Goal: Task Accomplishment & Management: Manage account settings

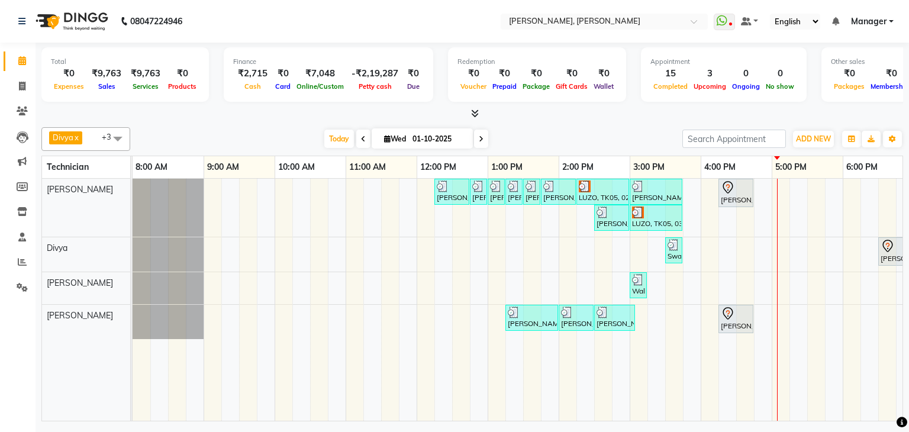
scroll to position [0, 162]
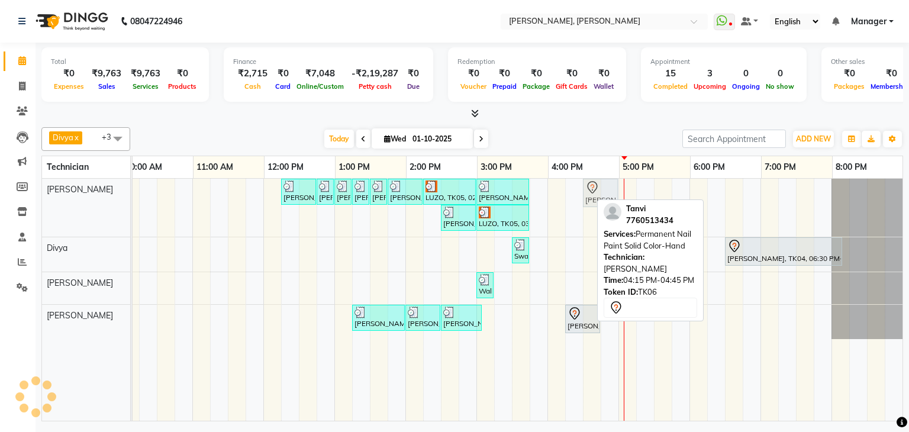
drag, startPoint x: 571, startPoint y: 188, endPoint x: 585, endPoint y: 188, distance: 14.2
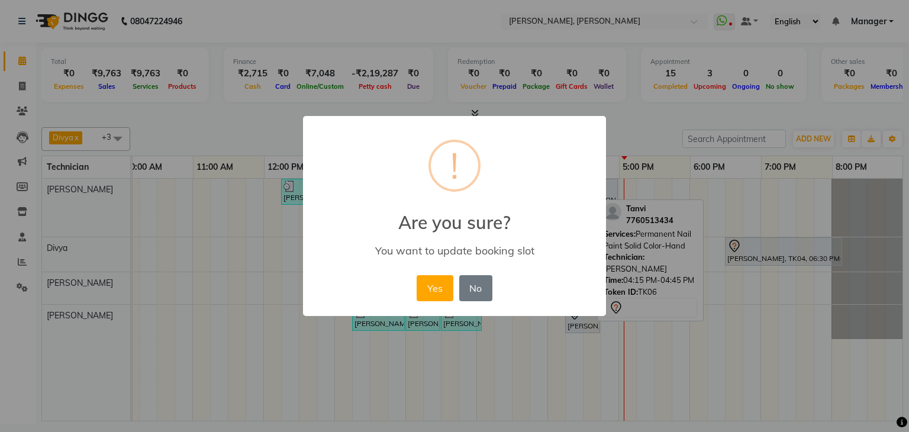
drag, startPoint x: 435, startPoint y: 291, endPoint x: 520, endPoint y: 290, distance: 85.3
click at [438, 290] on button "Yes" at bounding box center [435, 288] width 36 height 26
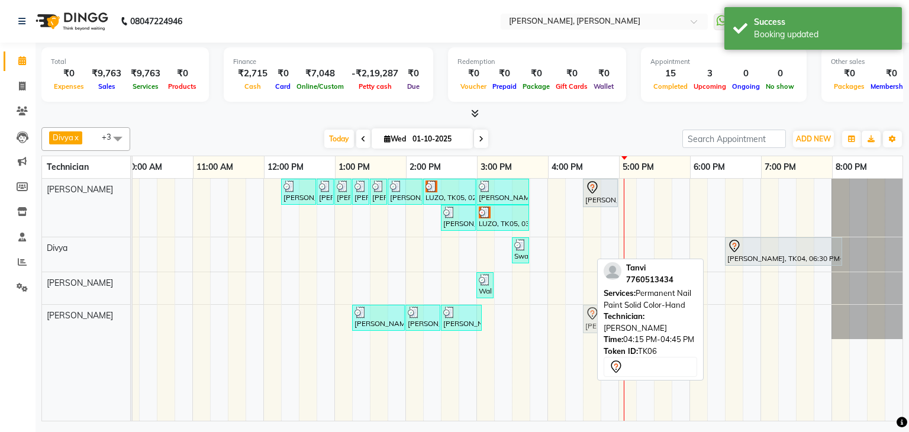
drag, startPoint x: 571, startPoint y: 316, endPoint x: 593, endPoint y: 317, distance: 22.6
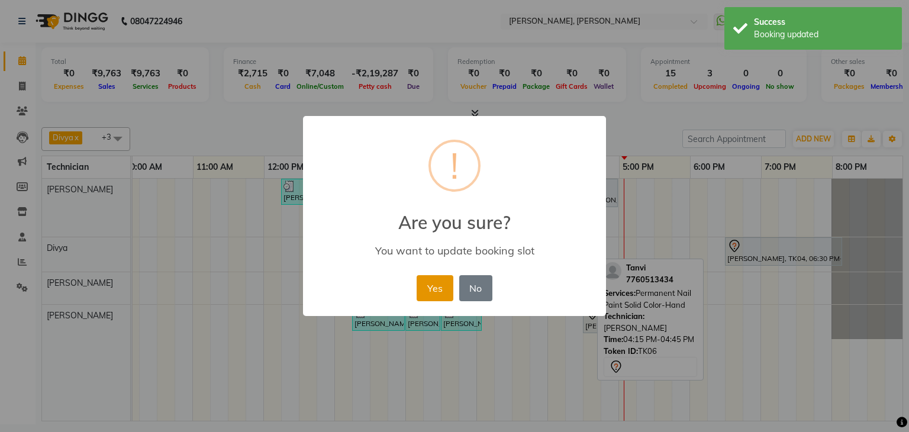
drag, startPoint x: 439, startPoint y: 294, endPoint x: 611, endPoint y: 207, distance: 193.3
click at [441, 294] on button "Yes" at bounding box center [435, 288] width 36 height 26
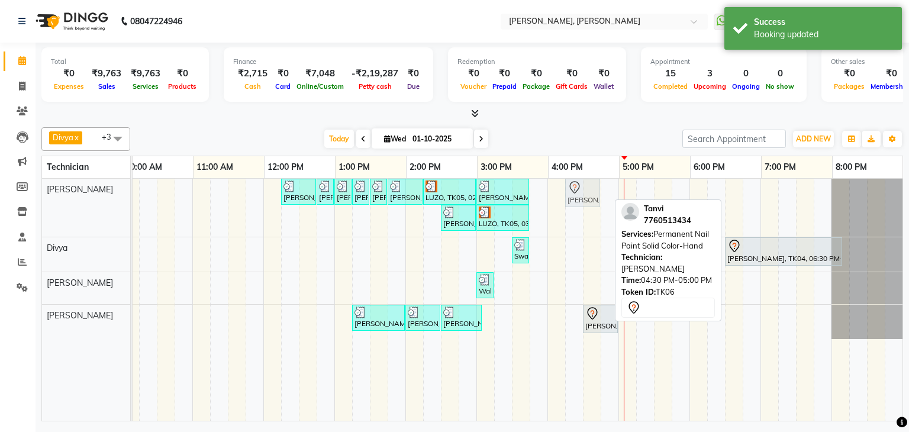
drag, startPoint x: 594, startPoint y: 192, endPoint x: 585, endPoint y: 195, distance: 9.8
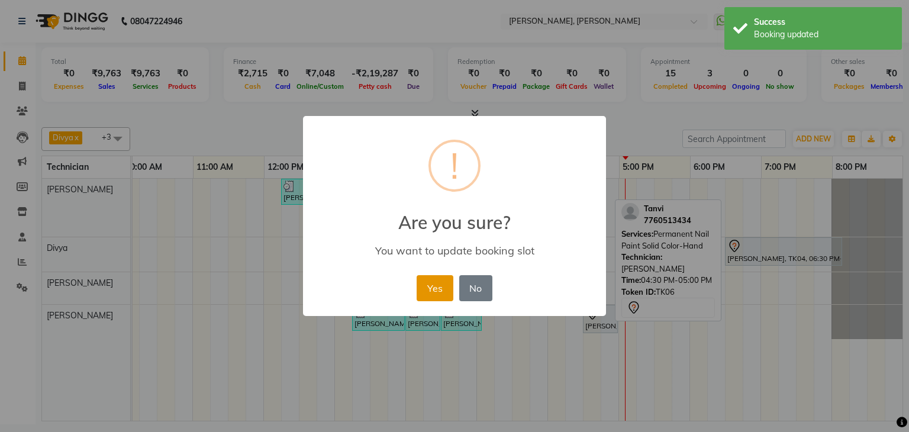
click at [436, 288] on button "Yes" at bounding box center [435, 288] width 36 height 26
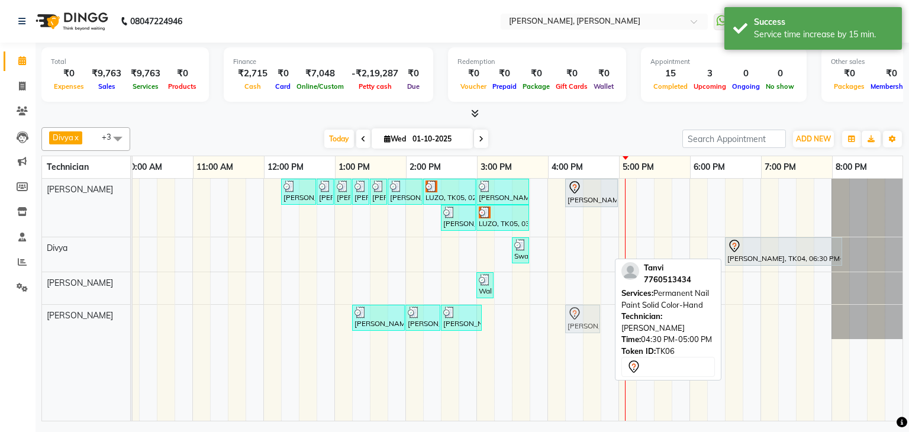
drag, startPoint x: 587, startPoint y: 324, endPoint x: 576, endPoint y: 325, distance: 11.3
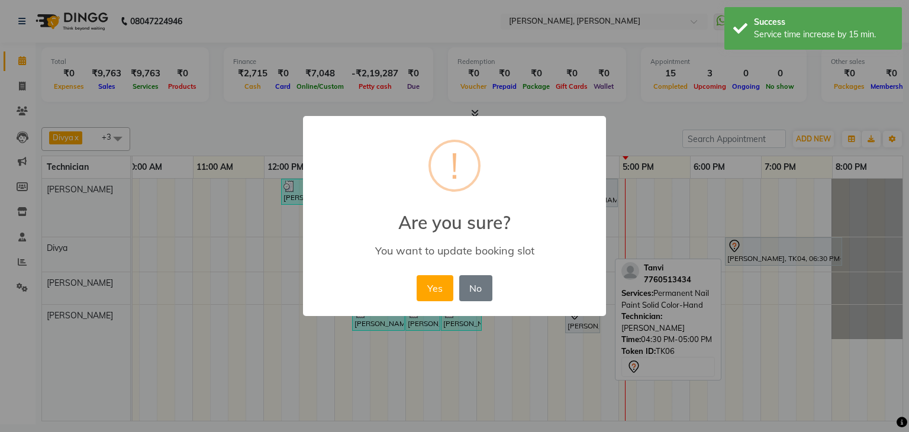
drag, startPoint x: 433, startPoint y: 286, endPoint x: 553, endPoint y: 299, distance: 120.3
click at [444, 288] on button "Yes" at bounding box center [435, 288] width 36 height 26
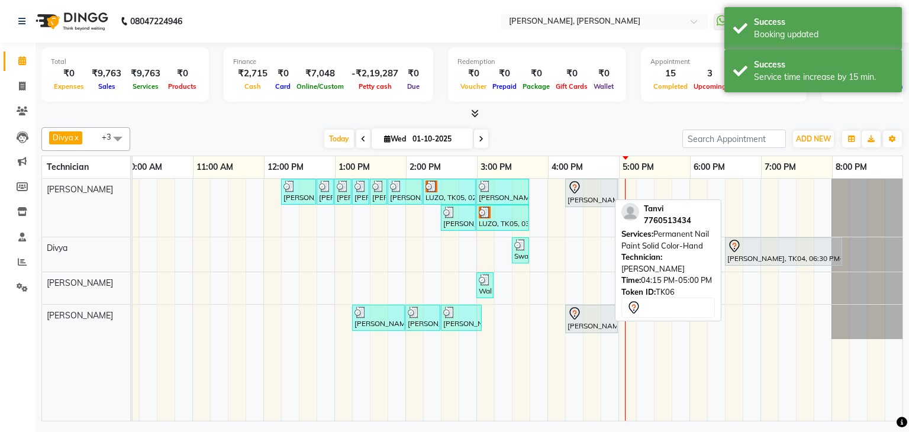
click at [585, 191] on div at bounding box center [592, 188] width 48 height 14
click at [597, 194] on div "[PERSON_NAME], TK06, 04:15 PM-05:00 PM, Permanent Nail Paint Solid Color-Hand" at bounding box center [592, 193] width 50 height 25
select select "7"
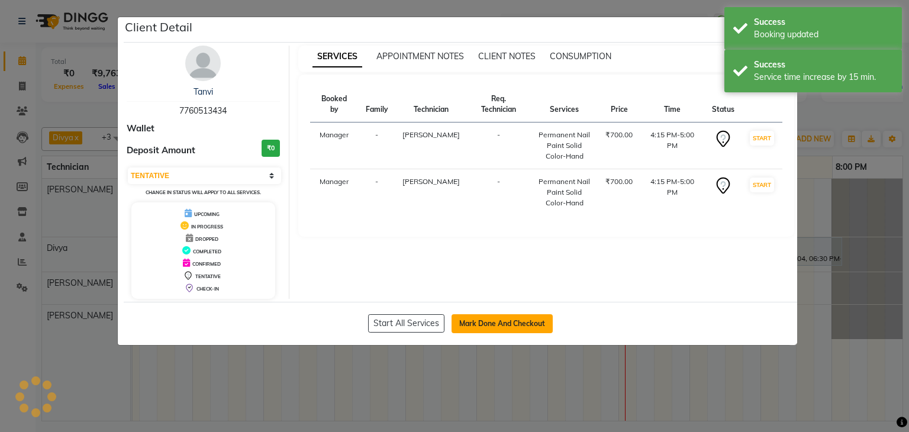
click at [512, 317] on button "Mark Done And Checkout" at bounding box center [502, 323] width 101 height 19
select select "6455"
select select "service"
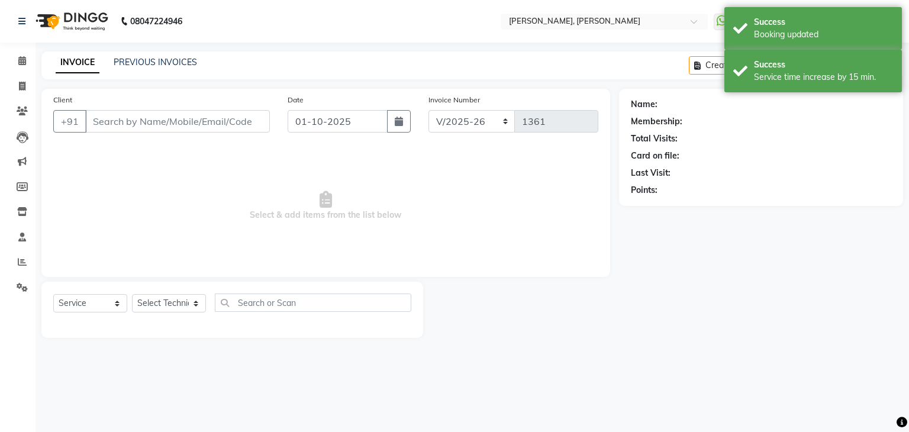
type input "77******34"
select select "54412"
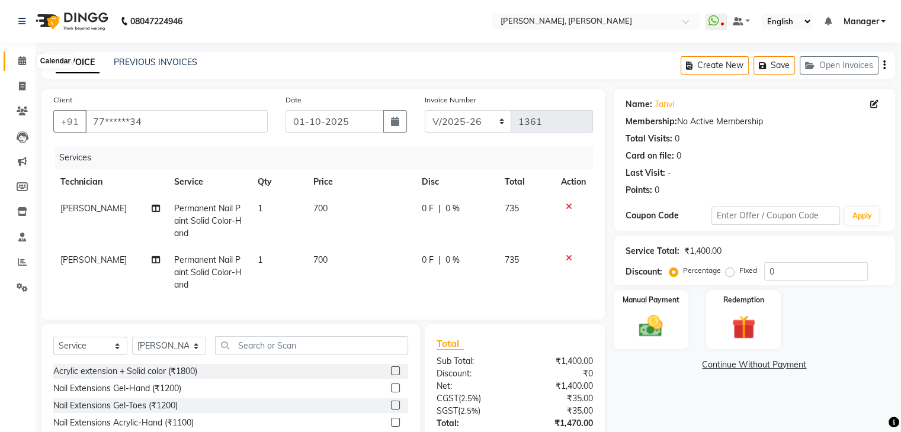
click at [21, 62] on icon at bounding box center [22, 60] width 8 height 9
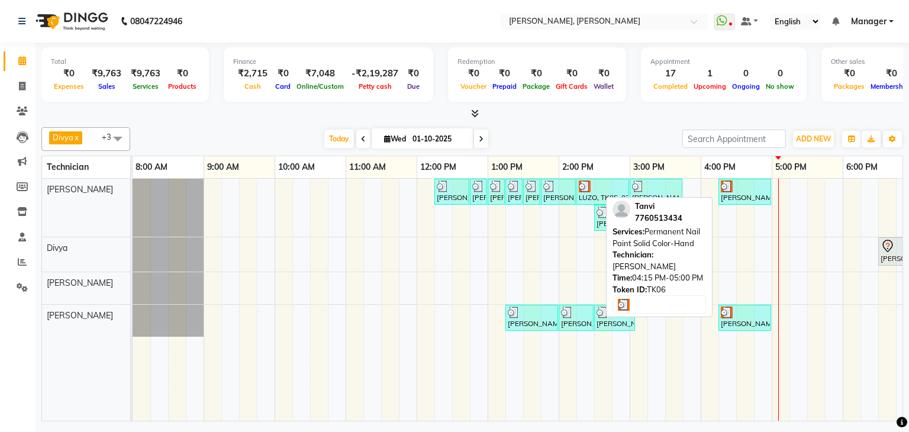
click at [738, 189] on div at bounding box center [745, 187] width 48 height 12
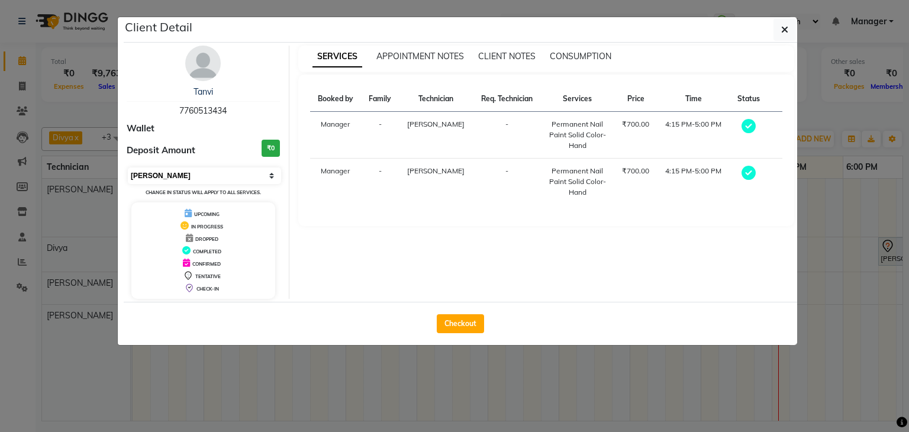
click at [225, 169] on select "Select MARK DONE UPCOMING" at bounding box center [204, 176] width 153 height 17
select select "5"
click at [128, 168] on select "Select MARK DONE UPCOMING" at bounding box center [204, 176] width 153 height 17
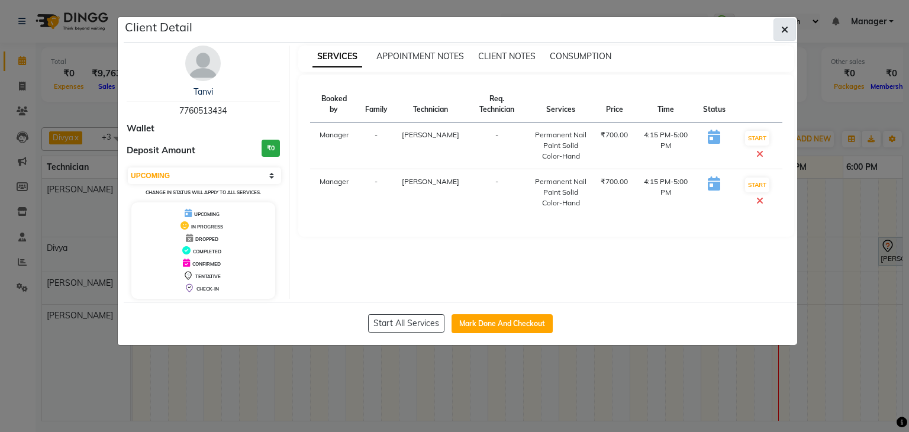
click at [786, 24] on span "button" at bounding box center [785, 30] width 7 height 12
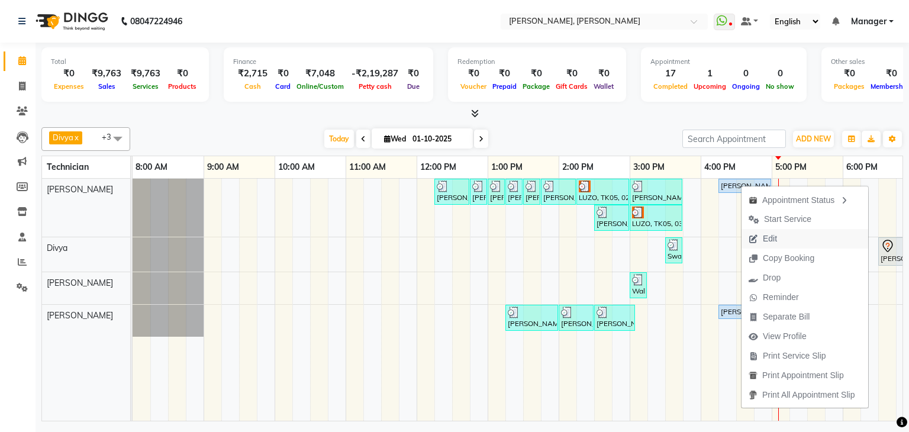
click at [779, 239] on span "Edit" at bounding box center [763, 239] width 43 height 20
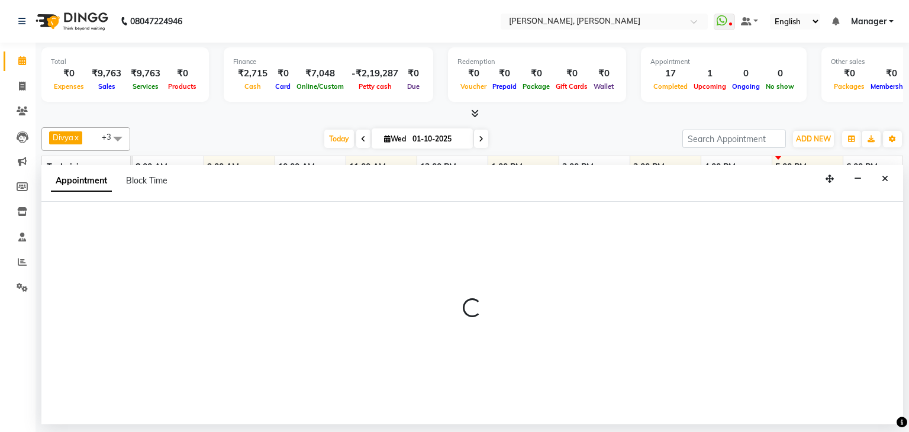
select select "tentative"
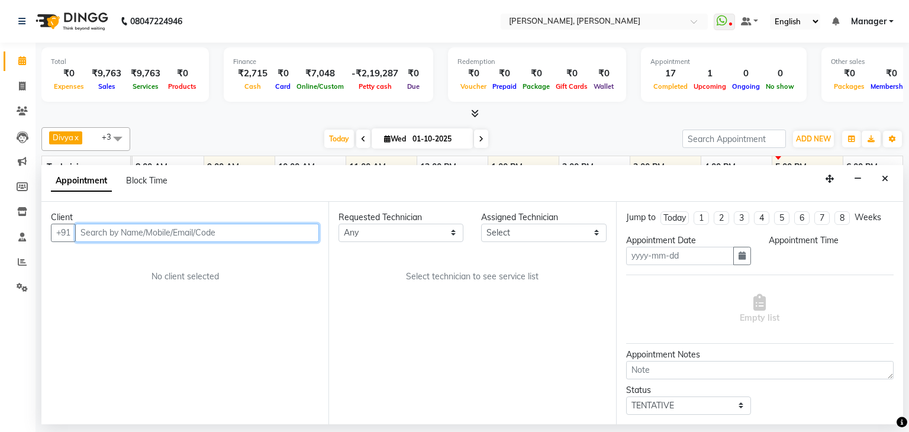
type input "01-10-2025"
select select "upcoming"
select select "975"
select select "87862"
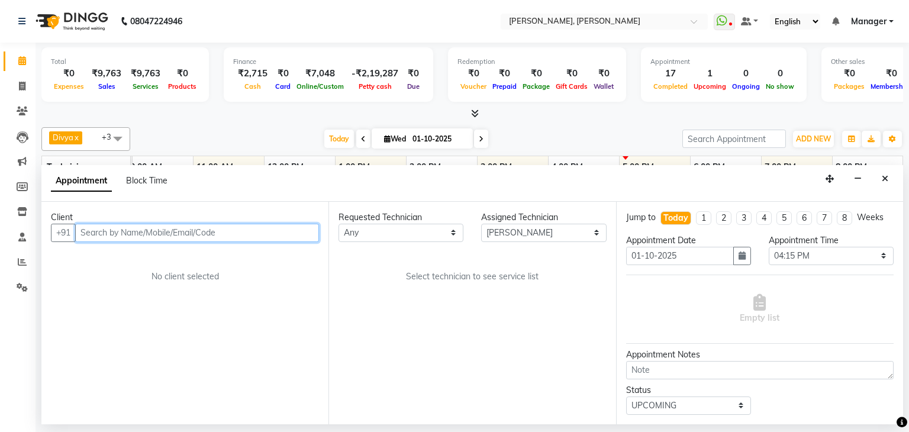
select select "3204"
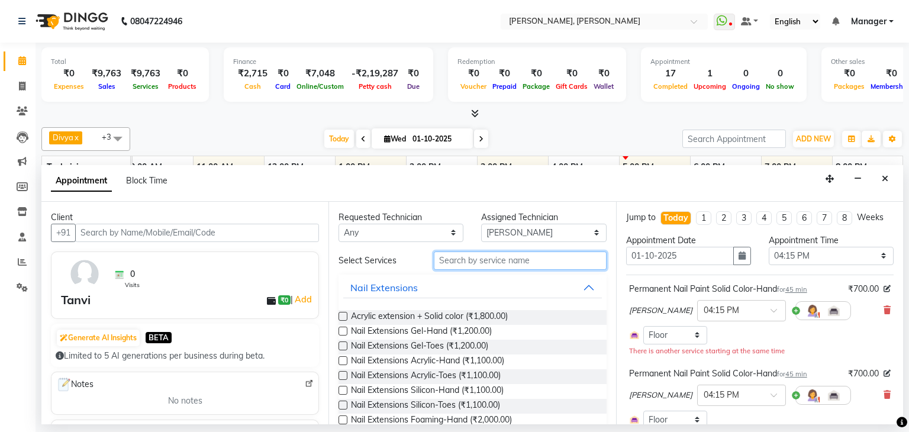
click at [476, 258] on input "text" at bounding box center [520, 261] width 173 height 18
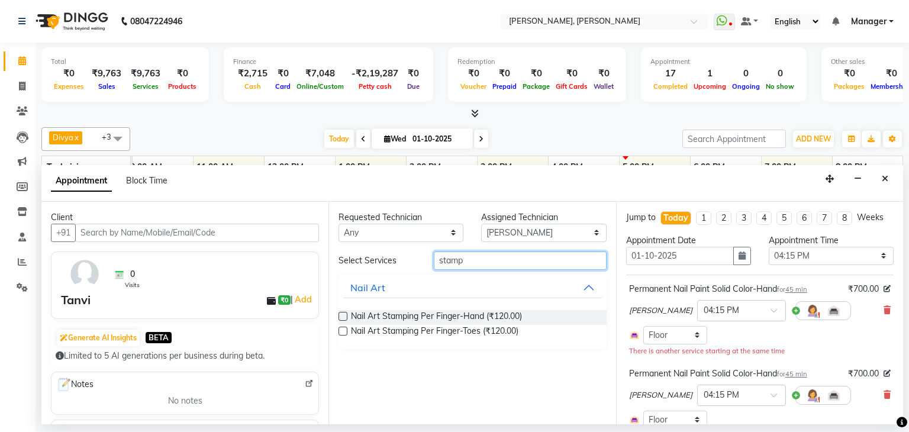
type input "stamp"
drag, startPoint x: 340, startPoint y: 313, endPoint x: 370, endPoint y: 311, distance: 29.6
click at [340, 312] on label at bounding box center [343, 316] width 9 height 9
click at [340, 314] on input "checkbox" at bounding box center [343, 318] width 8 height 8
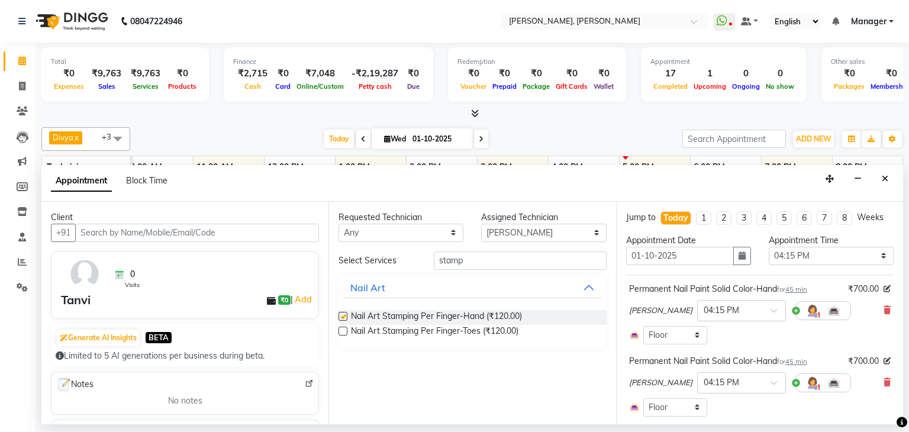
checkbox input "false"
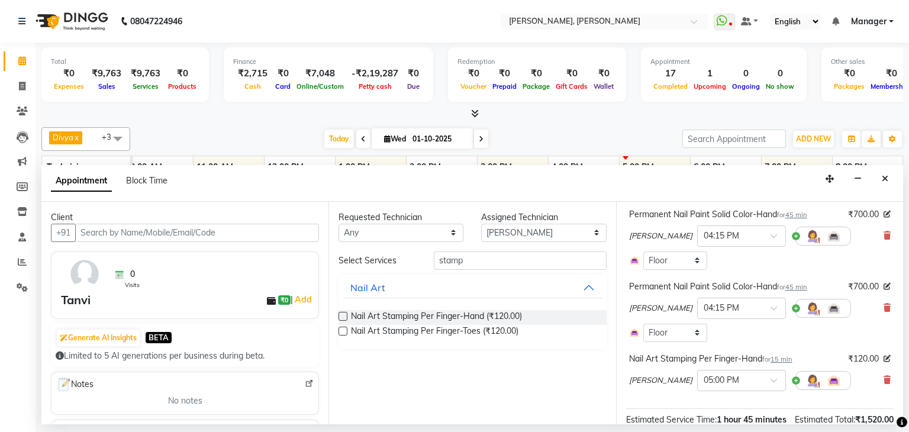
scroll to position [59, 0]
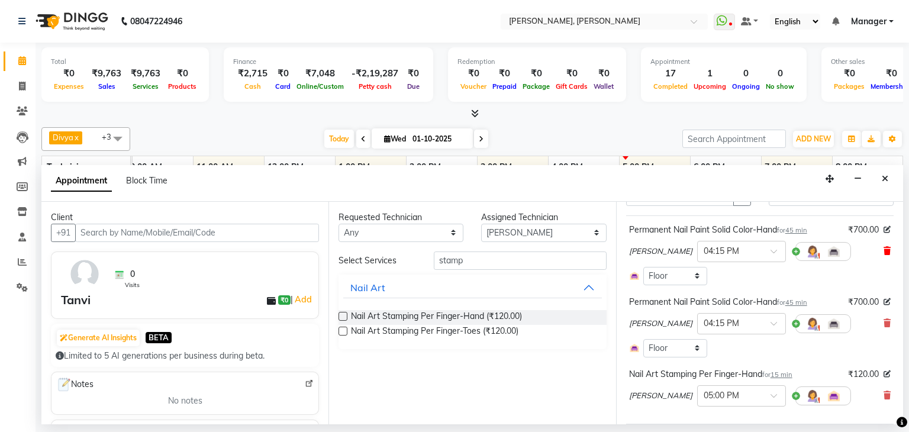
click at [884, 251] on icon at bounding box center [887, 251] width 7 height 8
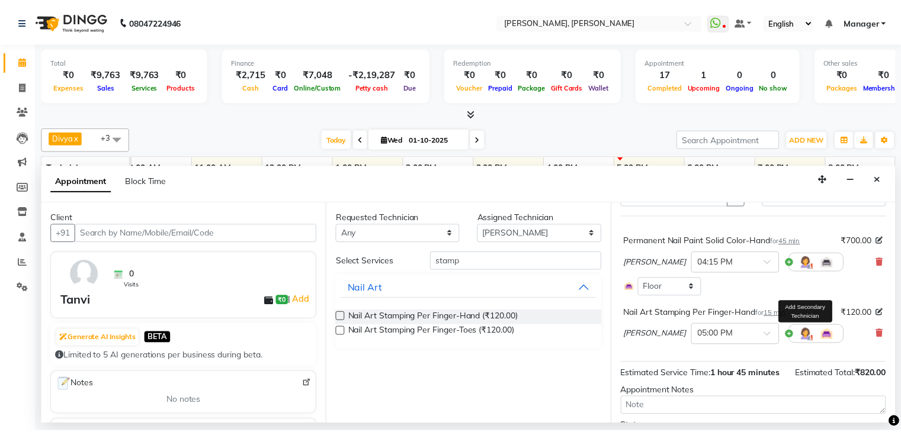
scroll to position [137, 0]
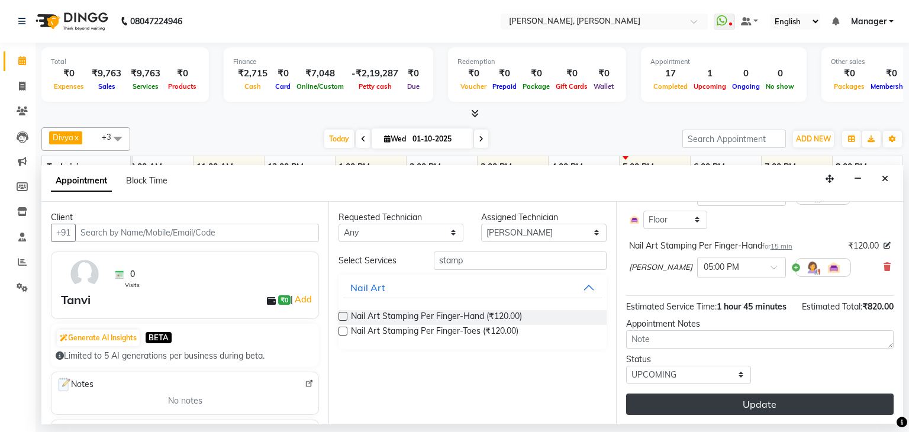
click at [751, 405] on button "Update" at bounding box center [760, 404] width 268 height 21
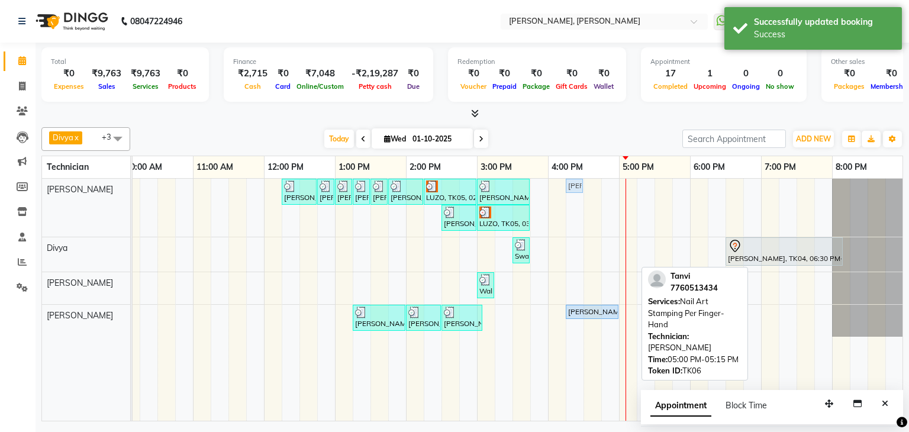
drag, startPoint x: 630, startPoint y: 309, endPoint x: 579, endPoint y: 184, distance: 134.9
click at [579, 184] on tbody "[PERSON_NAME], TK01, 12:15 PM-12:45 PM, Refills Acrylic-Hand [PERSON_NAME], TK0…" at bounding box center [442, 258] width 924 height 158
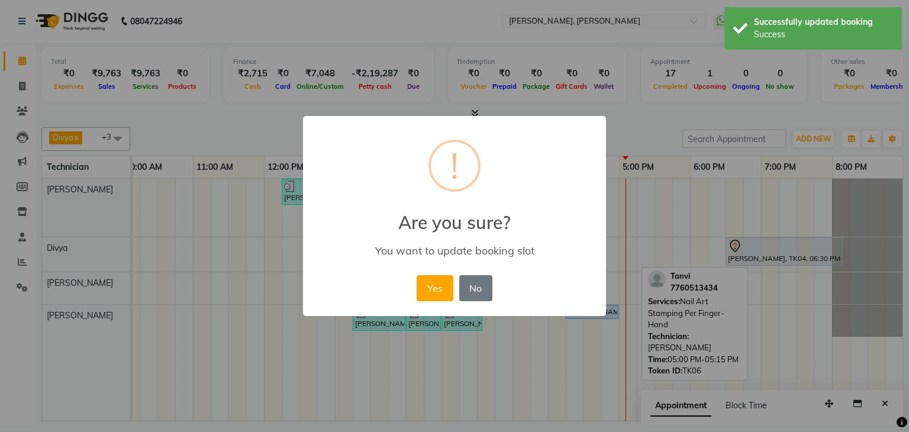
drag, startPoint x: 440, startPoint y: 289, endPoint x: 552, endPoint y: 307, distance: 113.9
click at [443, 289] on button "Yes" at bounding box center [435, 288] width 36 height 26
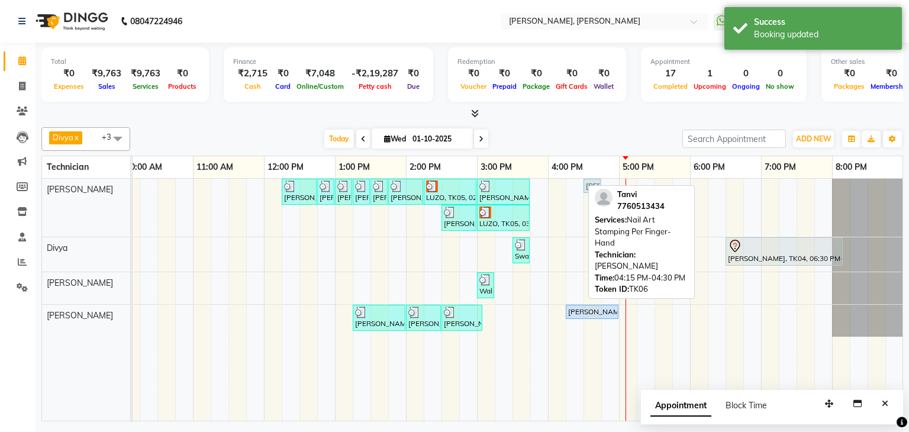
drag, startPoint x: 573, startPoint y: 178, endPoint x: 583, endPoint y: 179, distance: 10.1
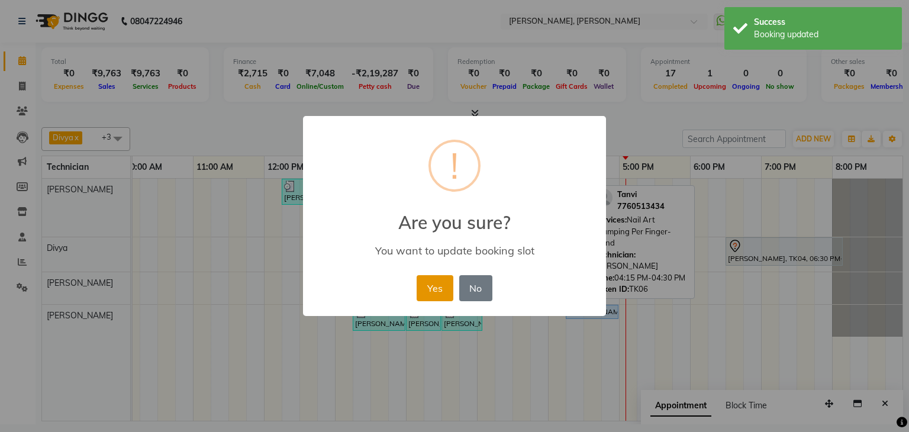
click at [433, 281] on button "Yes" at bounding box center [435, 288] width 36 height 26
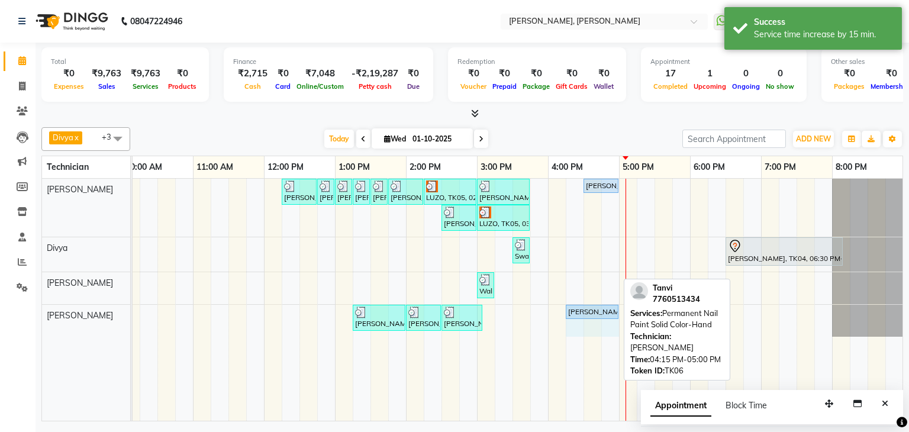
drag, startPoint x: 616, startPoint y: 308, endPoint x: 600, endPoint y: 310, distance: 15.5
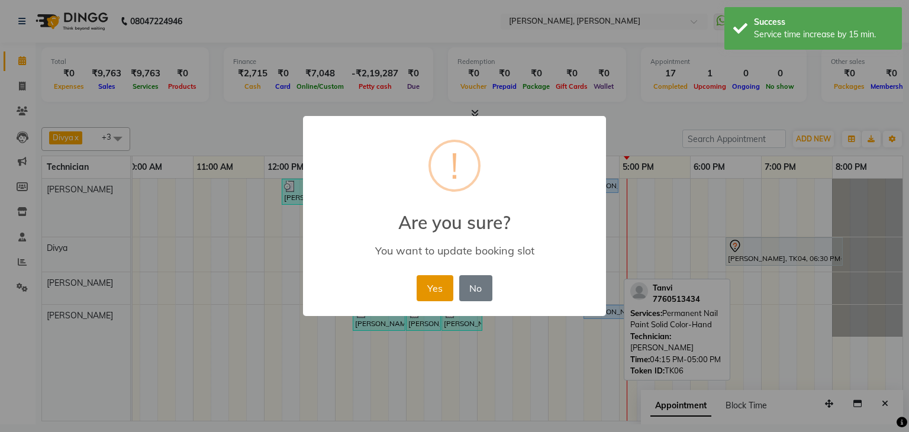
click at [443, 284] on button "Yes" at bounding box center [435, 288] width 36 height 26
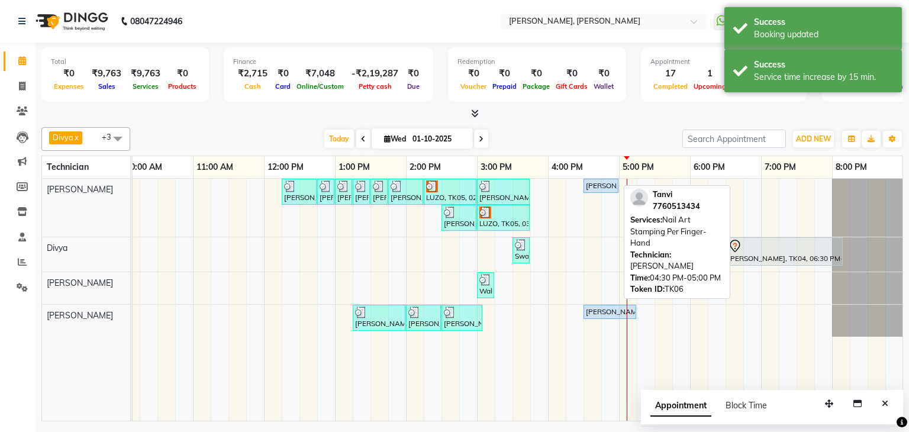
click at [606, 186] on div "[PERSON_NAME], TK06, 04:30 PM-05:00 PM, Nail Art Stamping Per Finger-Hand" at bounding box center [601, 186] width 33 height 11
click at [605, 186] on div "[PERSON_NAME], TK06, 04:30 PM-05:00 PM, Nail Art Stamping Per Finger-Hand" at bounding box center [601, 186] width 33 height 11
select select "5"
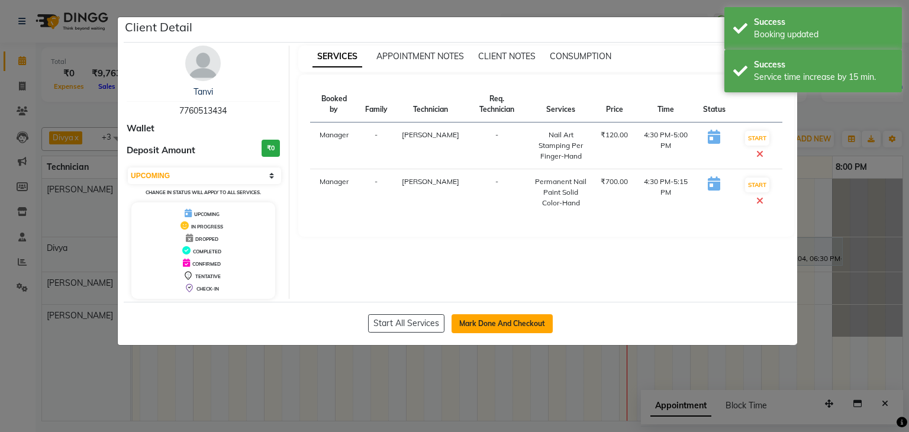
click at [483, 318] on button "Mark Done And Checkout" at bounding box center [502, 323] width 101 height 19
select select "6455"
select select "service"
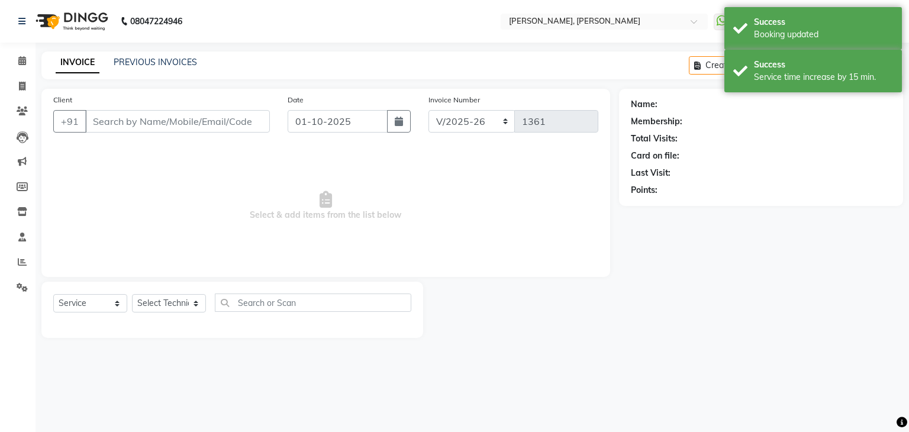
type input "77******34"
select select "54412"
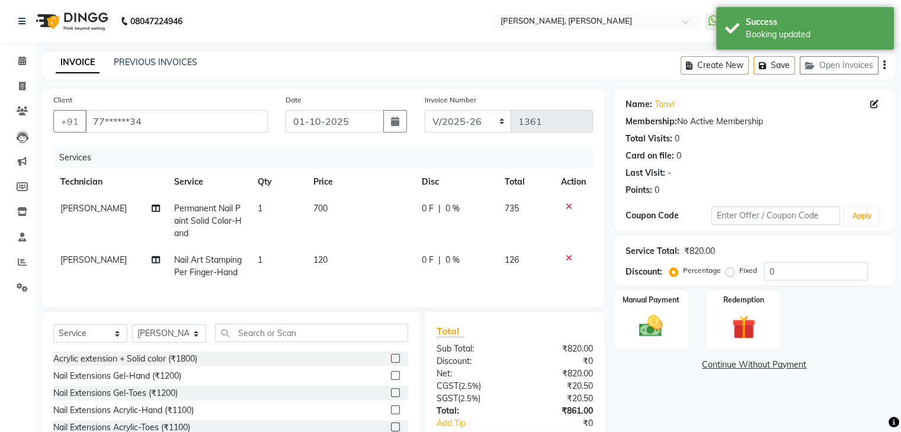
click at [271, 269] on td "1" at bounding box center [278, 266] width 56 height 39
select select "54412"
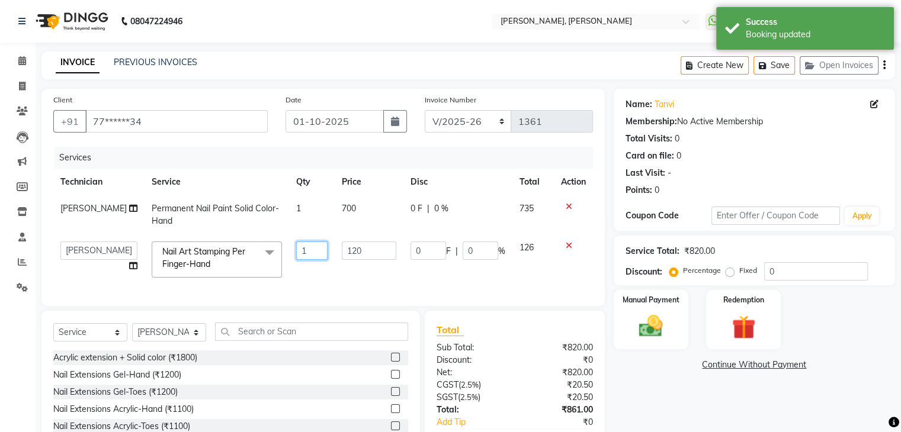
click at [317, 252] on input "1" at bounding box center [312, 251] width 32 height 18
type input "10"
click at [647, 384] on div "Name: [PERSON_NAME] Membership: No Active Membership Total Visits: 0 Card on fi…" at bounding box center [758, 287] width 290 height 397
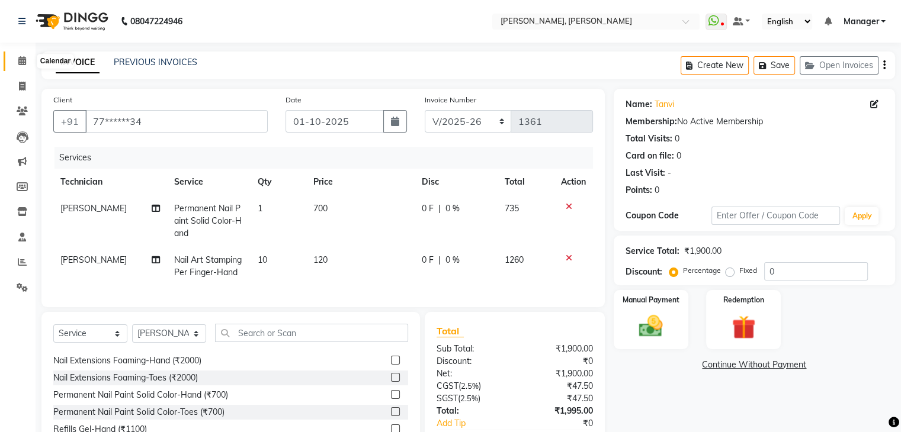
click at [21, 66] on span at bounding box center [22, 61] width 21 height 14
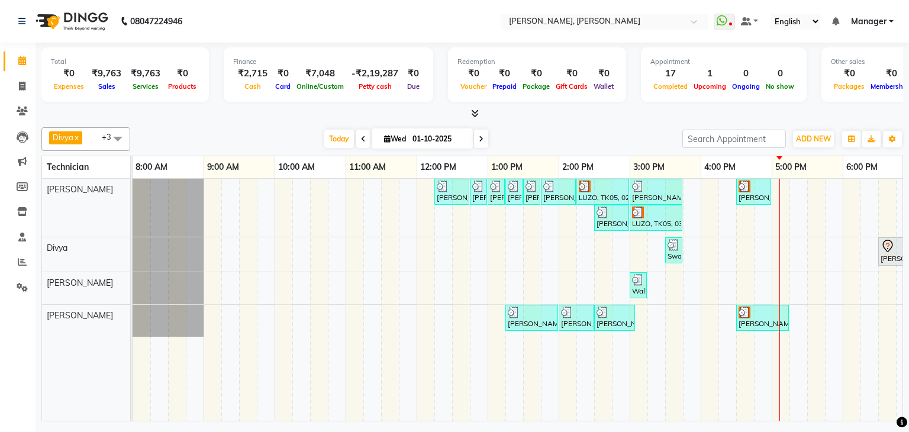
drag, startPoint x: 635, startPoint y: 420, endPoint x: 784, endPoint y: 343, distance: 167.4
click at [755, 414] on td "[PERSON_NAME], TK01, 12:15 PM-12:45 PM, Refills Acrylic-Hand [PERSON_NAME], TK0…" at bounding box center [518, 300] width 771 height 243
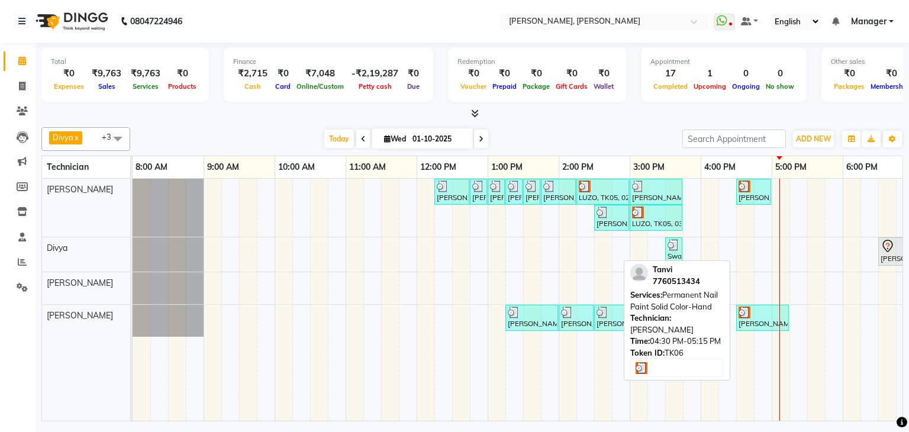
click at [777, 311] on div at bounding box center [763, 313] width 48 height 12
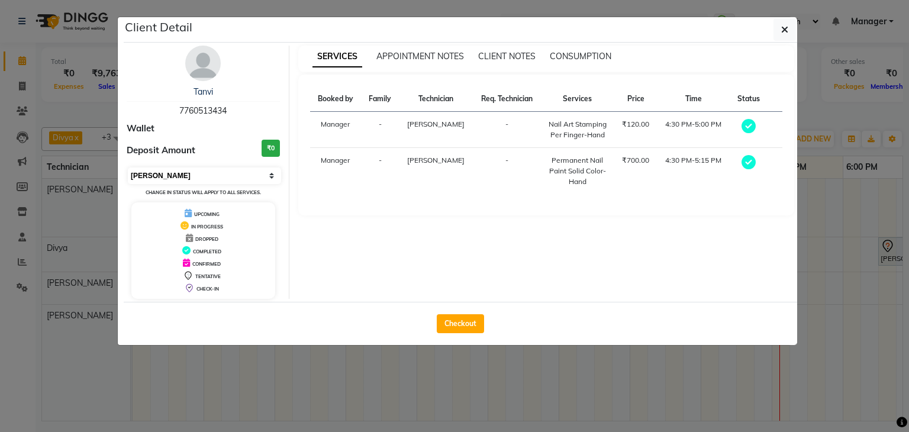
click at [235, 170] on select "Select MARK DONE UPCOMING" at bounding box center [204, 176] width 153 height 17
select select "5"
click at [128, 168] on select "Select MARK DONE UPCOMING" at bounding box center [204, 176] width 153 height 17
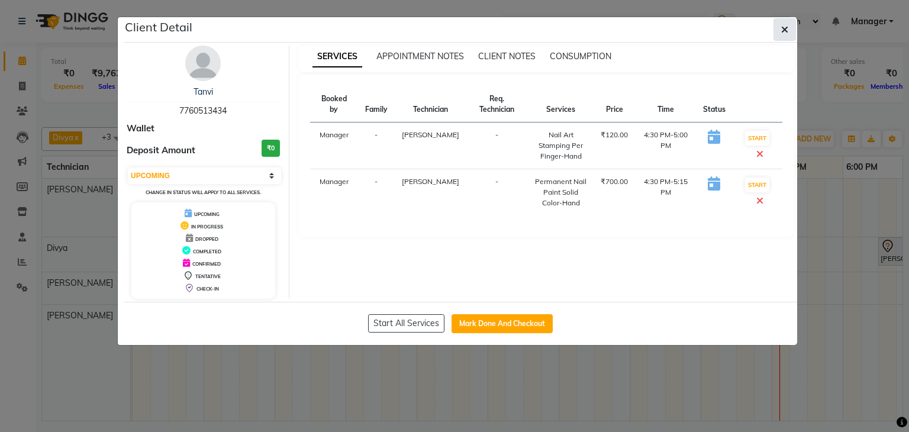
click at [786, 30] on icon "button" at bounding box center [785, 29] width 7 height 9
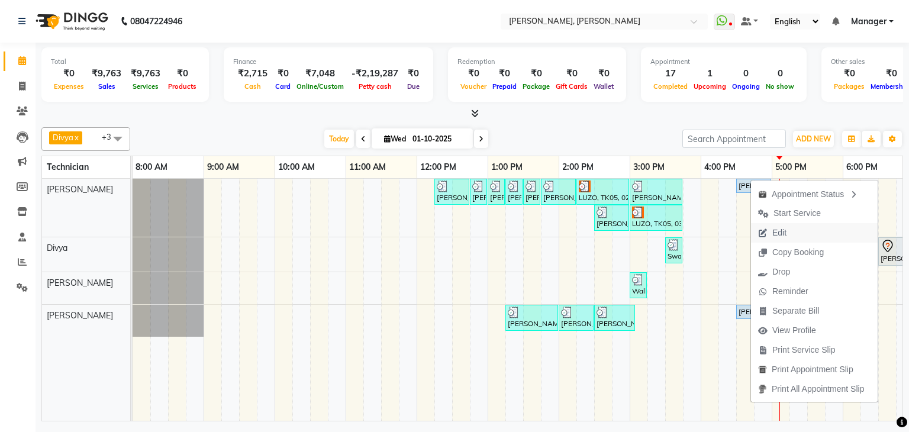
click at [780, 229] on span "Edit" at bounding box center [780, 233] width 14 height 12
select select "upcoming"
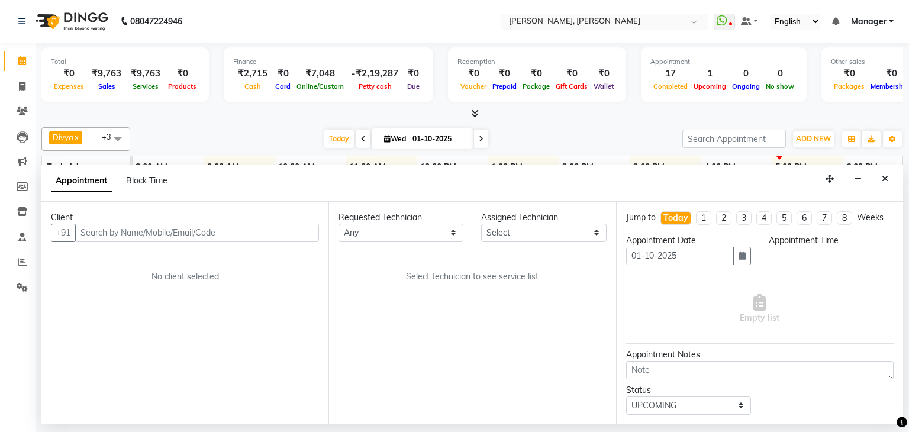
select select "54412"
select select "990"
select select "3204"
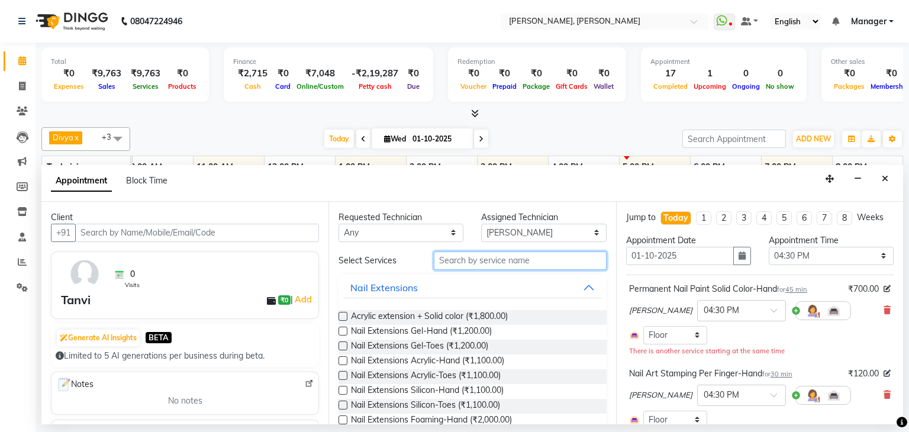
click at [477, 264] on input "text" at bounding box center [520, 261] width 173 height 18
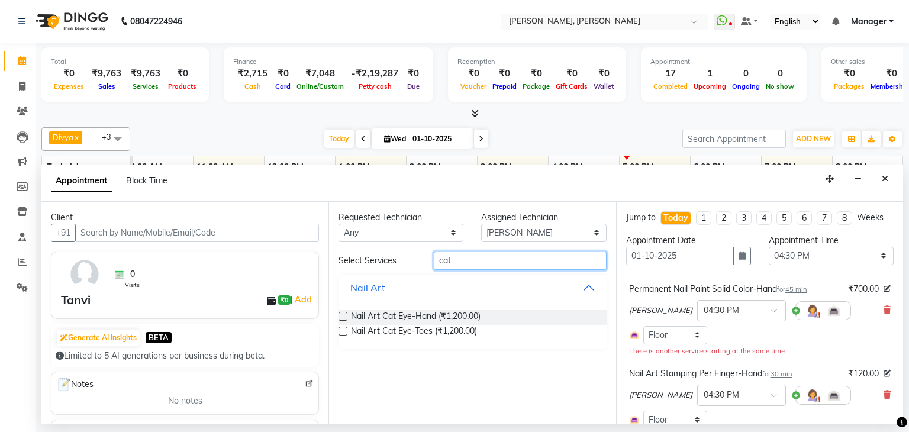
type input "cat"
click at [346, 313] on label at bounding box center [343, 316] width 9 height 9
click at [346, 314] on input "checkbox" at bounding box center [343, 318] width 8 height 8
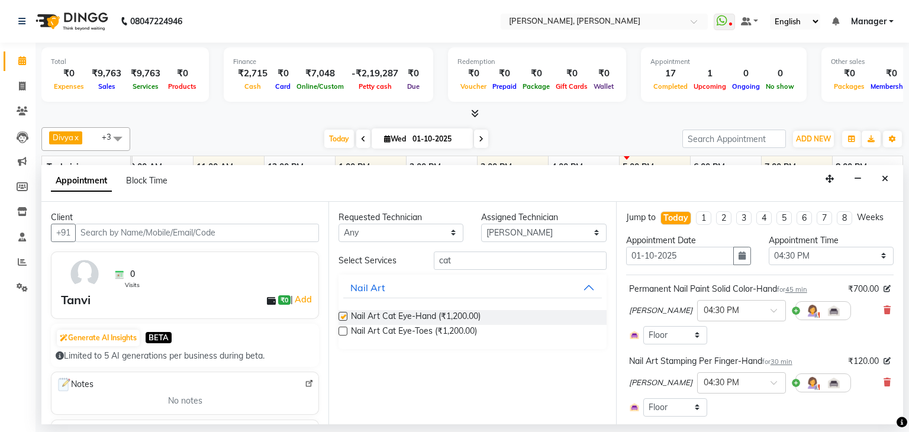
checkbox input "false"
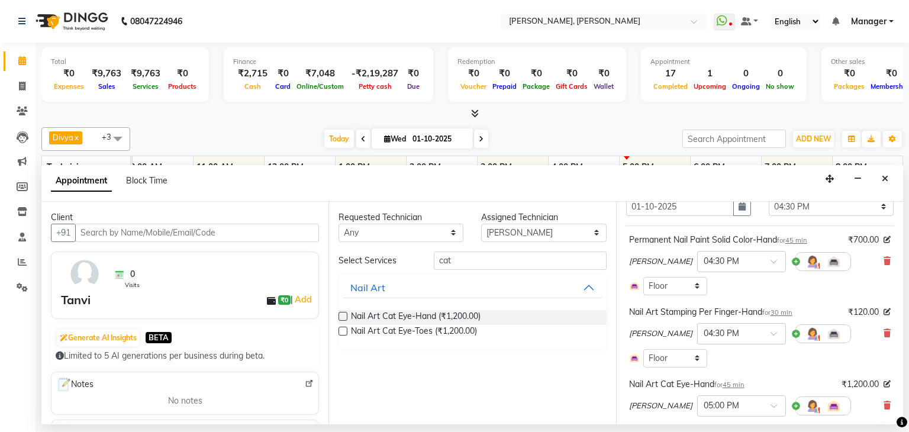
scroll to position [59, 0]
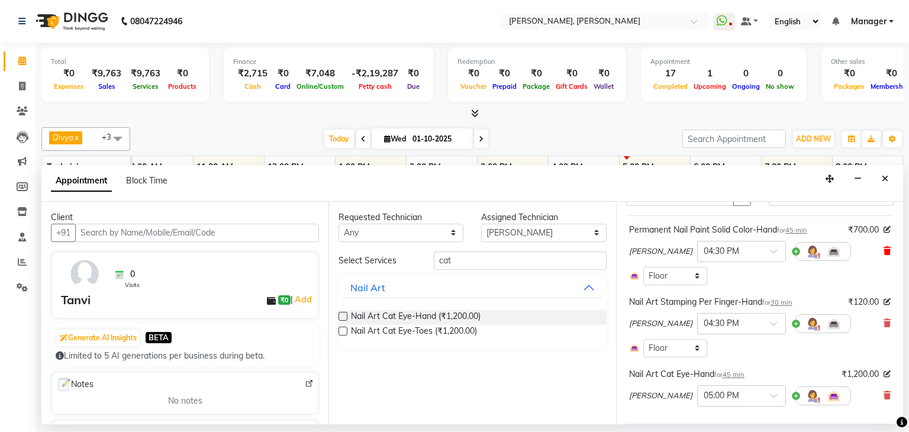
click at [884, 247] on icon at bounding box center [887, 251] width 7 height 8
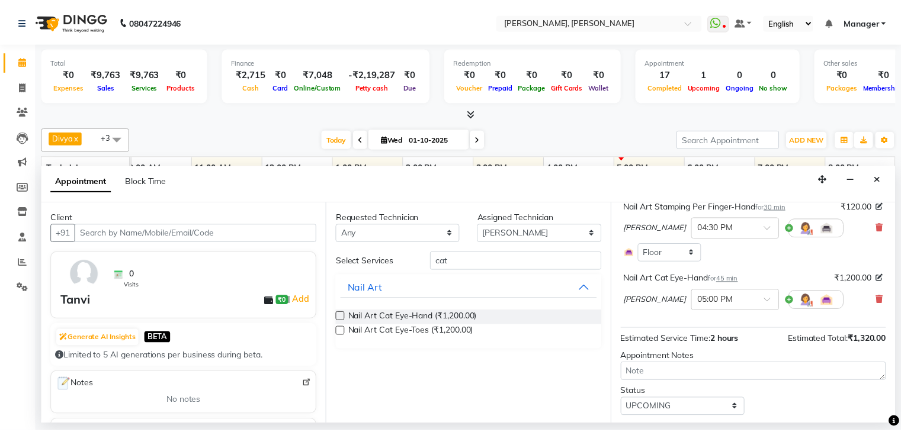
scroll to position [126, 0]
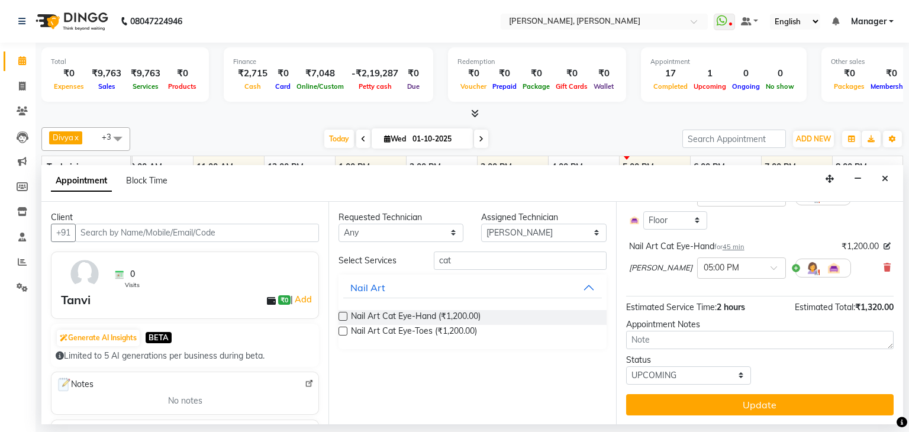
drag, startPoint x: 764, startPoint y: 407, endPoint x: 785, endPoint y: 402, distance: 21.3
click at [764, 406] on button "Update" at bounding box center [760, 404] width 268 height 21
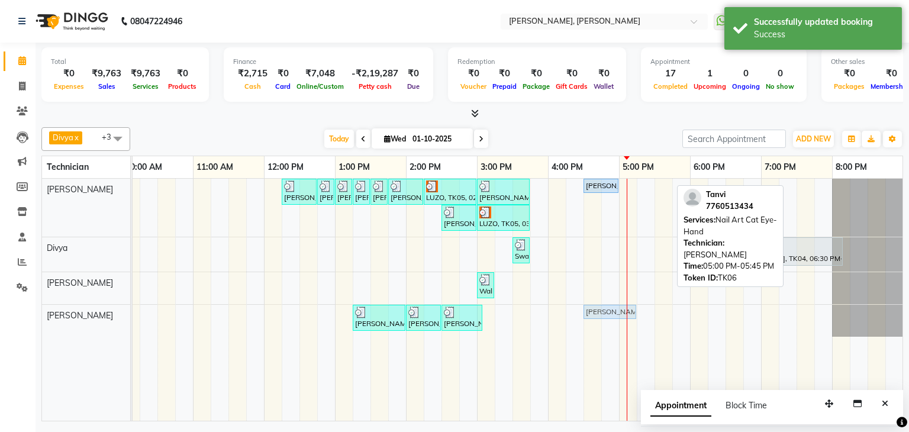
drag, startPoint x: 641, startPoint y: 184, endPoint x: 605, endPoint y: 316, distance: 137.5
click at [605, 316] on tbody "[PERSON_NAME], TK01, 12:15 PM-12:45 PM, Refills Acrylic-Hand [PERSON_NAME], TK0…" at bounding box center [442, 258] width 924 height 158
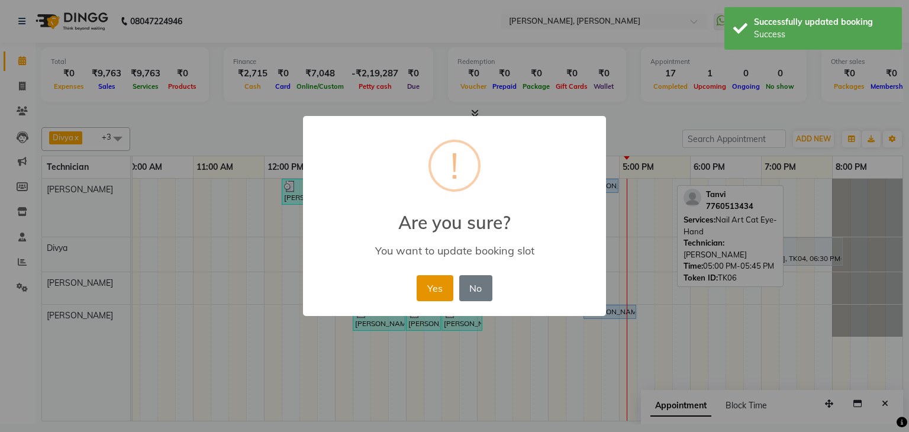
click at [436, 288] on button "Yes" at bounding box center [435, 288] width 36 height 26
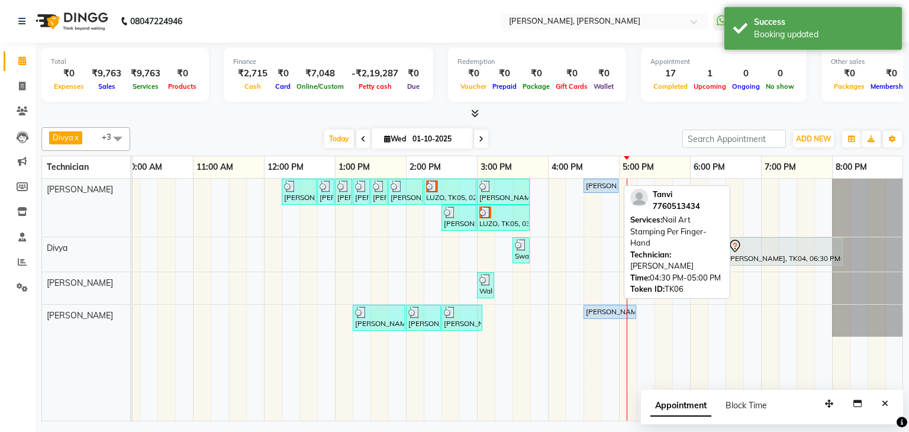
click at [600, 183] on div "[PERSON_NAME], TK06, 04:30 PM-05:00 PM, Nail Art Stamping Per Finger-Hand" at bounding box center [601, 186] width 33 height 11
click at [602, 182] on div "[PERSON_NAME], TK06, 04:30 PM-05:00 PM, Nail Art Stamping Per Finger-Hand" at bounding box center [601, 186] width 33 height 11
select select "5"
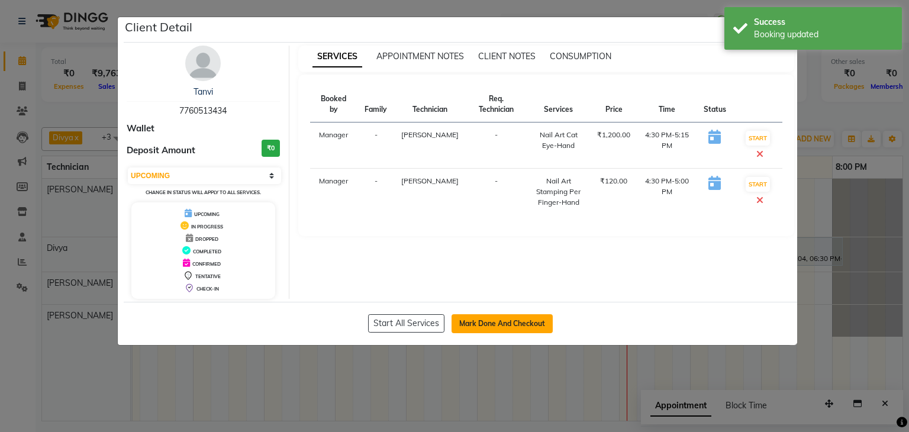
click at [494, 323] on button "Mark Done And Checkout" at bounding box center [502, 323] width 101 height 19
select select "6455"
select select "service"
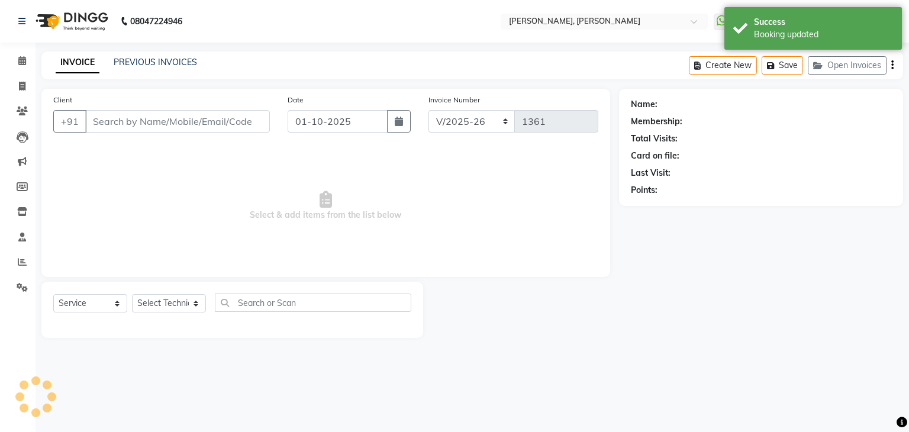
type input "77******34"
select select "87862"
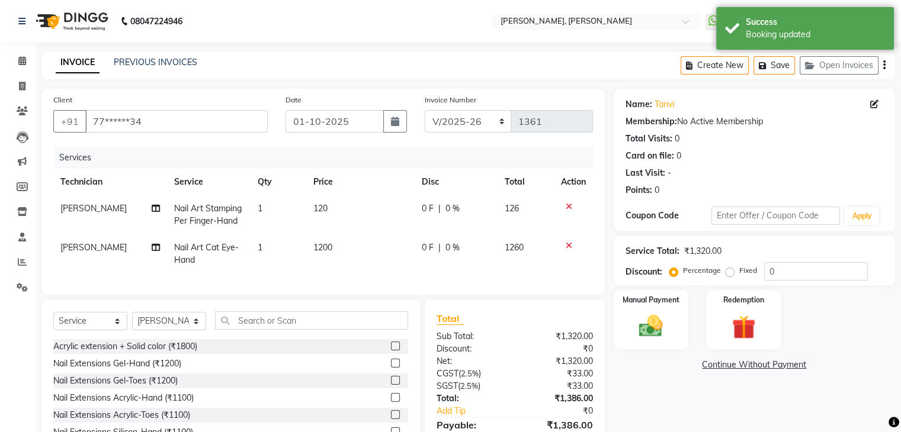
click at [266, 214] on td "1" at bounding box center [278, 214] width 56 height 39
select select "54412"
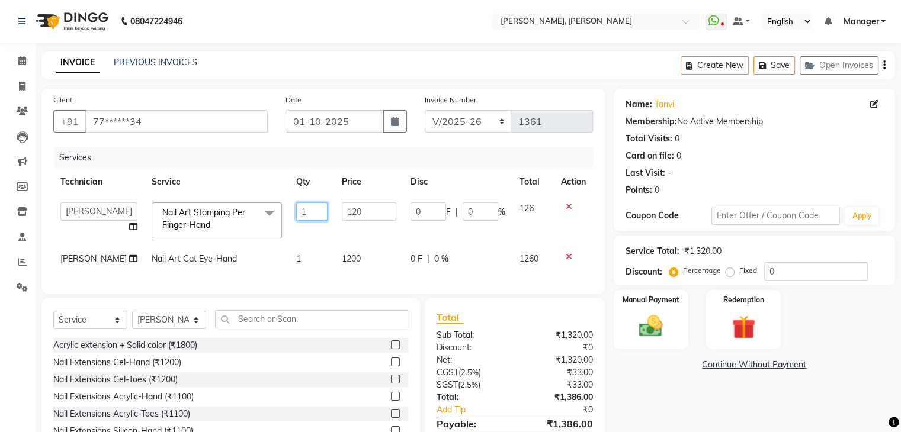
click at [296, 209] on input "1" at bounding box center [312, 211] width 32 height 18
type input "10"
click at [663, 387] on div "Name: [PERSON_NAME] Membership: No Active Membership Total Visits: 0 Card on fi…" at bounding box center [758, 281] width 290 height 384
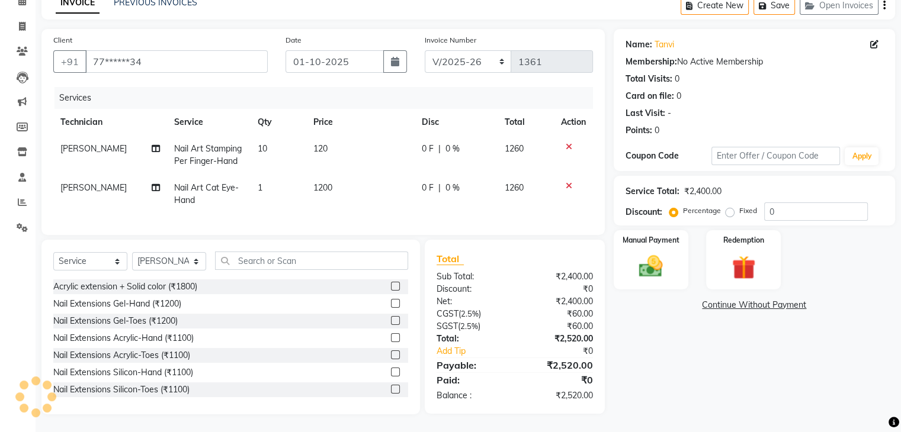
scroll to position [69, 0]
click at [324, 143] on span "120" at bounding box center [320, 148] width 14 height 11
select select "54412"
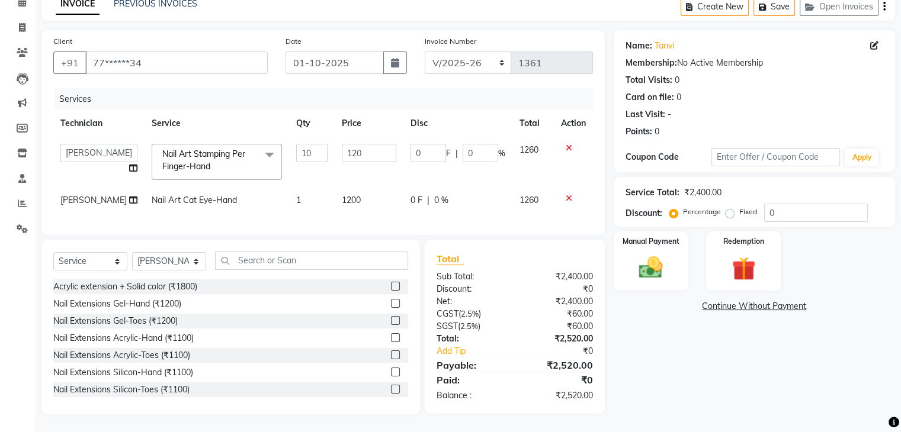
scroll to position [68, 0]
click at [358, 144] on input "120" at bounding box center [369, 153] width 54 height 18
type input "150"
click at [660, 322] on div "Name: [PERSON_NAME] Membership: No Active Membership Total Visits: 0 Card on fi…" at bounding box center [758, 222] width 290 height 384
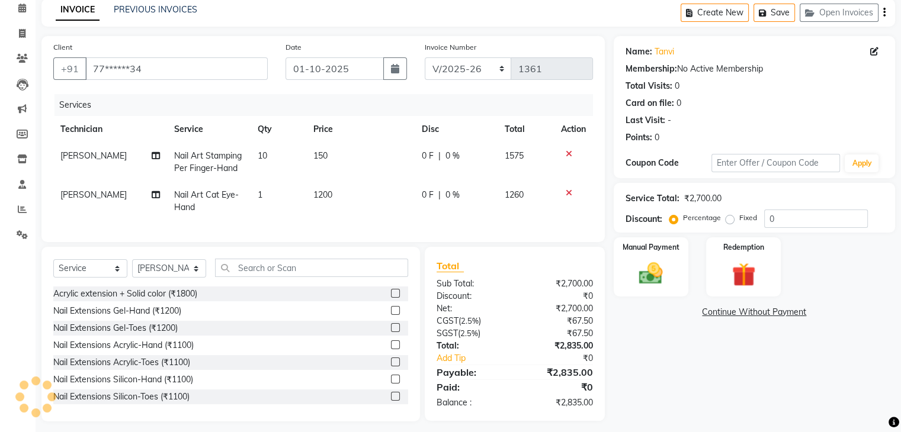
scroll to position [69, 0]
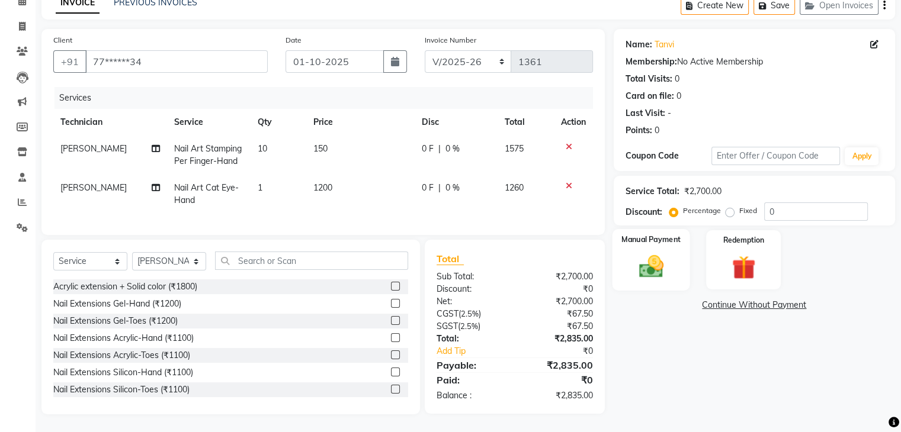
click at [668, 234] on label "Manual Payment" at bounding box center [650, 239] width 59 height 11
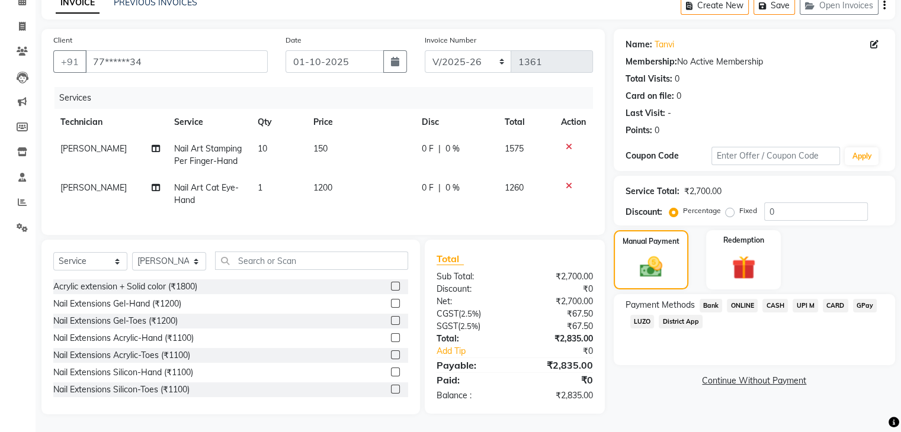
click at [808, 299] on span "UPI M" at bounding box center [804, 306] width 25 height 14
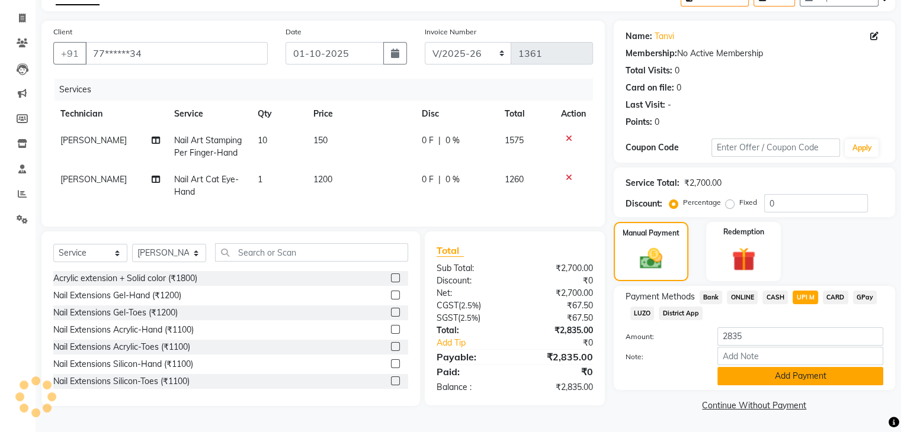
click at [799, 372] on button "Add Payment" at bounding box center [800, 376] width 166 height 18
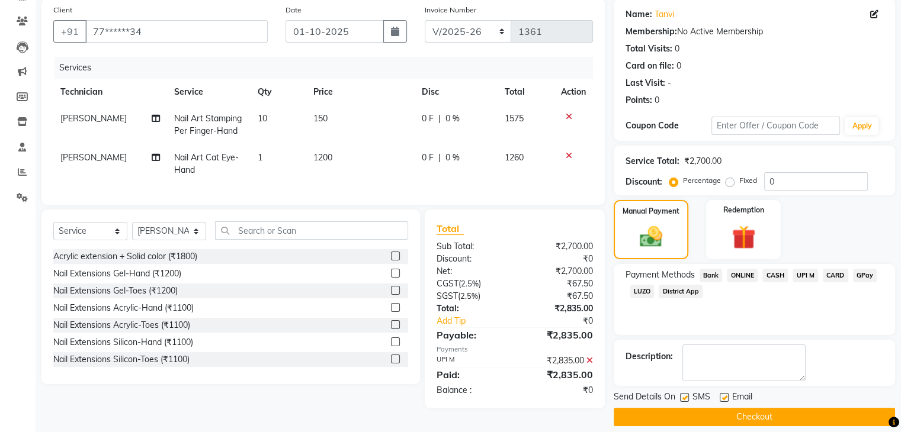
scroll to position [101, 0]
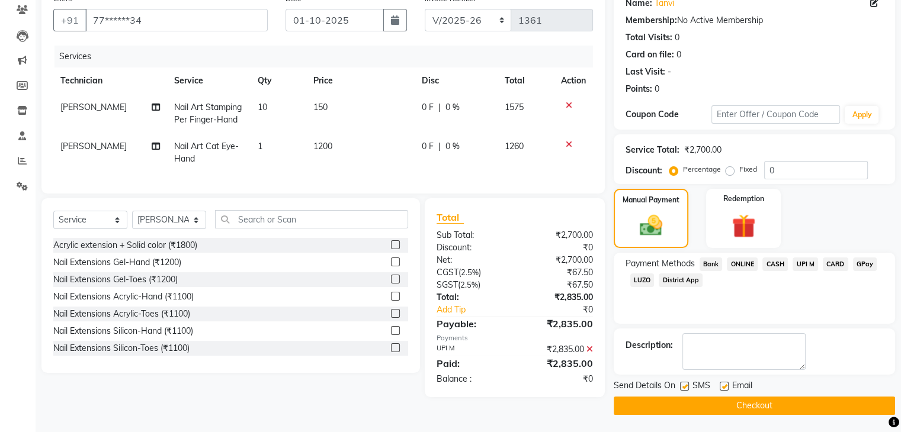
click at [741, 403] on button "Checkout" at bounding box center [753, 406] width 281 height 18
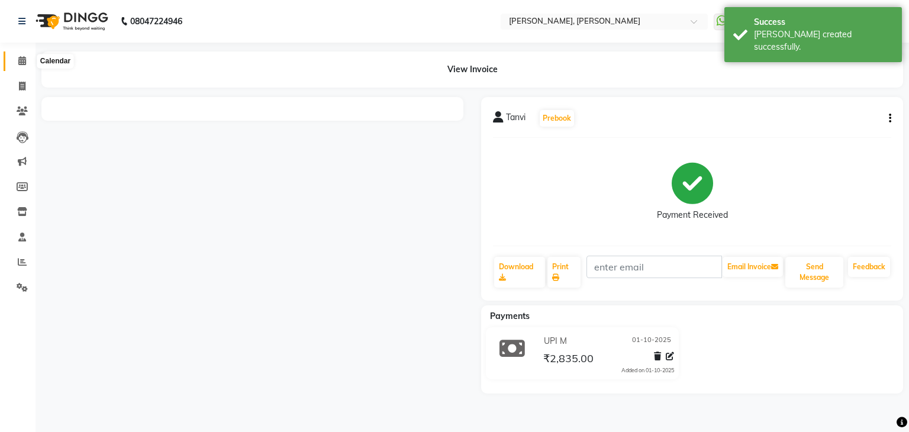
click at [17, 65] on span at bounding box center [22, 61] width 21 height 14
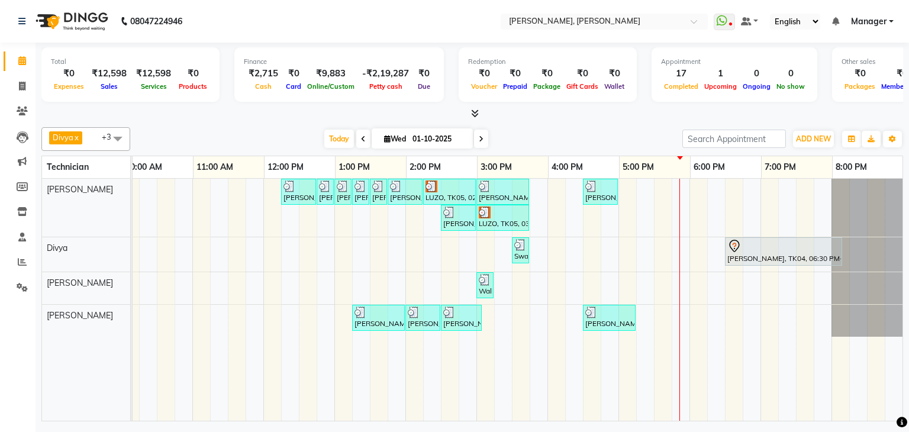
scroll to position [0, 162]
click at [762, 198] on div "[PERSON_NAME], TK01, 12:15 PM-12:45 PM, Refills Acrylic-Hand [PERSON_NAME], TK0…" at bounding box center [441, 300] width 924 height 242
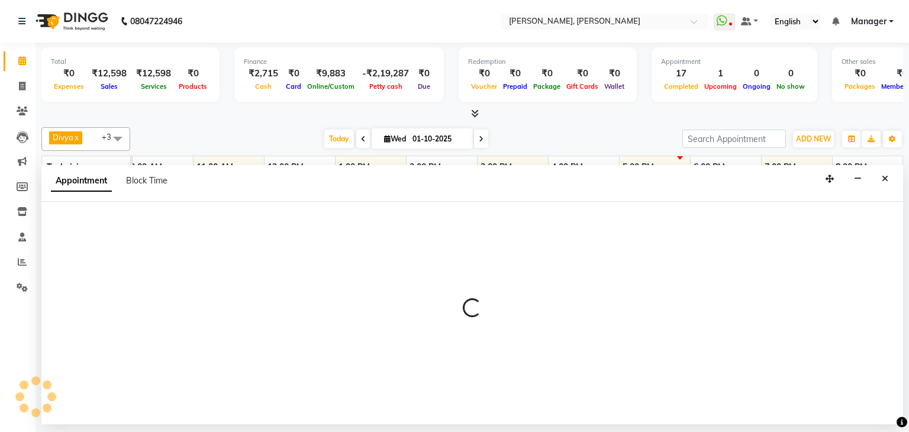
select select "54412"
select select "1140"
select select "tentative"
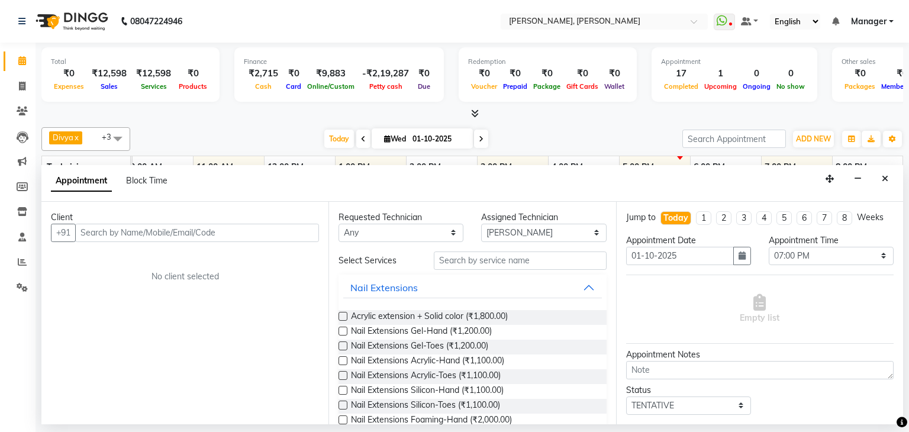
drag, startPoint x: 226, startPoint y: 223, endPoint x: 225, endPoint y: 231, distance: 7.8
click at [226, 224] on input "text" at bounding box center [197, 233] width 244 height 18
click at [225, 231] on input "text" at bounding box center [197, 233] width 244 height 18
click at [91, 232] on input "8732960302" at bounding box center [172, 233] width 195 height 18
type input "8732960302"
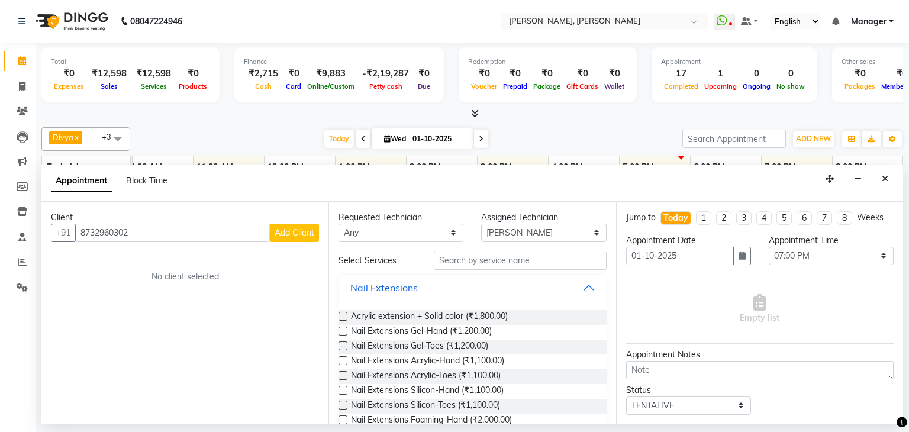
click at [309, 227] on span "Add Client" at bounding box center [295, 232] width 40 height 11
select select "21"
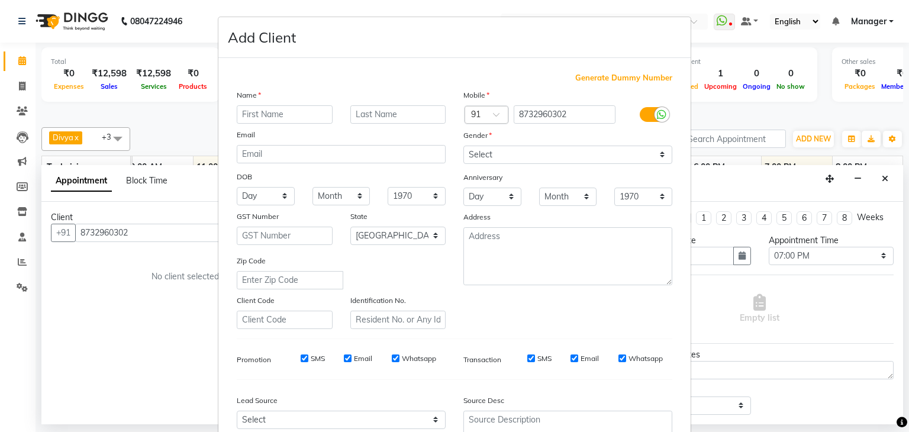
click at [263, 114] on input "text" at bounding box center [285, 114] width 96 height 18
type input "[PERSON_NAME]"
click at [528, 156] on select "Select [DEMOGRAPHIC_DATA] [DEMOGRAPHIC_DATA] Other Prefer Not To Say" at bounding box center [568, 155] width 209 height 18
select select "[DEMOGRAPHIC_DATA]"
click at [464, 146] on select "Select [DEMOGRAPHIC_DATA] [DEMOGRAPHIC_DATA] Other Prefer Not To Say" at bounding box center [568, 155] width 209 height 18
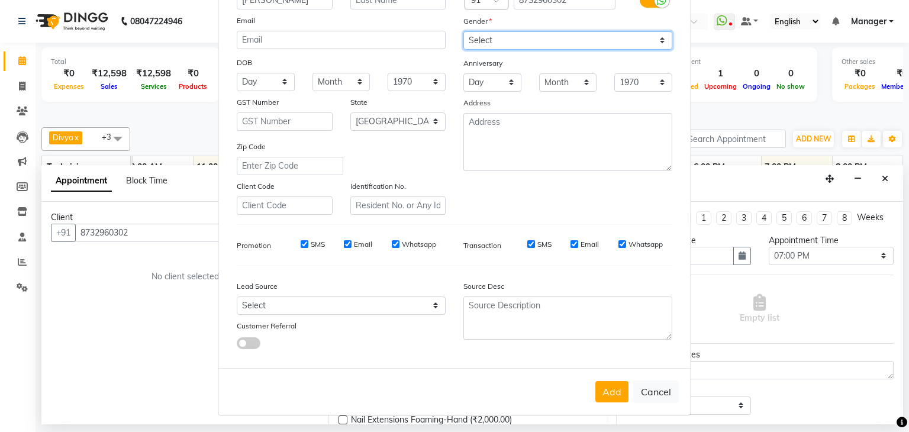
scroll to position [120, 0]
click at [605, 387] on button "Add" at bounding box center [612, 391] width 33 height 21
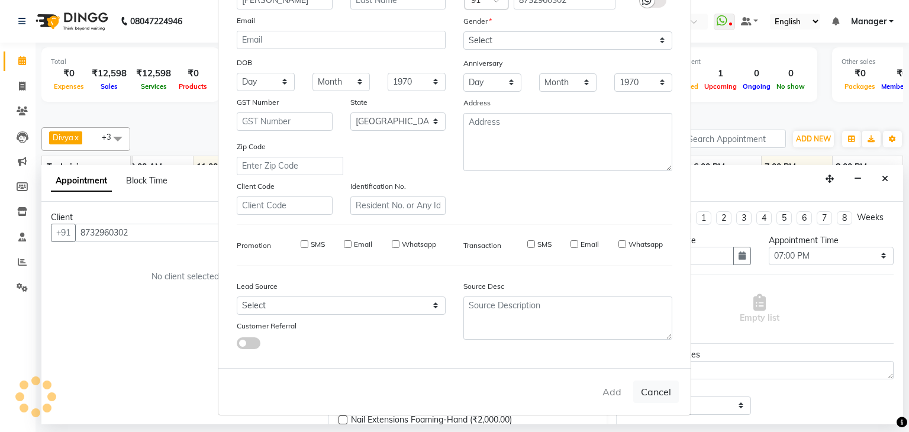
type input "87******02"
select select
select select "null"
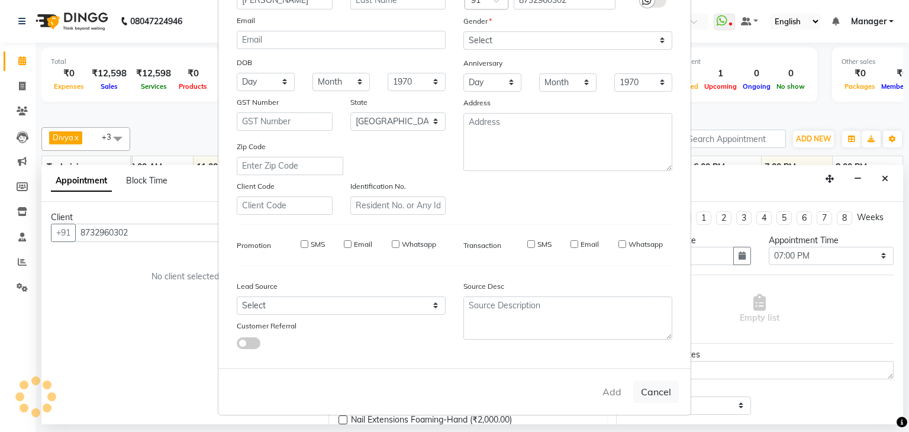
select select
checkbox input "false"
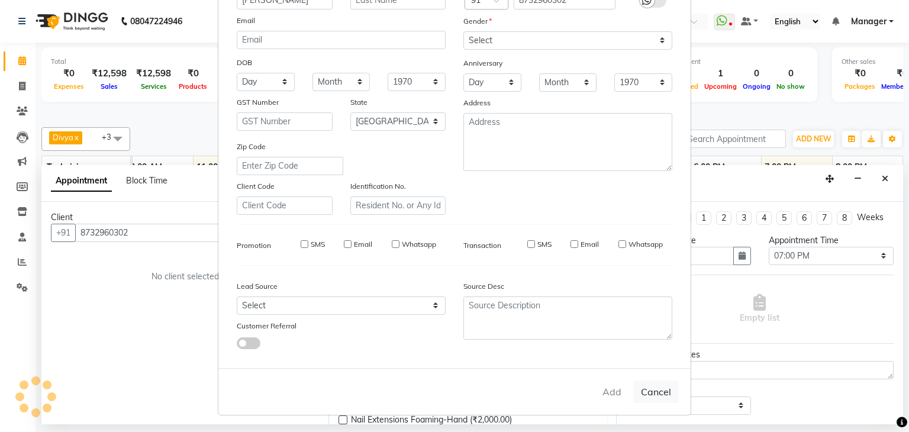
checkbox input "false"
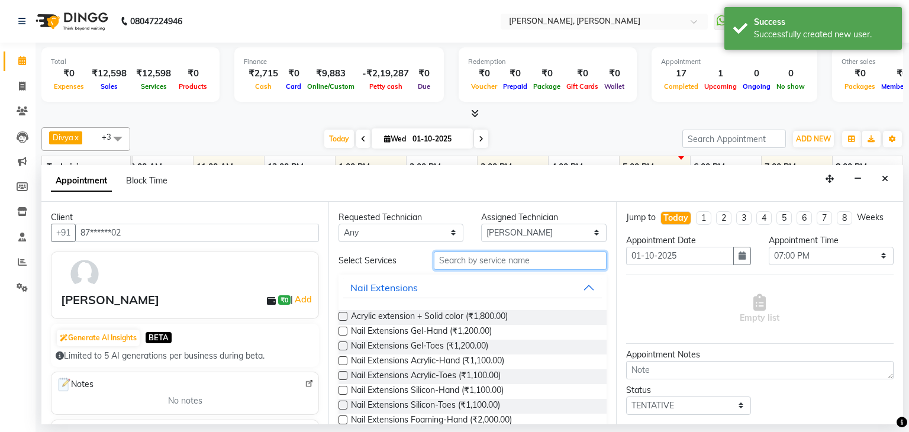
click at [502, 258] on input "text" at bounding box center [520, 261] width 173 height 18
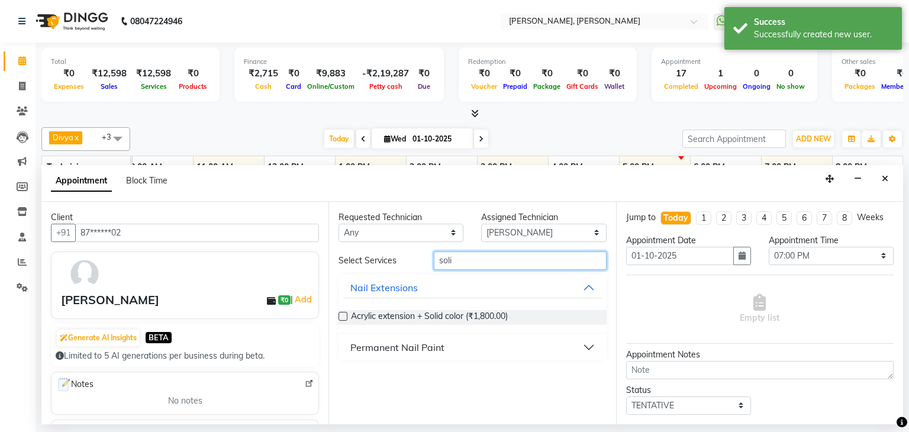
type input "soli"
click at [442, 346] on div "Permanent Nail Paint" at bounding box center [398, 347] width 94 height 14
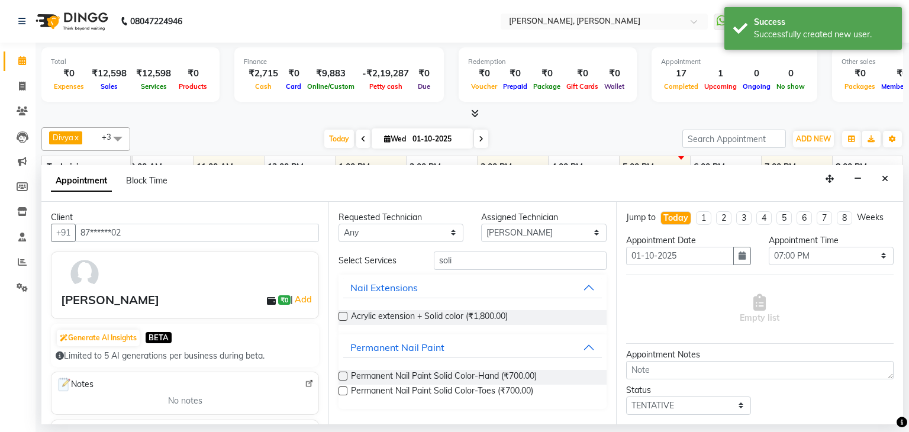
click at [345, 377] on label at bounding box center [343, 376] width 9 height 9
click at [345, 377] on input "checkbox" at bounding box center [343, 378] width 8 height 8
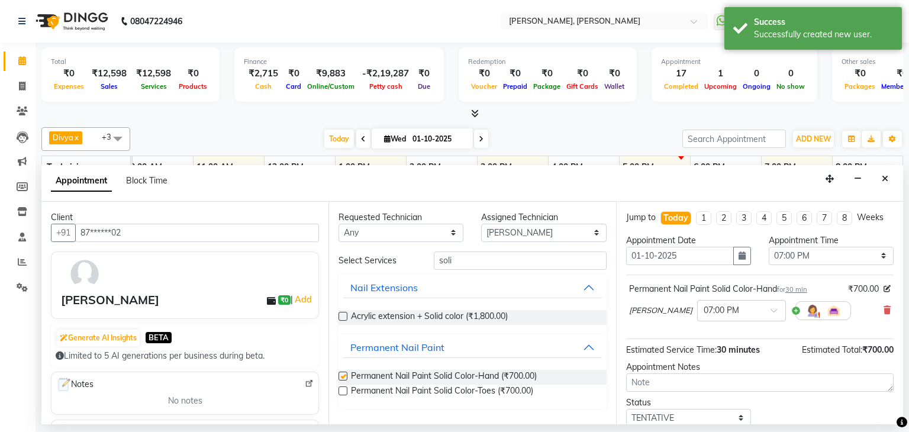
checkbox input "false"
click at [346, 392] on label at bounding box center [343, 391] width 9 height 9
click at [346, 392] on input "checkbox" at bounding box center [343, 392] width 8 height 8
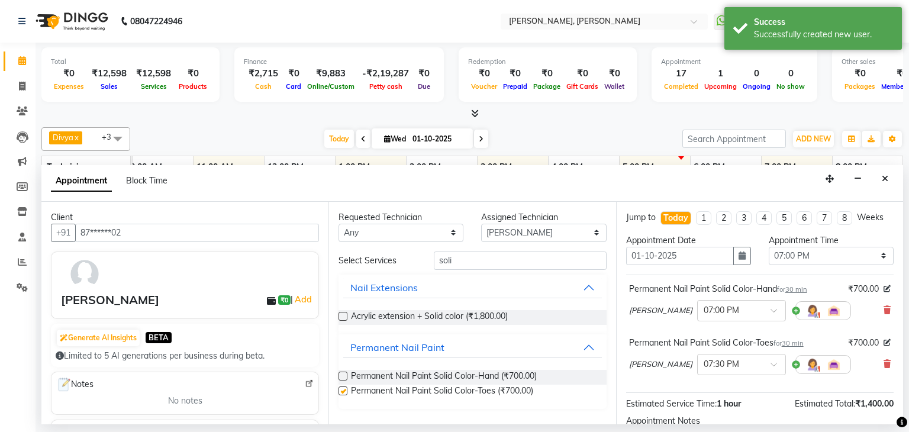
checkbox input "false"
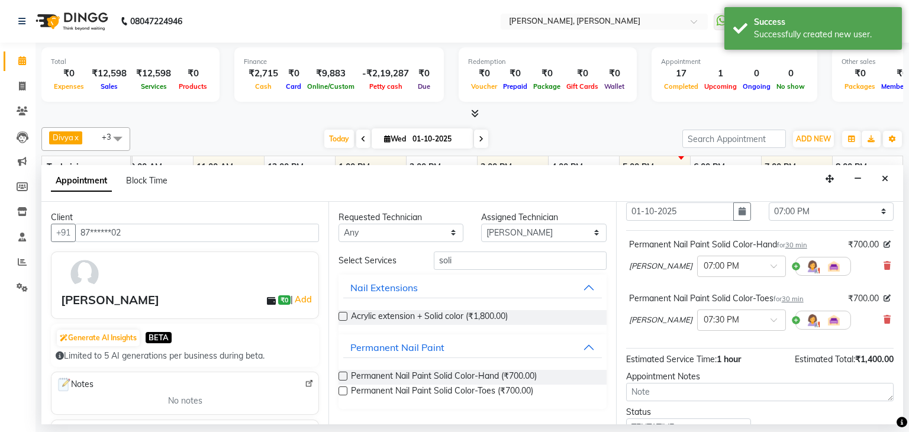
scroll to position [130, 0]
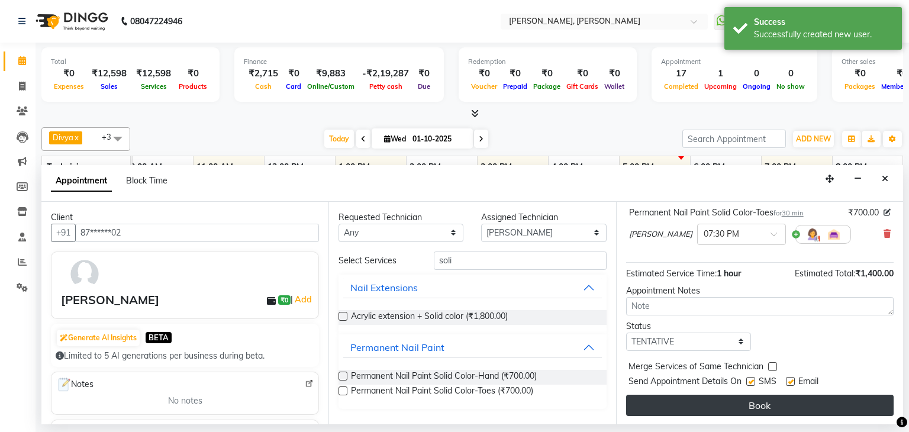
click at [721, 396] on button "Book" at bounding box center [760, 405] width 268 height 21
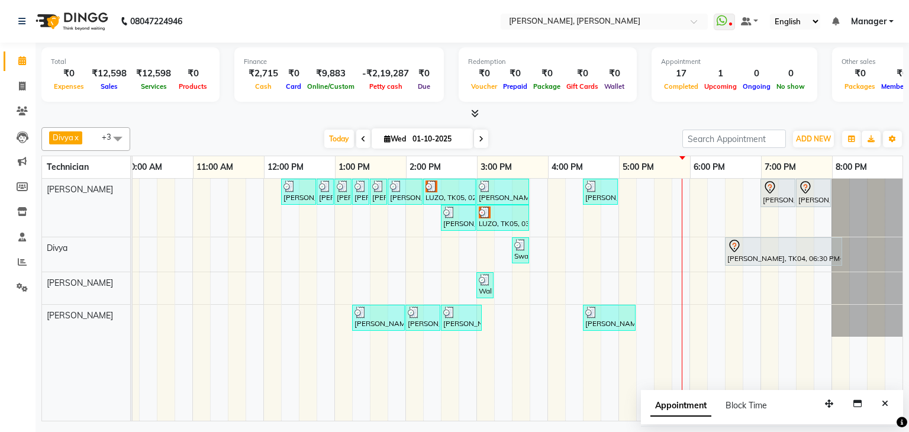
click at [598, 126] on div "Divya x [PERSON_NAME] x [PERSON_NAME] x +3 Select All [PERSON_NAME] [PERSON_NAM…" at bounding box center [472, 272] width 862 height 299
click at [486, 137] on span at bounding box center [481, 139] width 14 height 18
type input "02-10-2025"
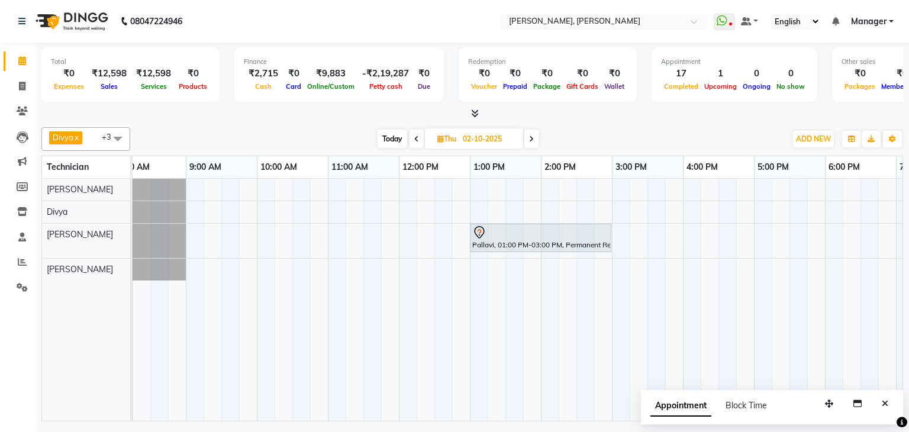
scroll to position [0, 17]
click at [886, 405] on icon "Close" at bounding box center [885, 404] width 7 height 8
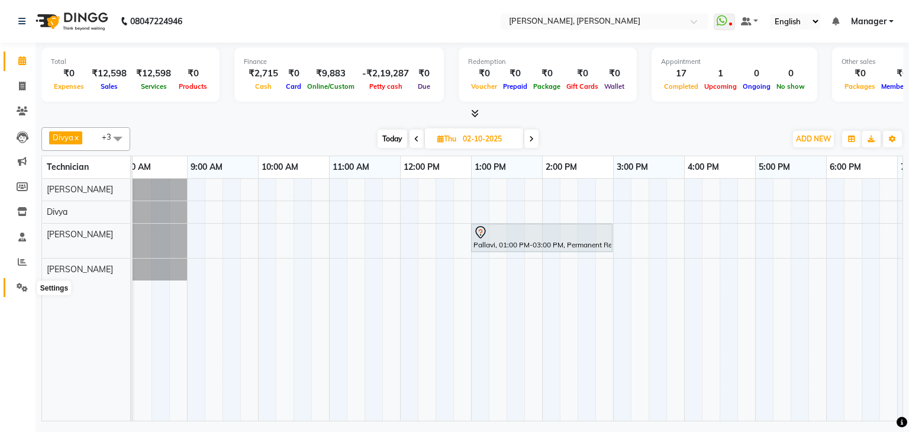
drag, startPoint x: 25, startPoint y: 288, endPoint x: 46, endPoint y: 290, distance: 20.2
click at [25, 288] on icon at bounding box center [22, 287] width 11 height 9
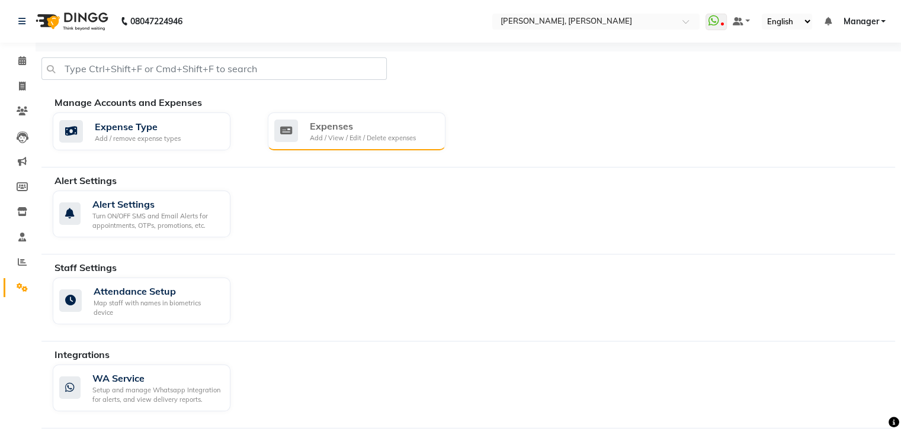
click at [322, 126] on div "Expenses" at bounding box center [363, 126] width 106 height 14
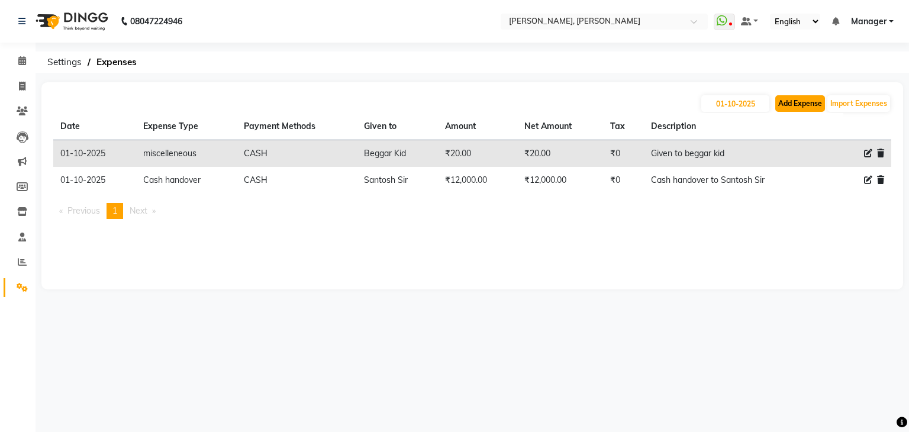
click at [808, 106] on button "Add Expense" at bounding box center [801, 103] width 50 height 17
select select "1"
select select "5476"
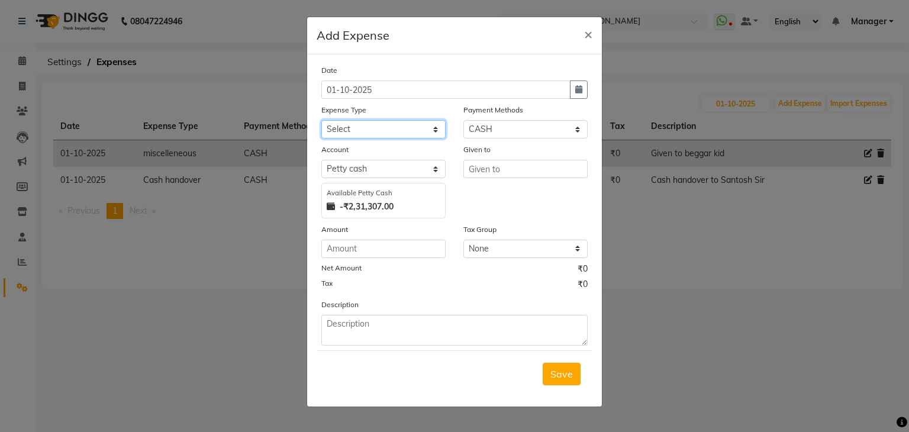
click at [376, 137] on select "Select acetone Advance Salary bank deposite Battery cell BBMP Beauty products B…" at bounding box center [384, 129] width 124 height 18
select select "9512"
click at [322, 121] on select "Select acetone Advance Salary bank deposite Battery cell BBMP Beauty products B…" at bounding box center [384, 129] width 124 height 18
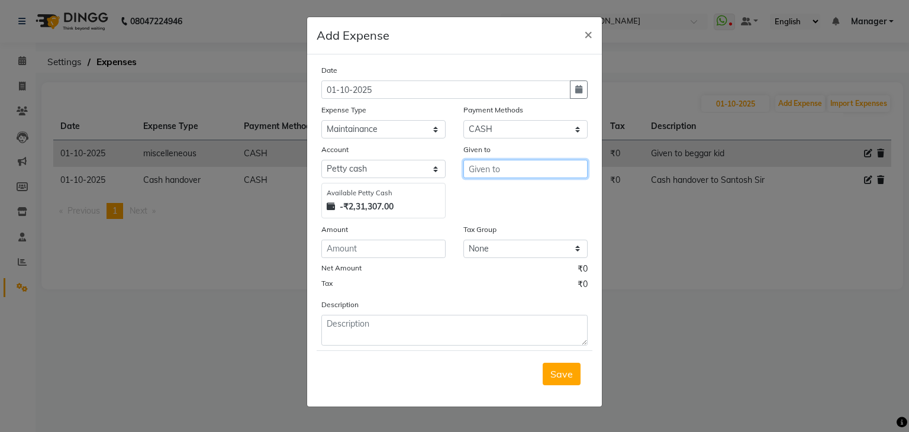
click at [517, 171] on input "text" at bounding box center [526, 169] width 124 height 18
type input "Amazon"
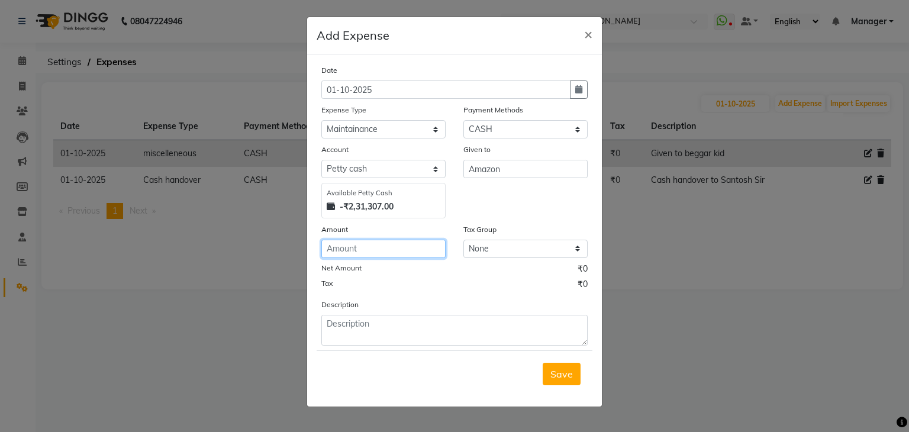
click at [349, 252] on input "number" at bounding box center [384, 249] width 124 height 18
type input "411"
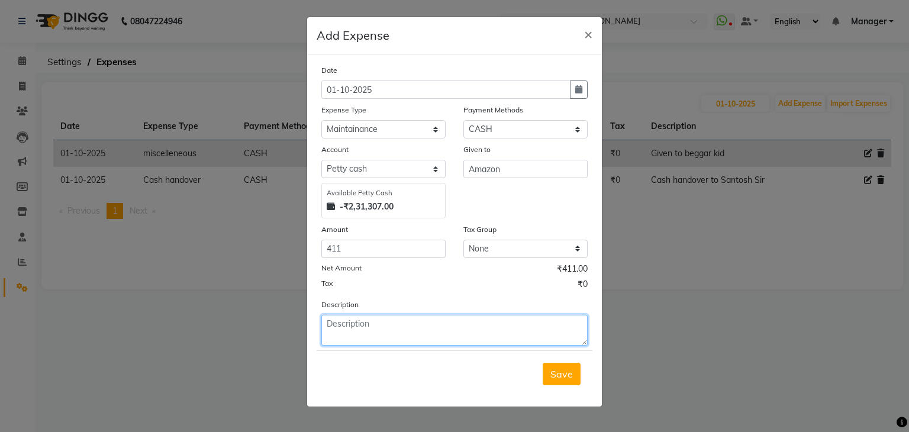
click at [369, 328] on textarea at bounding box center [455, 330] width 266 height 31
click at [364, 323] on textarea at bounding box center [455, 330] width 266 height 31
click at [326, 327] on textarea "Nail wipes" at bounding box center [455, 330] width 266 height 31
click at [413, 323] on textarea "Paid for nail wipes" at bounding box center [455, 330] width 266 height 31
type textarea "Paid for nail wipes"
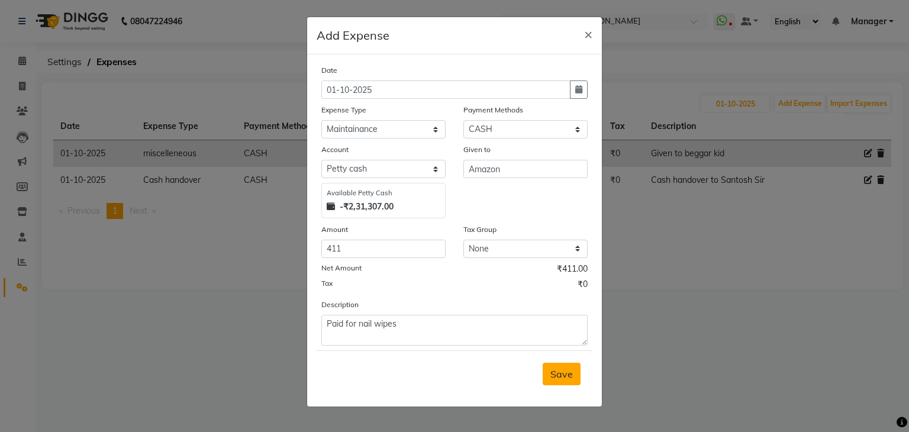
click at [561, 380] on span "Save" at bounding box center [562, 374] width 22 height 12
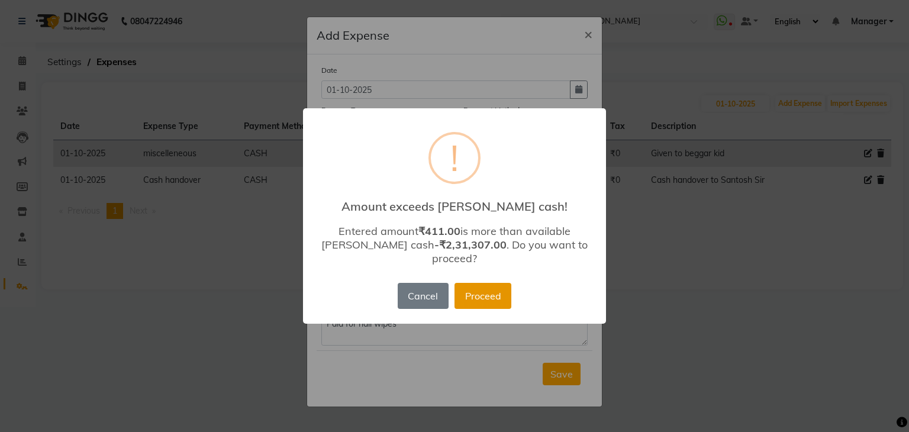
click at [472, 294] on button "Proceed" at bounding box center [483, 296] width 57 height 26
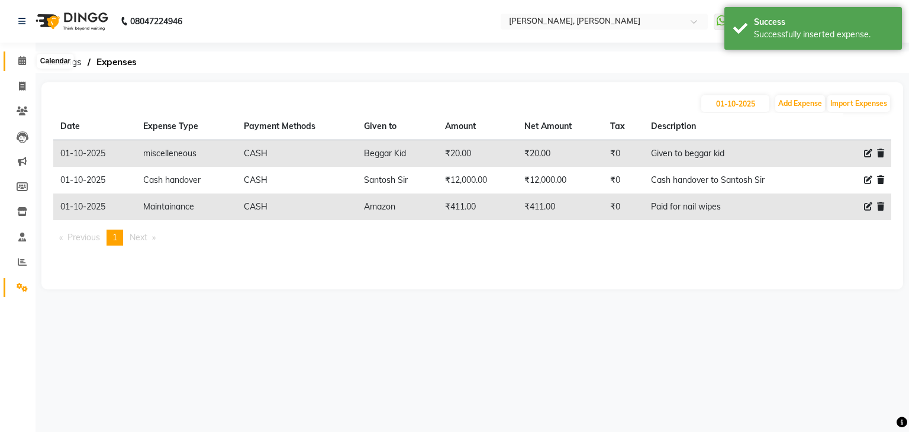
click at [20, 61] on icon at bounding box center [22, 60] width 8 height 9
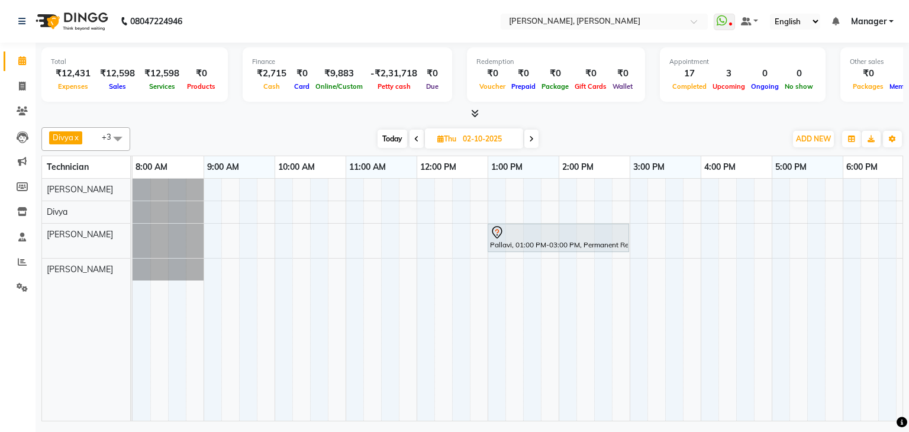
click at [388, 134] on span "Today" at bounding box center [393, 139] width 30 height 18
type input "01-10-2025"
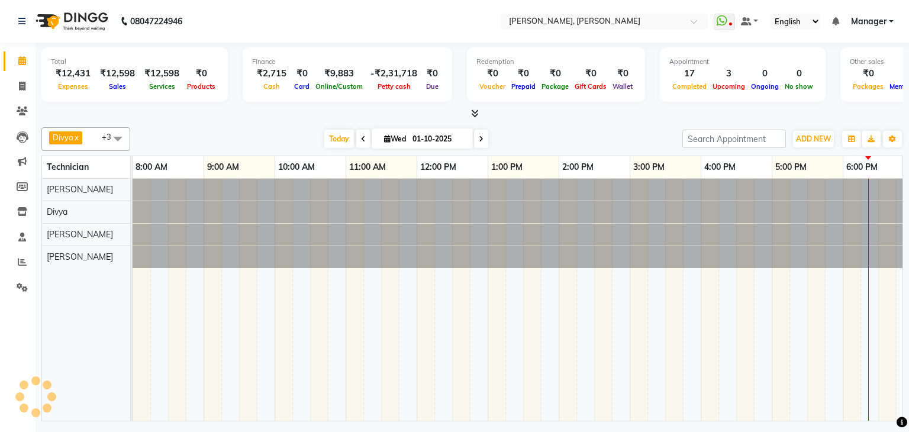
scroll to position [0, 153]
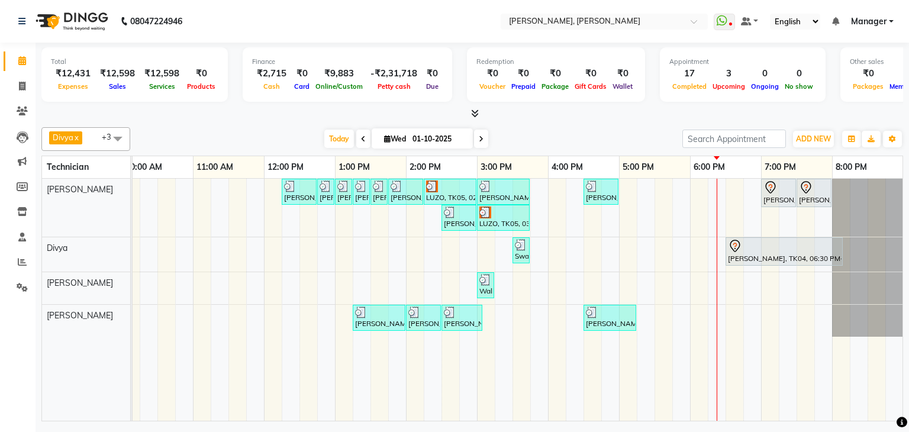
click at [646, 190] on div "[PERSON_NAME], TK01, 12:15 PM-12:45 PM, Refills Acrylic-Hand [PERSON_NAME], TK0…" at bounding box center [442, 300] width 924 height 242
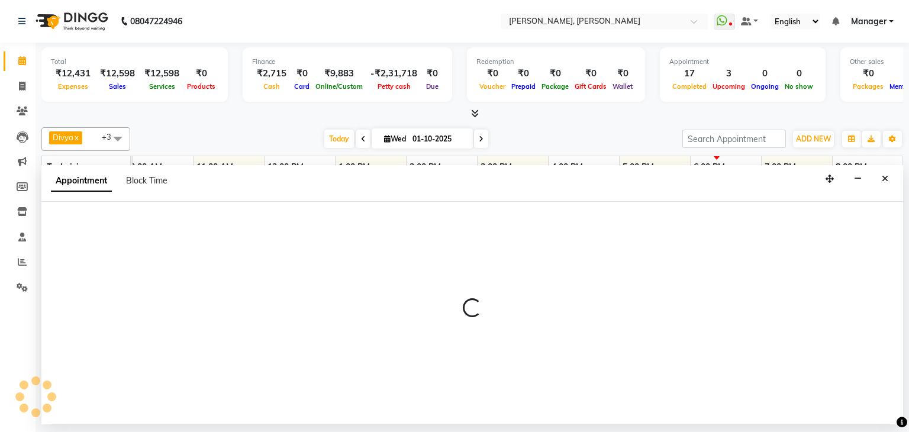
select select "54412"
select select "1035"
select select "tentative"
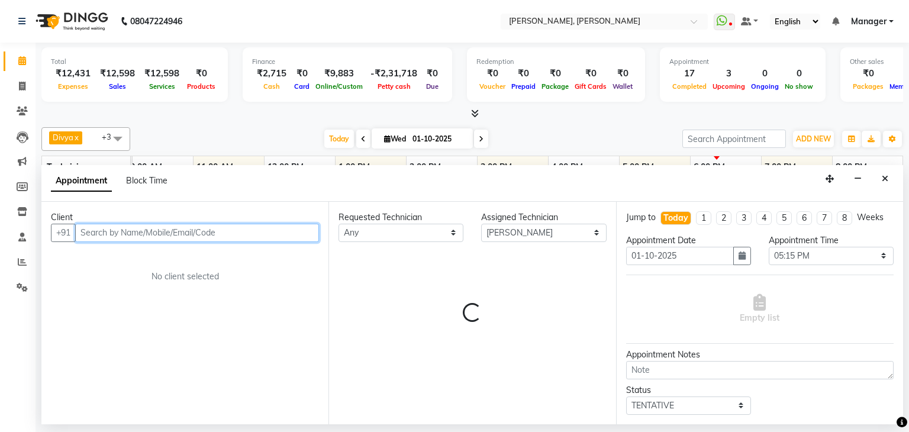
click at [225, 235] on input "text" at bounding box center [197, 233] width 244 height 18
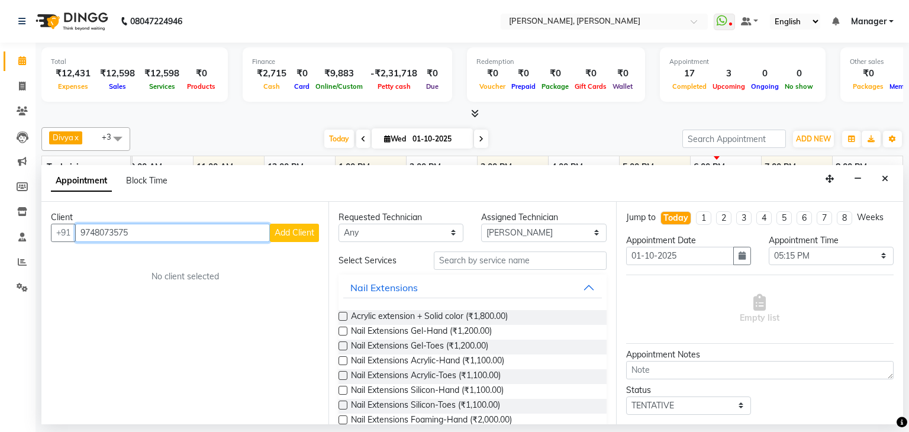
click at [91, 227] on input "9748073575" at bounding box center [172, 233] width 195 height 18
type input "9748073575"
click at [282, 228] on span "Add Client" at bounding box center [295, 232] width 40 height 11
select select "21"
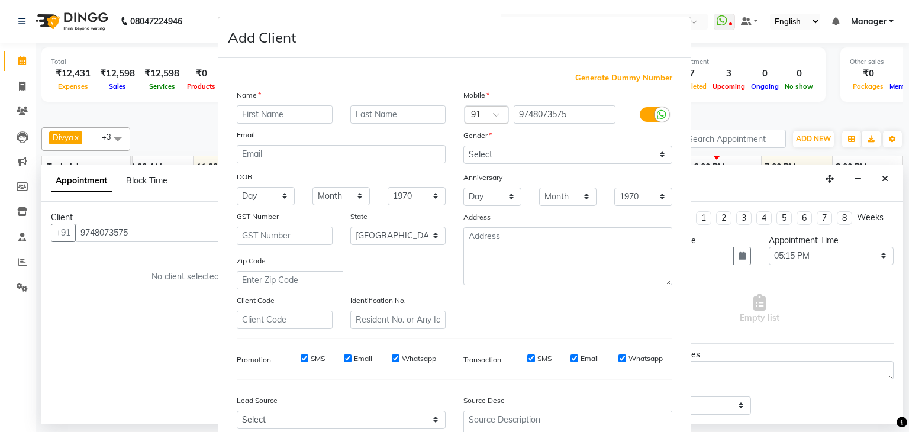
click at [271, 112] on input "text" at bounding box center [285, 114] width 96 height 18
type input "[PERSON_NAME]"
click at [514, 154] on select "Select [DEMOGRAPHIC_DATA] [DEMOGRAPHIC_DATA] Other Prefer Not To Say" at bounding box center [568, 155] width 209 height 18
select select "[DEMOGRAPHIC_DATA]"
click at [464, 146] on select "Select [DEMOGRAPHIC_DATA] [DEMOGRAPHIC_DATA] Other Prefer Not To Say" at bounding box center [568, 155] width 209 height 18
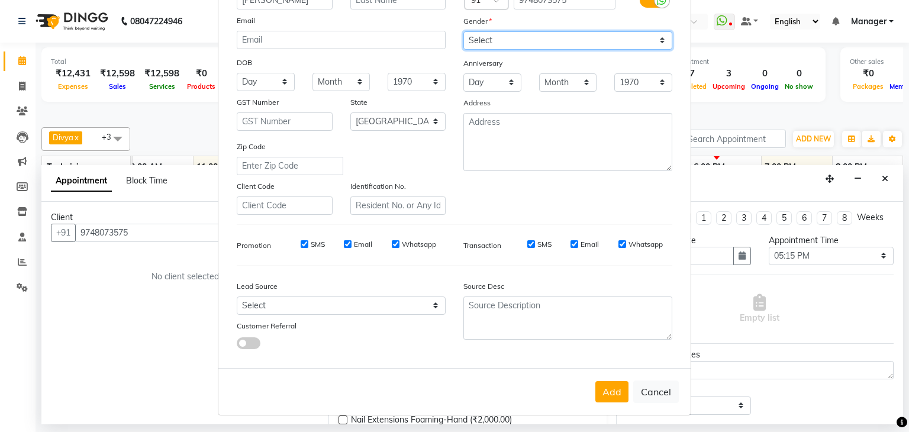
scroll to position [120, 0]
click at [610, 393] on button "Add" at bounding box center [612, 391] width 33 height 21
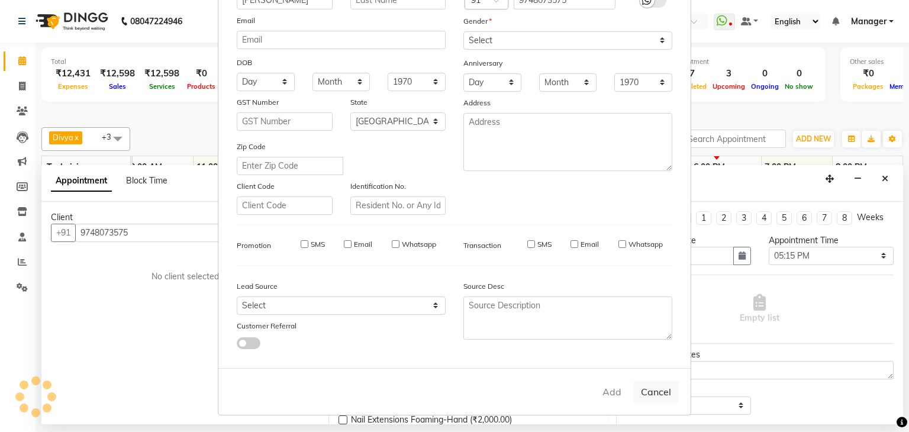
type input "97******75"
select select
select select "null"
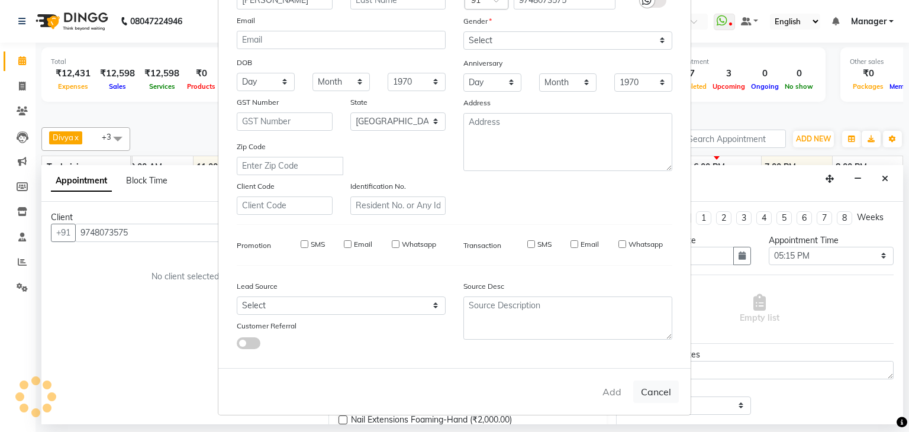
select select
checkbox input "false"
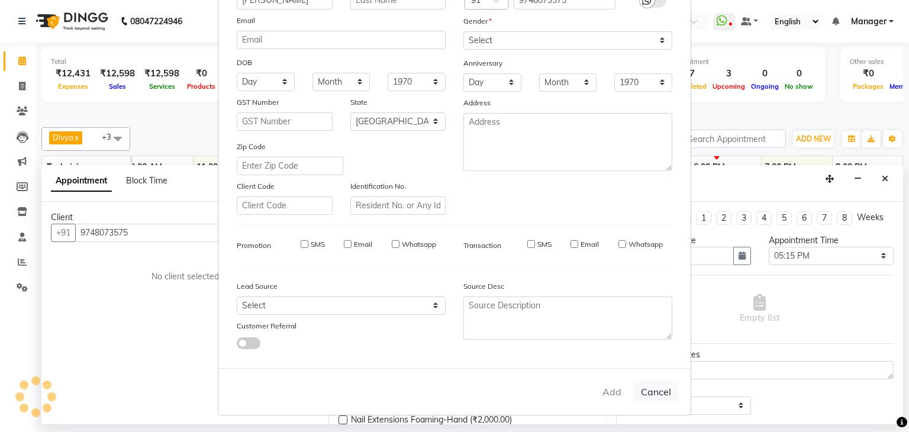
checkbox input "false"
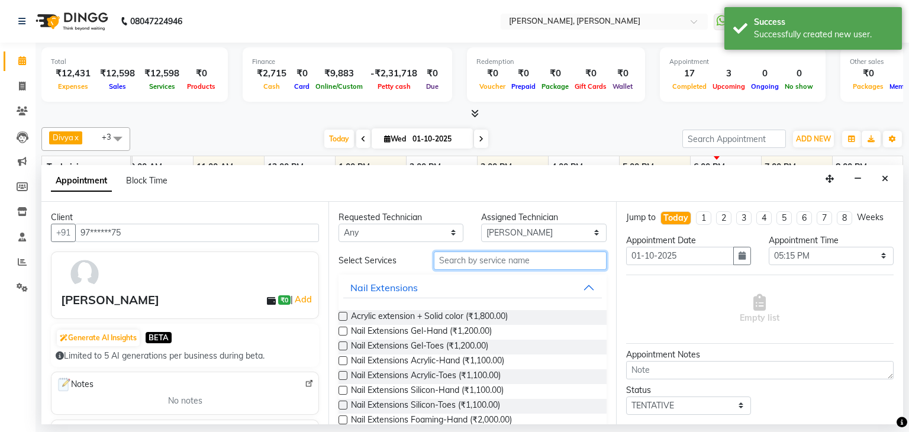
click at [494, 259] on input "text" at bounding box center [520, 261] width 173 height 18
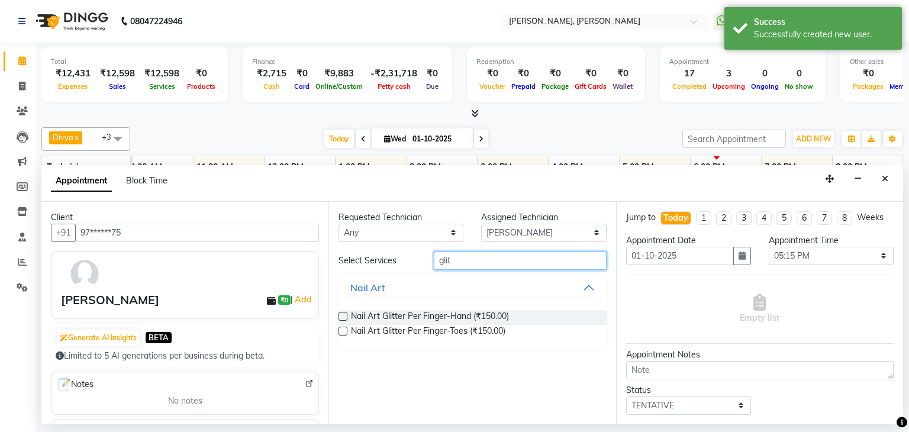
type input "glit"
click at [343, 312] on label at bounding box center [343, 316] width 9 height 9
click at [343, 314] on input "checkbox" at bounding box center [343, 318] width 8 height 8
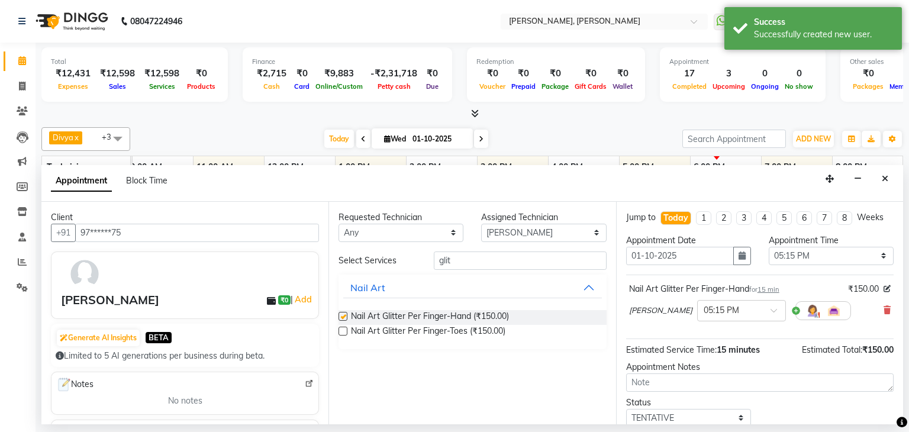
checkbox input "false"
click at [343, 330] on label at bounding box center [343, 331] width 9 height 9
click at [343, 330] on input "checkbox" at bounding box center [343, 333] width 8 height 8
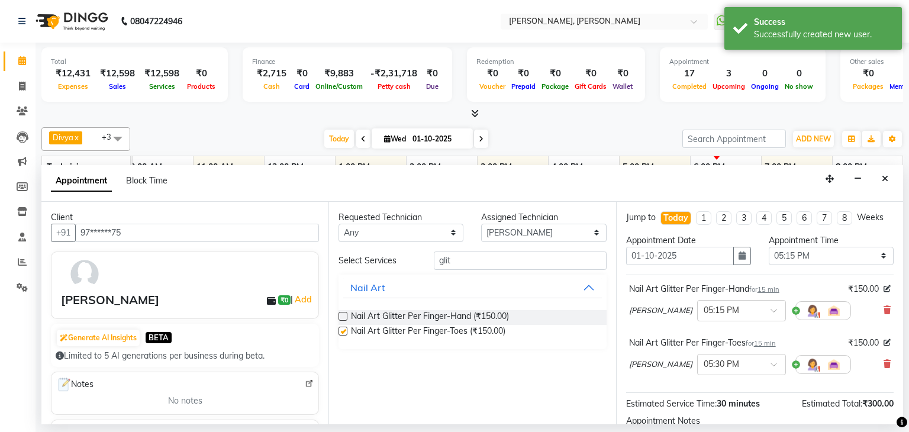
checkbox input "false"
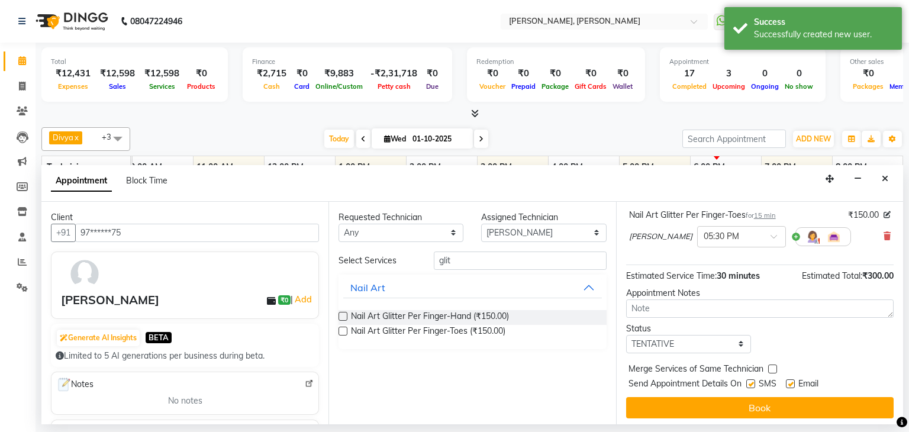
scroll to position [130, 0]
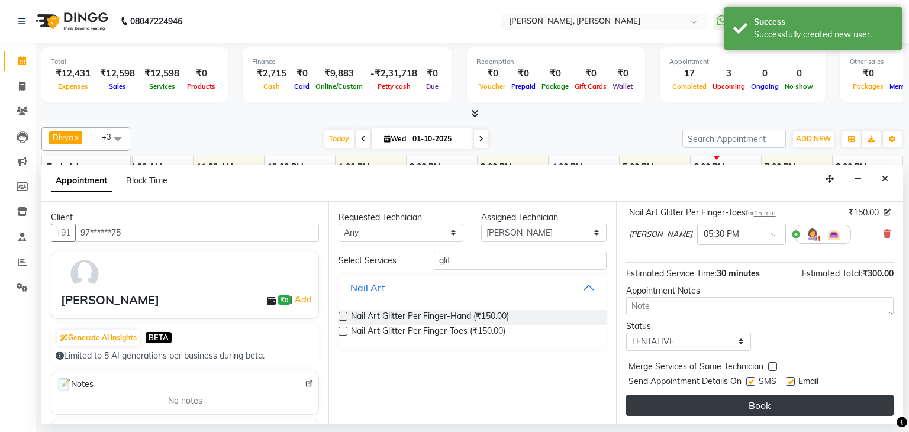
click at [760, 400] on button "Book" at bounding box center [760, 405] width 268 height 21
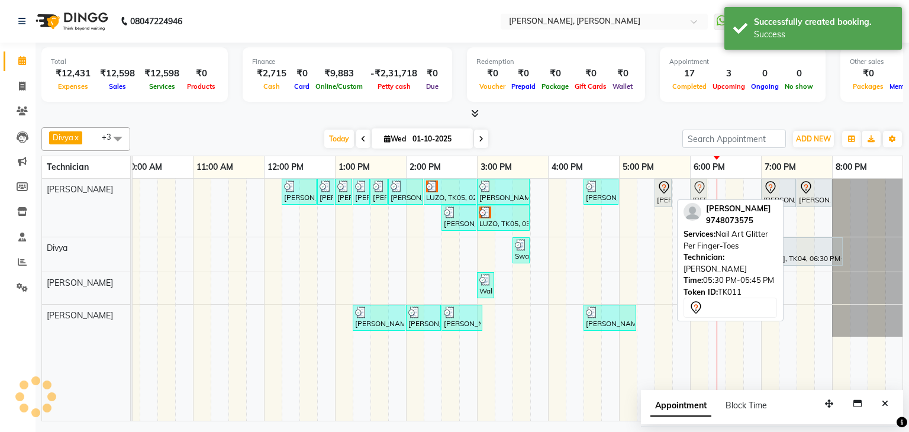
drag, startPoint x: 647, startPoint y: 186, endPoint x: 700, endPoint y: 189, distance: 52.8
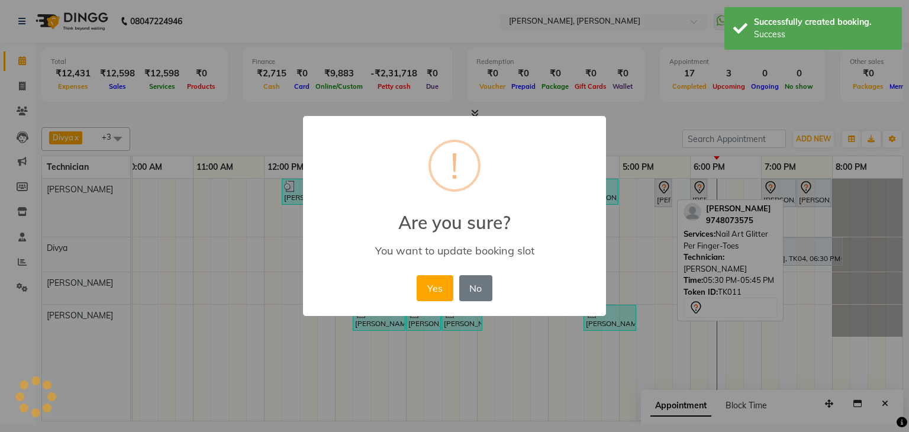
drag, startPoint x: 430, startPoint y: 290, endPoint x: 711, endPoint y: 220, distance: 289.9
click at [435, 285] on button "Yes" at bounding box center [435, 288] width 36 height 26
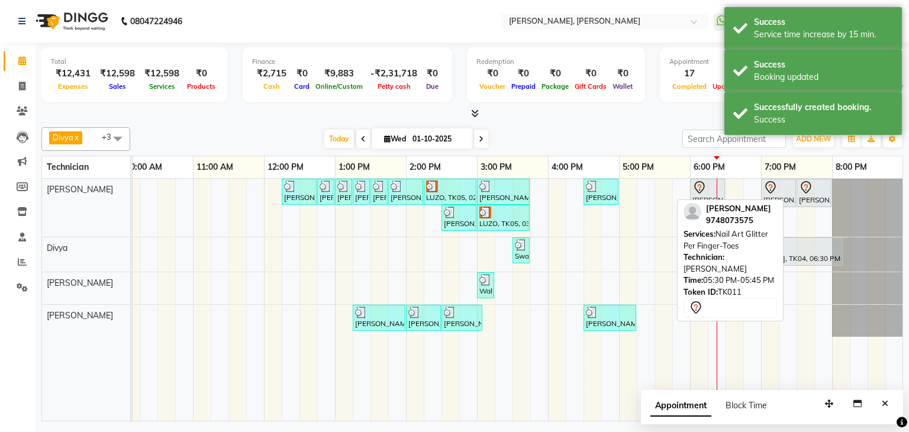
drag, startPoint x: 658, startPoint y: 190, endPoint x: 712, endPoint y: 287, distance: 111.1
click at [712, 287] on div "Divya x [PERSON_NAME] x [PERSON_NAME] x +3 Select All [PERSON_NAME] [PERSON_NAM…" at bounding box center [472, 272] width 862 height 299
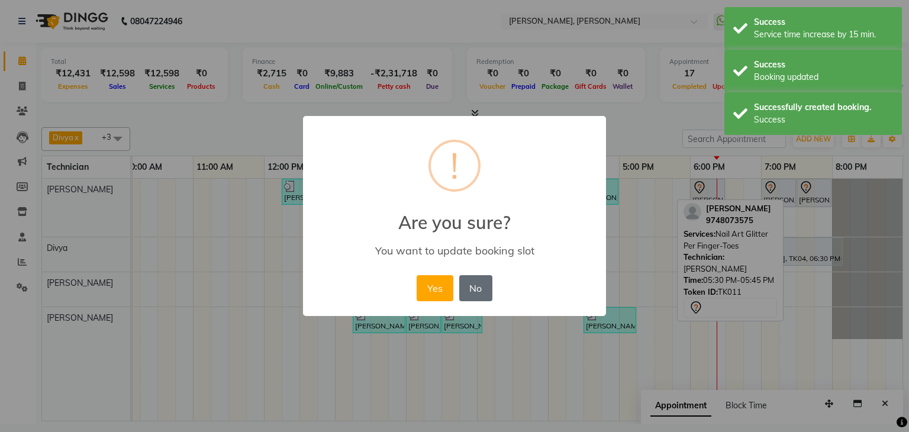
click at [476, 292] on button "No" at bounding box center [475, 288] width 33 height 26
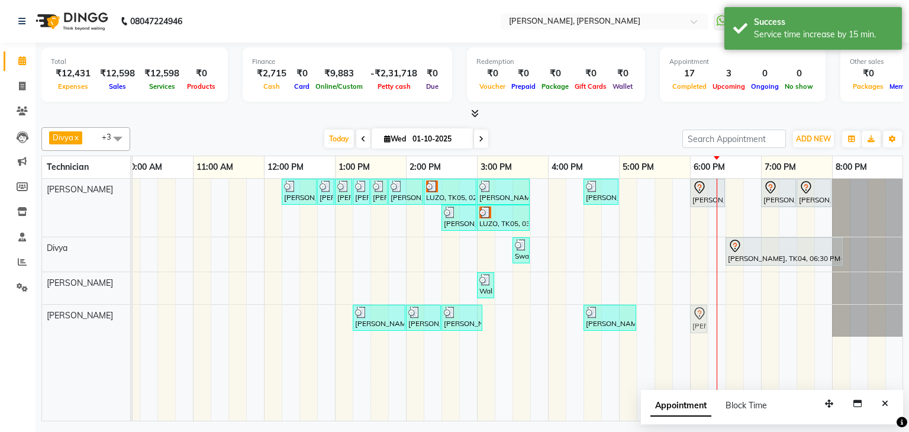
drag, startPoint x: 660, startPoint y: 195, endPoint x: 689, endPoint y: 313, distance: 121.8
click at [689, 313] on div "[PERSON_NAME], TK01, 12:15 PM-12:45 PM, Refills Acrylic-Hand [PERSON_NAME], TK0…" at bounding box center [442, 300] width 924 height 242
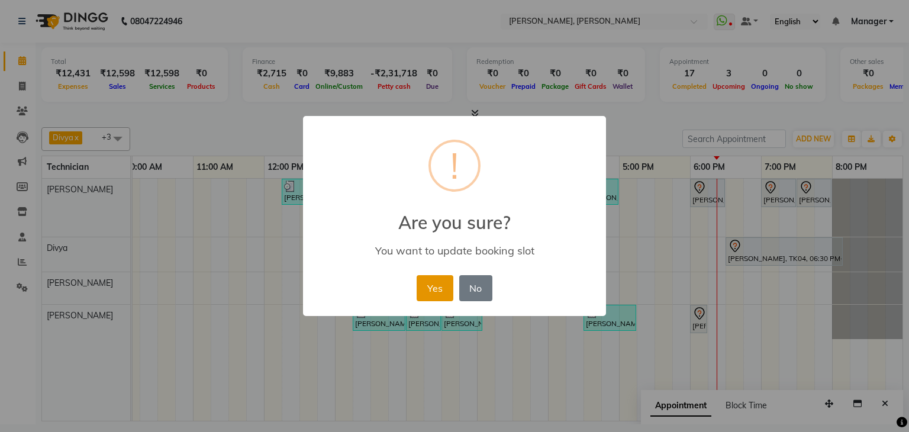
click at [423, 290] on button "Yes" at bounding box center [435, 288] width 36 height 26
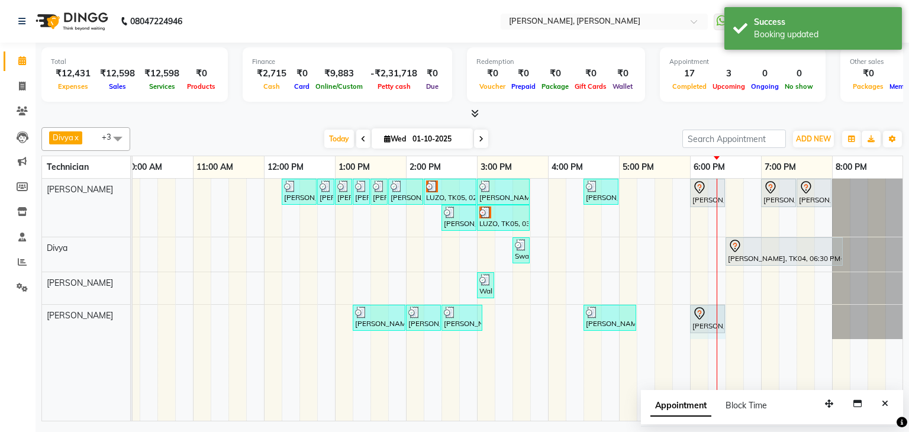
drag, startPoint x: 706, startPoint y: 316, endPoint x: 721, endPoint y: 316, distance: 15.4
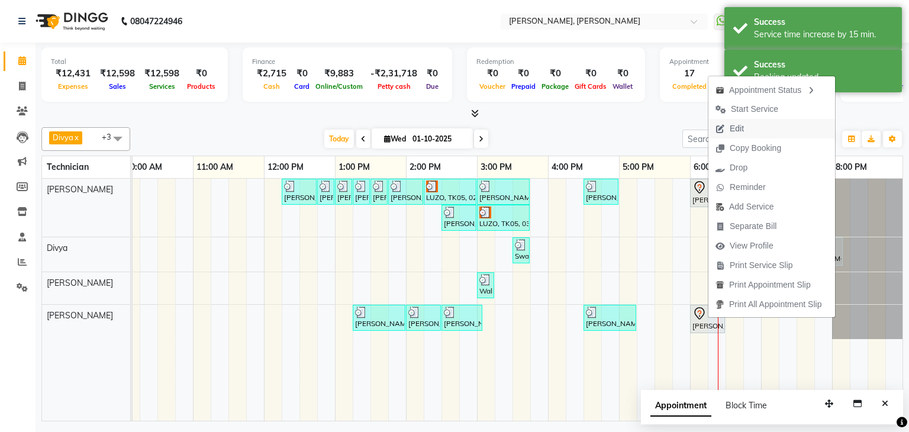
click at [736, 130] on span "Edit" at bounding box center [737, 129] width 14 height 12
select select "tentative"
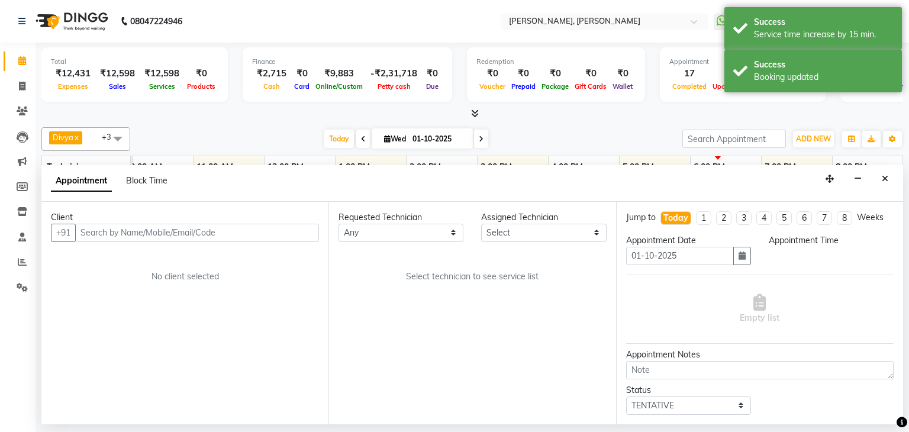
scroll to position [0, 0]
select select "87862"
select select "1080"
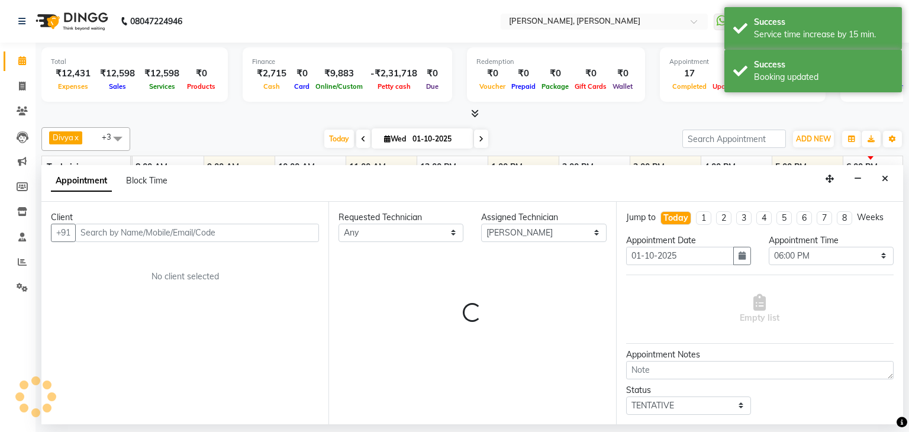
scroll to position [0, 153]
select select "3204"
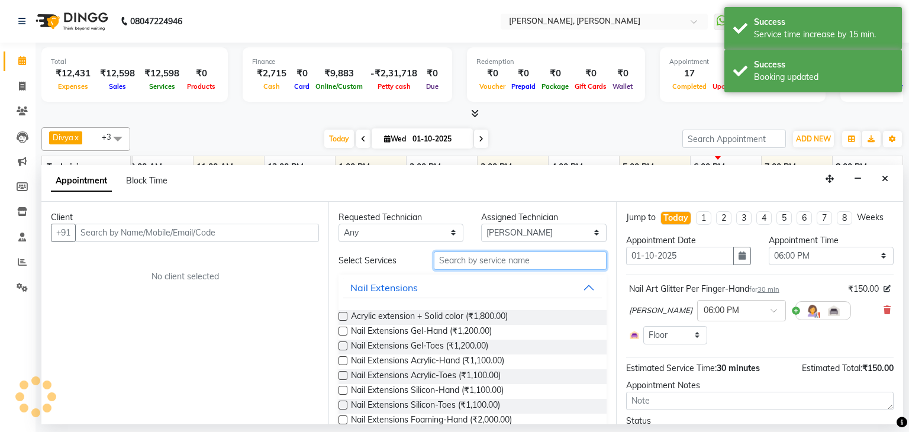
click at [499, 257] on input "text" at bounding box center [520, 261] width 173 height 18
select select "3204"
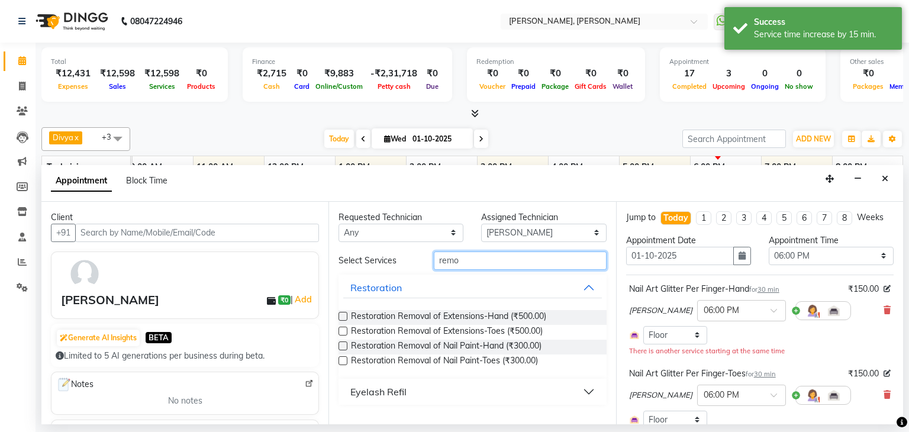
type input "remo"
click at [342, 361] on label at bounding box center [343, 360] width 9 height 9
click at [342, 361] on input "checkbox" at bounding box center [343, 362] width 8 height 8
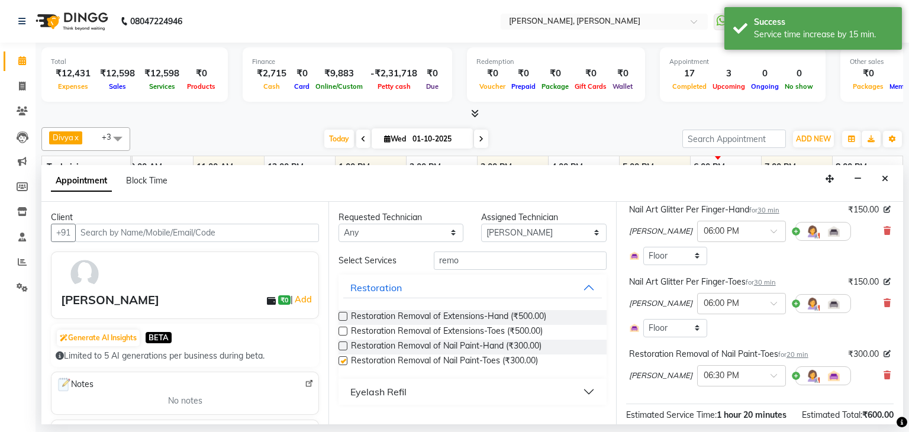
checkbox input "false"
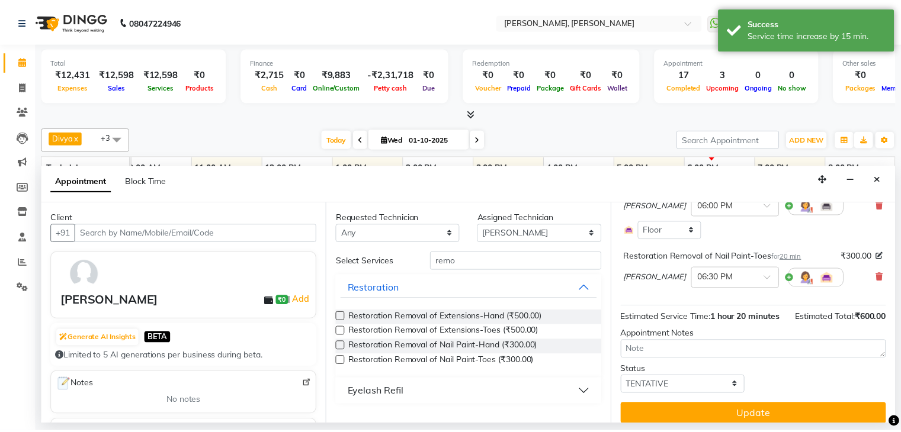
scroll to position [199, 0]
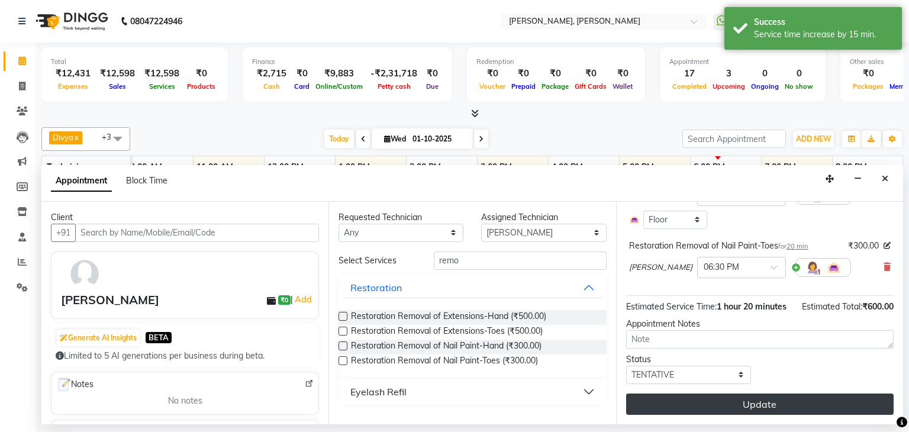
click at [738, 407] on button "Update" at bounding box center [760, 404] width 268 height 21
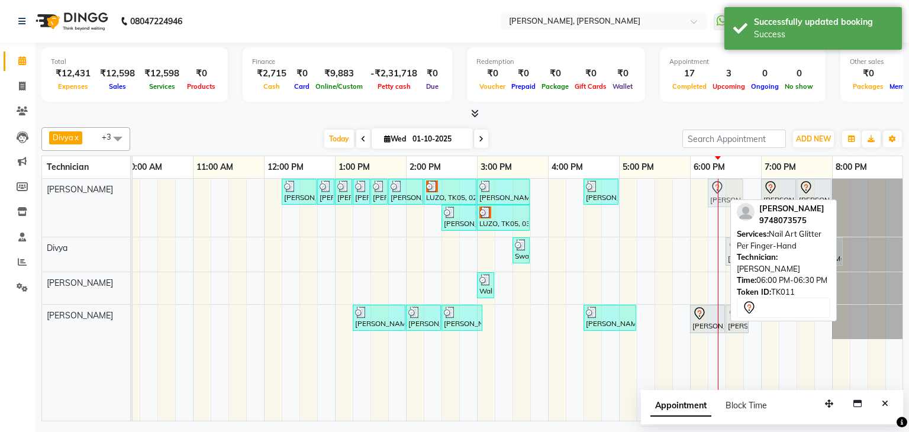
drag, startPoint x: 704, startPoint y: 189, endPoint x: 720, endPoint y: 189, distance: 16.0
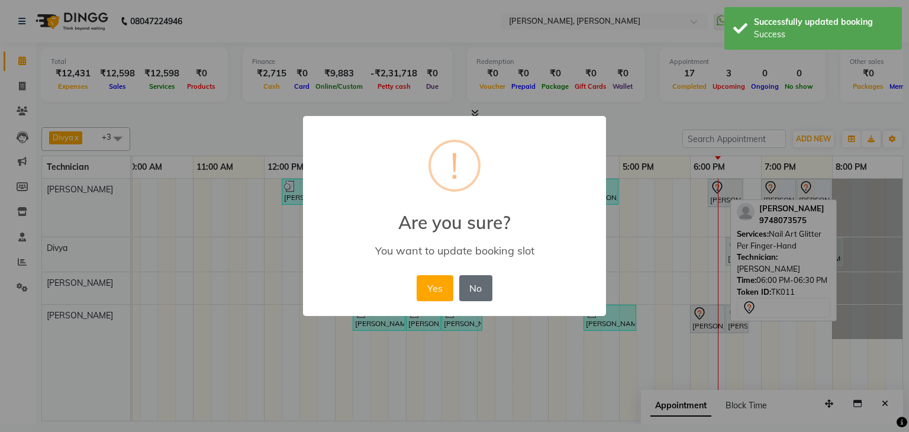
drag, startPoint x: 439, startPoint y: 282, endPoint x: 472, endPoint y: 282, distance: 33.2
click at [440, 282] on button "Yes" at bounding box center [435, 288] width 36 height 26
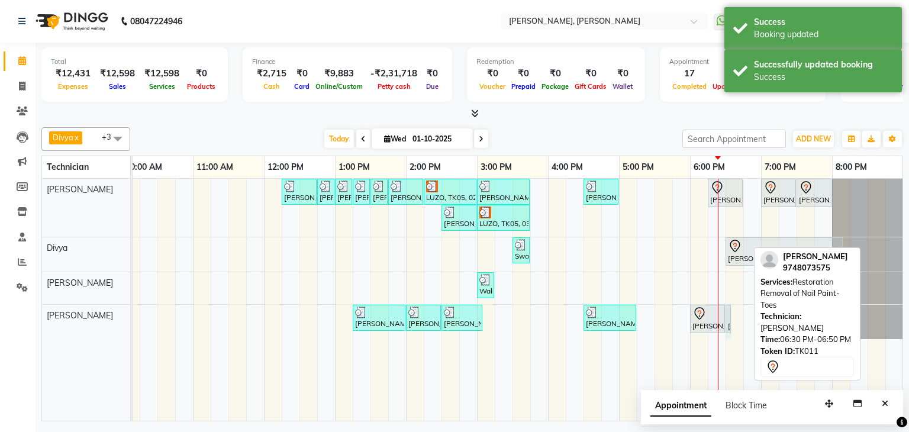
drag, startPoint x: 747, startPoint y: 313, endPoint x: 731, endPoint y: 318, distance: 17.2
click at [734, 316] on div "[PERSON_NAME], TK01, 12:15 PM-12:45 PM, Refills Acrylic-Hand [PERSON_NAME], TK0…" at bounding box center [442, 300] width 924 height 242
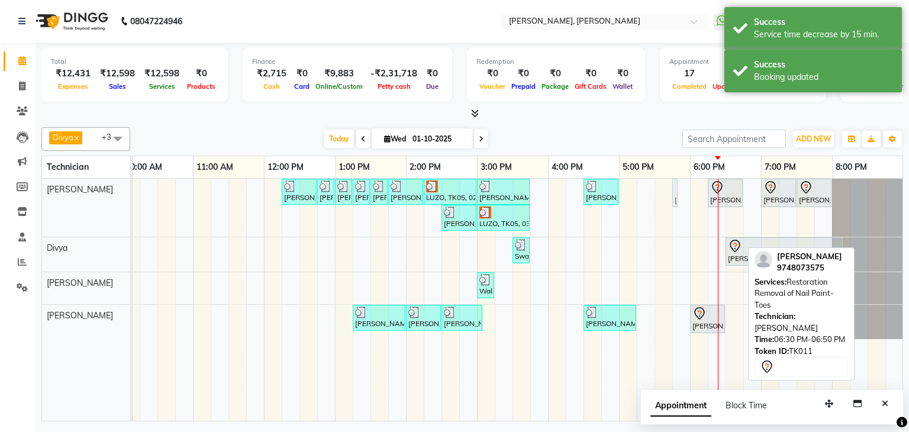
drag, startPoint x: 738, startPoint y: 318, endPoint x: 692, endPoint y: 211, distance: 116.9
click at [692, 211] on div "[PERSON_NAME], TK01, 12:15 PM-12:45 PM, Refills Acrylic-Hand [PERSON_NAME], TK0…" at bounding box center [442, 300] width 924 height 242
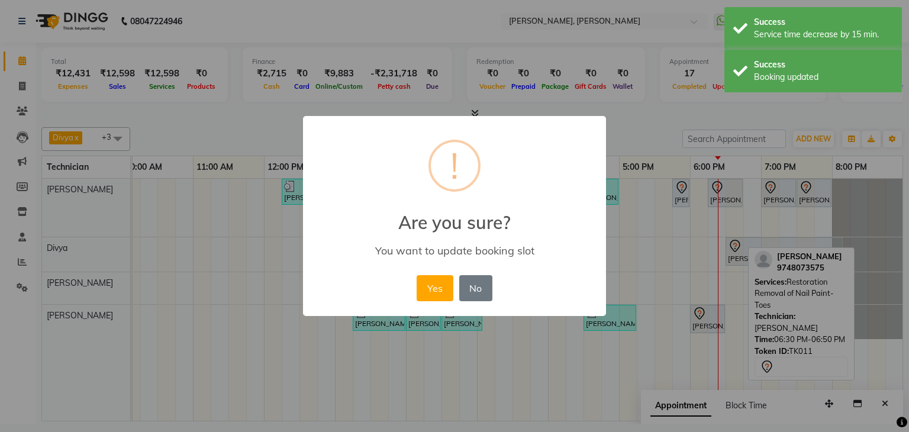
drag, startPoint x: 433, startPoint y: 287, endPoint x: 675, endPoint y: 210, distance: 253.7
click at [441, 285] on button "Yes" at bounding box center [435, 288] width 36 height 26
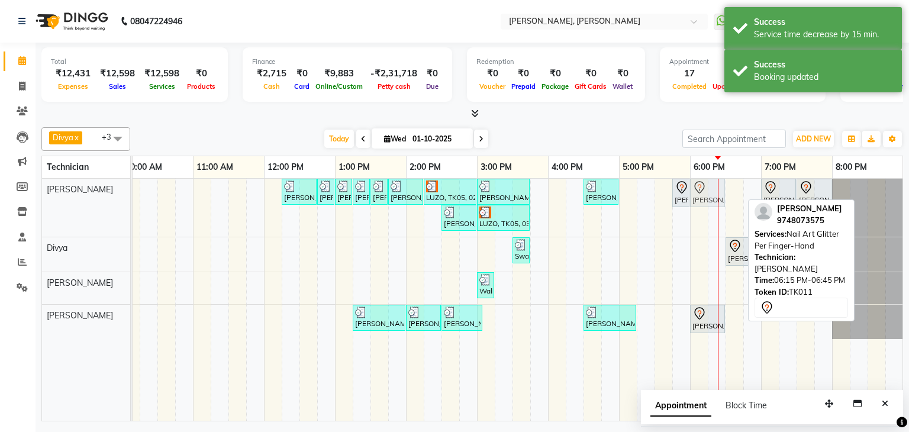
drag, startPoint x: 724, startPoint y: 188, endPoint x: 718, endPoint y: 190, distance: 6.2
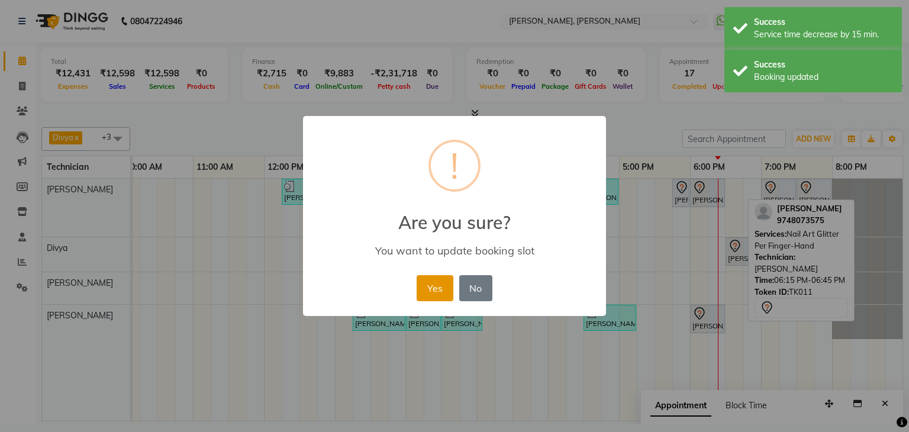
click at [420, 281] on button "Yes" at bounding box center [435, 288] width 36 height 26
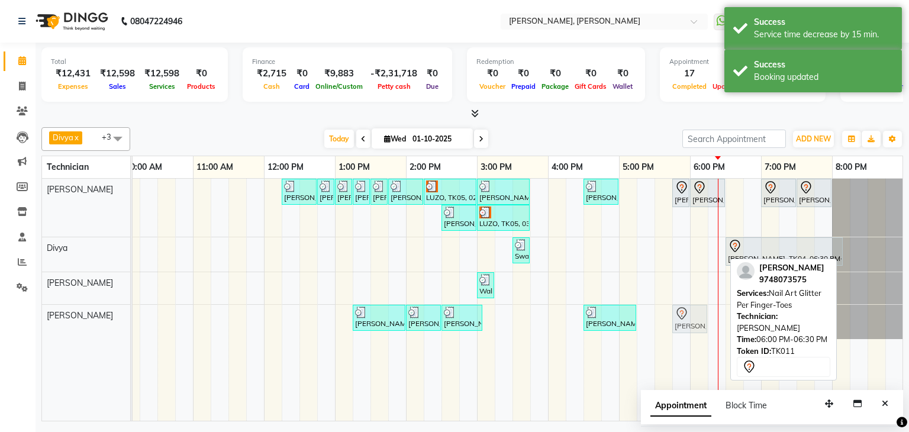
drag, startPoint x: 711, startPoint y: 318, endPoint x: 696, endPoint y: 323, distance: 15.5
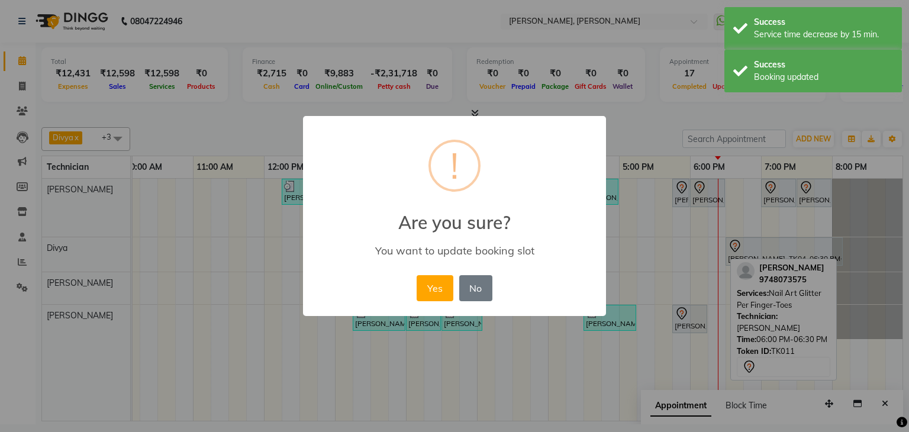
drag, startPoint x: 428, startPoint y: 288, endPoint x: 549, endPoint y: 311, distance: 123.6
click at [432, 290] on button "Yes" at bounding box center [435, 288] width 36 height 26
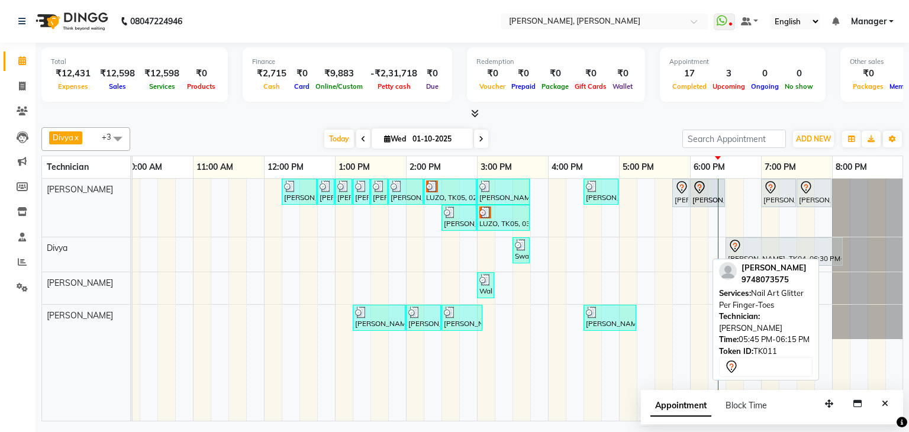
drag, startPoint x: 692, startPoint y: 317, endPoint x: 716, endPoint y: 204, distance: 115.0
click at [716, 200] on tbody "[PERSON_NAME], TK01, 12:15 PM-12:45 PM, Refills Acrylic-Hand [PERSON_NAME], TK0…" at bounding box center [442, 259] width 924 height 160
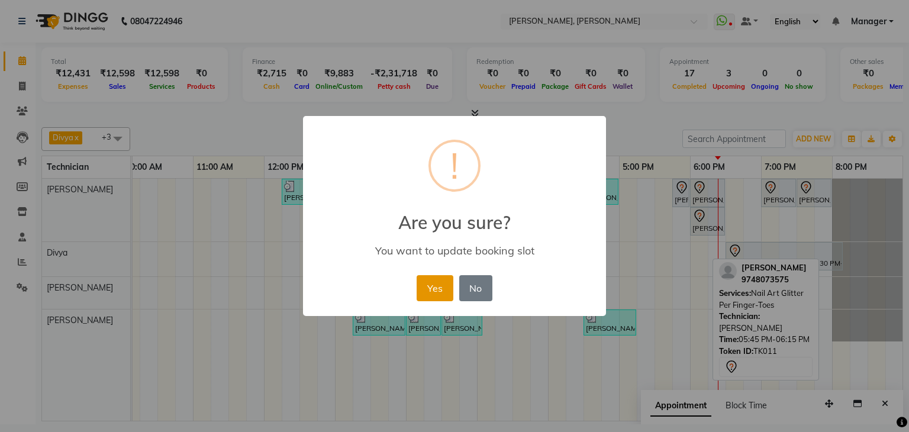
click at [429, 289] on button "Yes" at bounding box center [435, 288] width 36 height 26
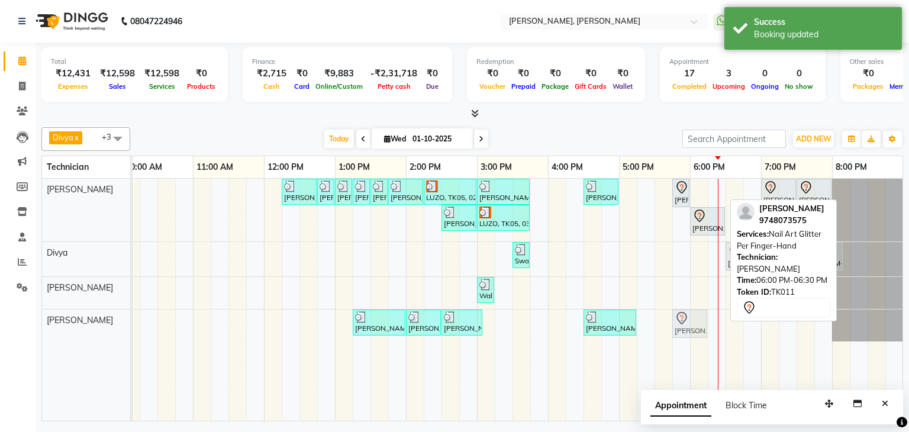
drag, startPoint x: 703, startPoint y: 192, endPoint x: 686, endPoint y: 332, distance: 141.4
click at [686, 332] on tbody "[PERSON_NAME], TK01, 12:15 PM-12:45 PM, Refills Acrylic-Hand [PERSON_NAME], TK0…" at bounding box center [442, 260] width 924 height 163
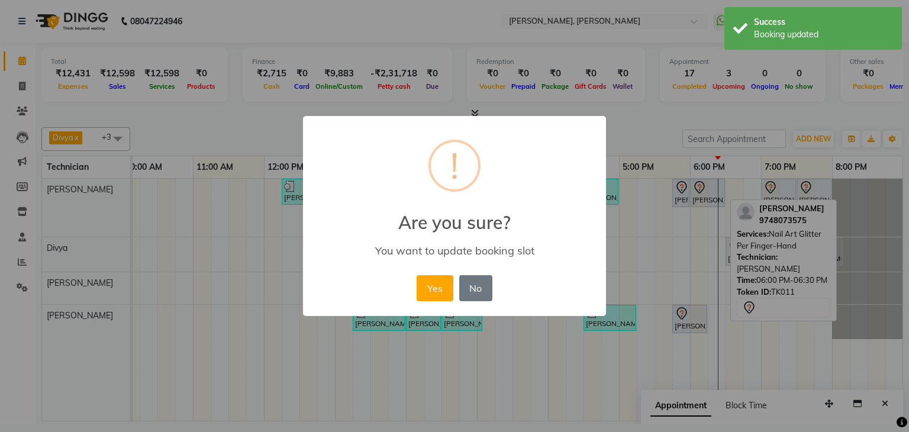
drag, startPoint x: 433, startPoint y: 282, endPoint x: 510, endPoint y: 299, distance: 78.7
click at [449, 291] on button "Yes" at bounding box center [435, 288] width 36 height 26
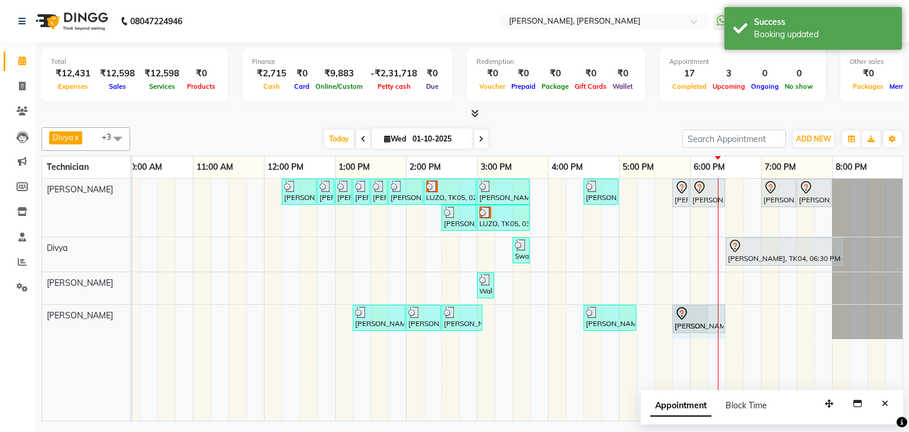
drag, startPoint x: 708, startPoint y: 312, endPoint x: 729, endPoint y: 313, distance: 20.8
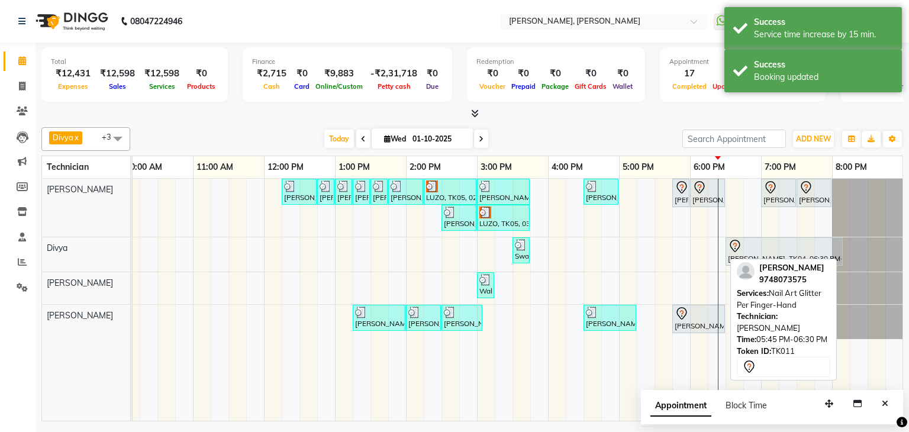
click at [706, 320] on div "[PERSON_NAME], TK11, 05:45 PM-06:30 PM, Nail Art Glitter Per Finger-Hand" at bounding box center [699, 319] width 50 height 25
select select "7"
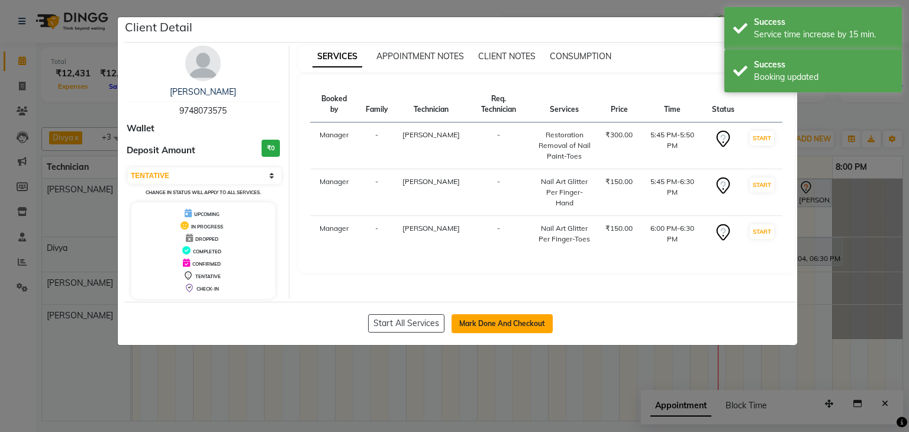
click at [489, 318] on button "Mark Done And Checkout" at bounding box center [502, 323] width 101 height 19
select select "6455"
select select "service"
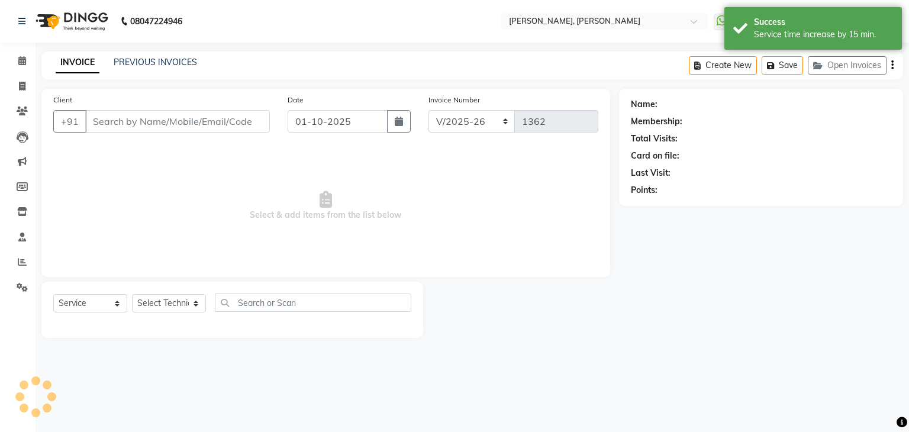
click at [330, 233] on span "Select & add items from the list below" at bounding box center [325, 206] width 545 height 118
type input "97******75"
select select "54412"
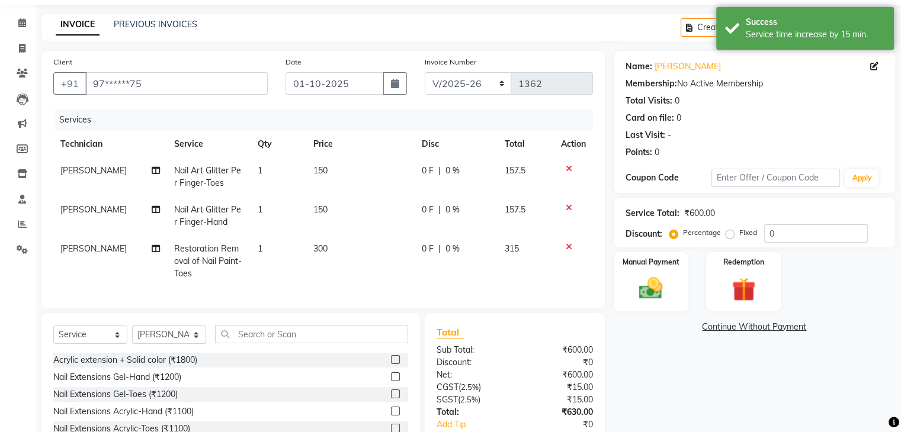
scroll to position [59, 0]
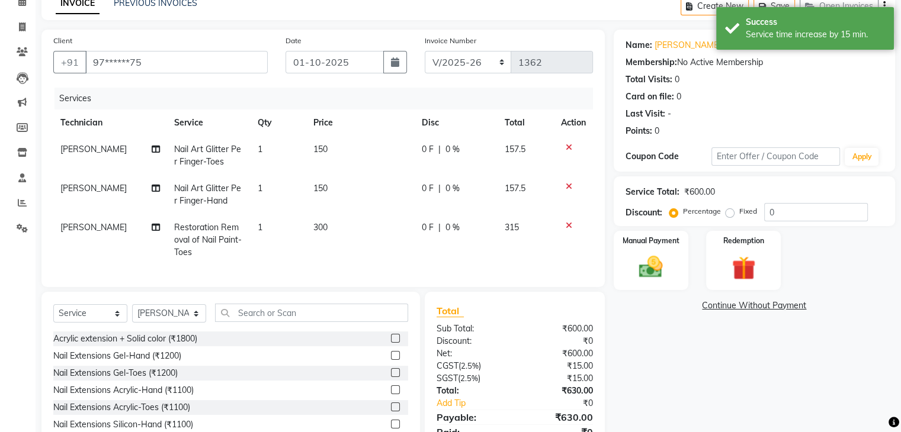
click at [268, 155] on td "1" at bounding box center [278, 155] width 56 height 39
select select "54412"
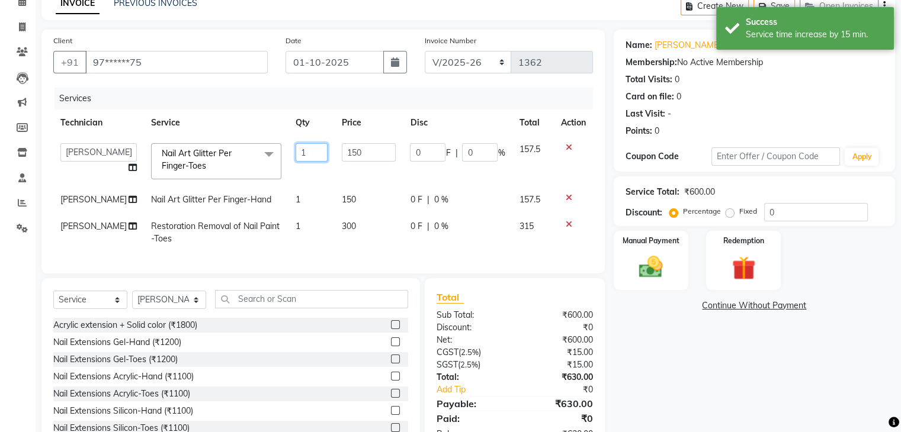
click at [314, 152] on input "1" at bounding box center [310, 152] width 31 height 18
type input "10"
click at [310, 199] on tr "[PERSON_NAME] Nail Art Glitter Per Finger-Hand 1 150 0 F | 0 % 157.5" at bounding box center [322, 200] width 539 height 27
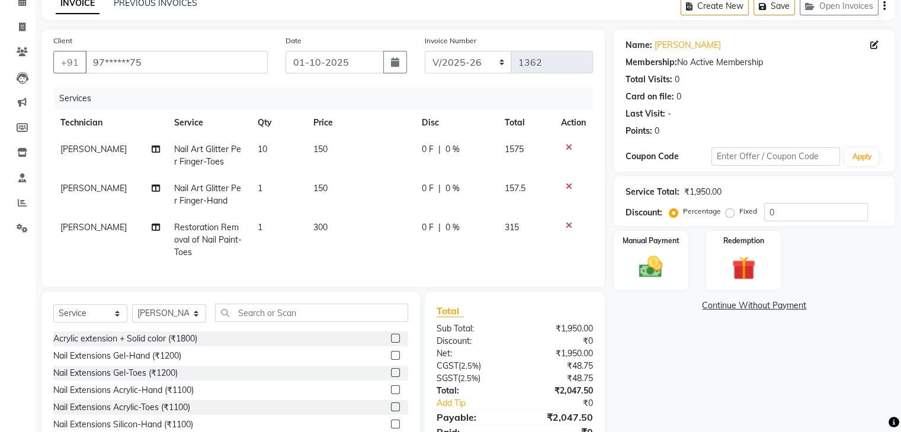
click at [274, 190] on td "1" at bounding box center [278, 194] width 56 height 39
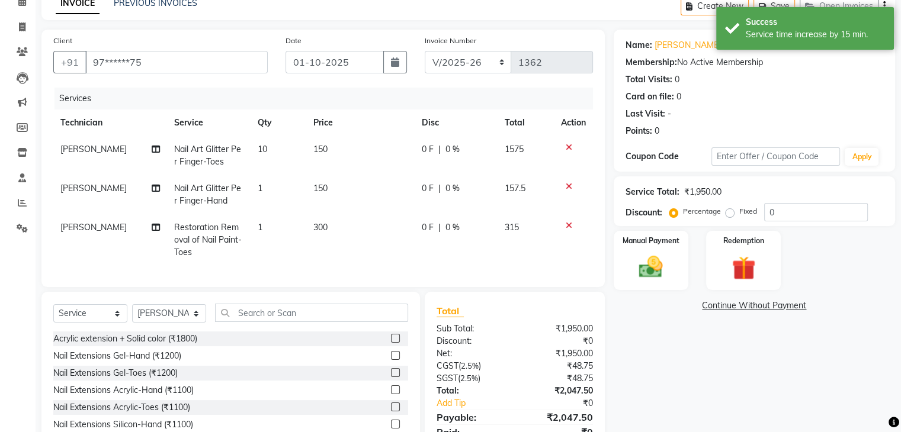
select select "87862"
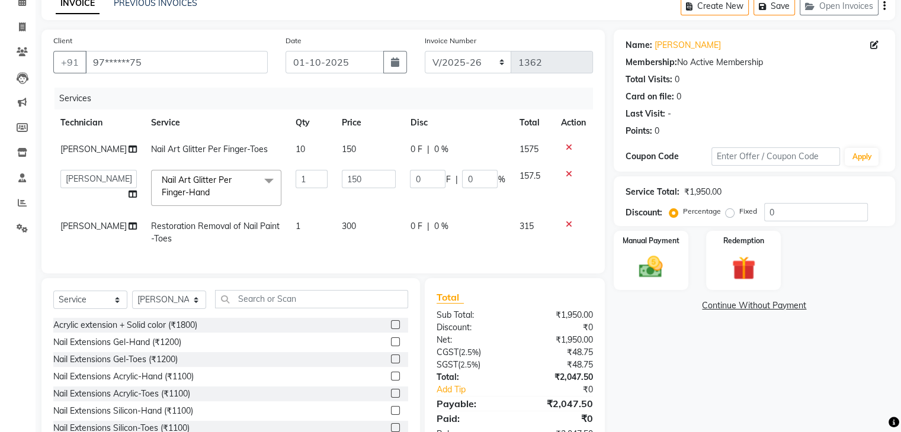
click at [274, 190] on td "Nail Art Glitter Per Finger-Hand x Acrylic extension + Solid color (₹1800) Nail…" at bounding box center [216, 188] width 144 height 50
click at [298, 178] on input "1" at bounding box center [310, 179] width 31 height 18
type input "5"
click at [700, 337] on div "Name: [PERSON_NAME] Membership: No Active Membership Total Visits: 0 Card on fi…" at bounding box center [758, 241] width 290 height 423
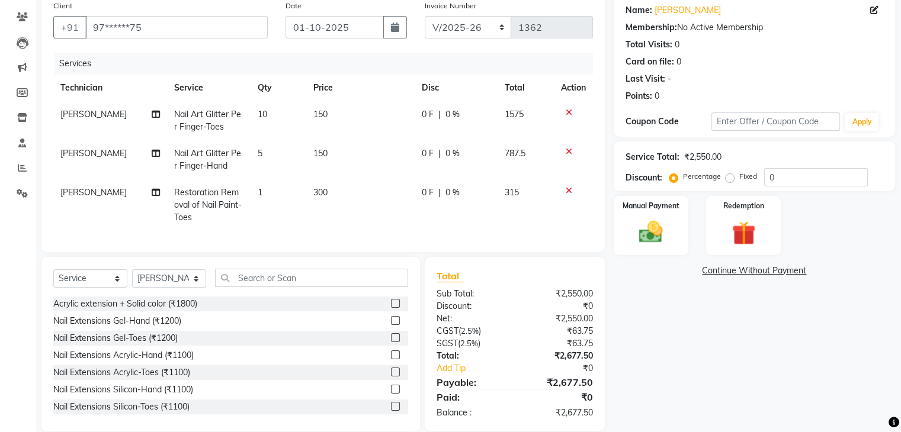
scroll to position [121, 0]
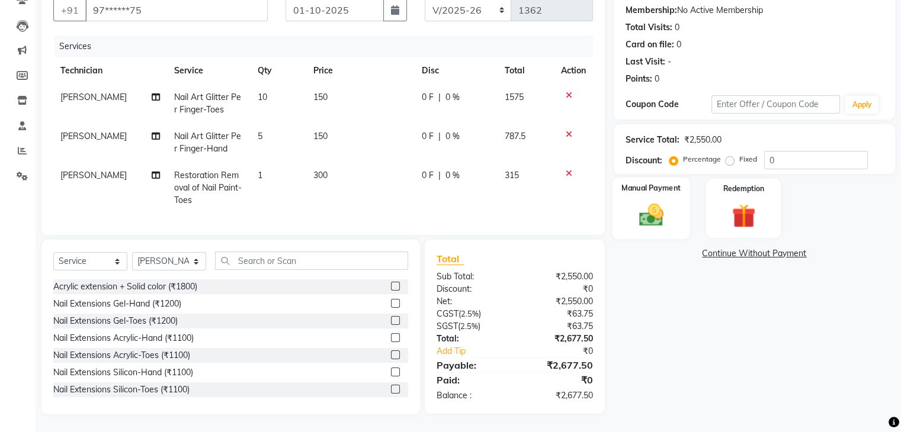
click at [679, 205] on div "Manual Payment" at bounding box center [651, 208] width 78 height 61
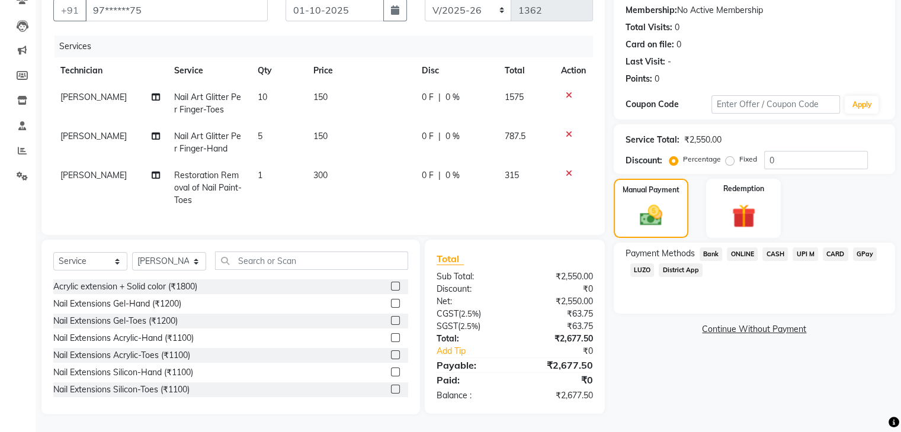
click at [799, 247] on span "UPI M" at bounding box center [804, 254] width 25 height 14
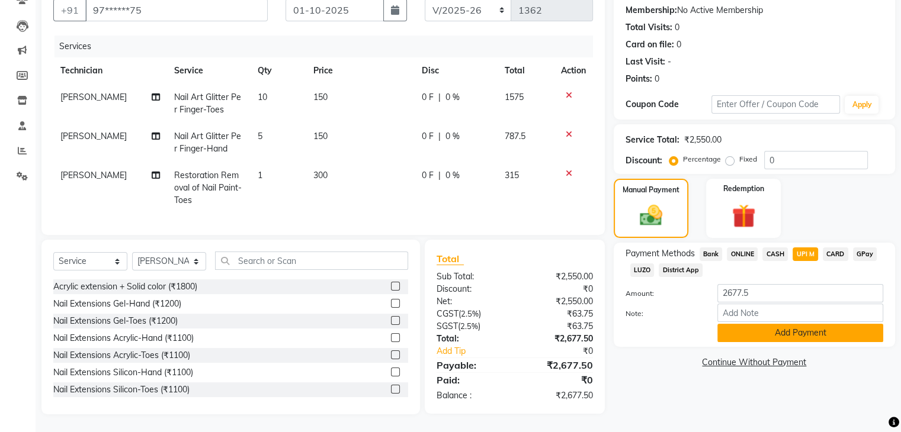
click at [795, 324] on button "Add Payment" at bounding box center [800, 333] width 166 height 18
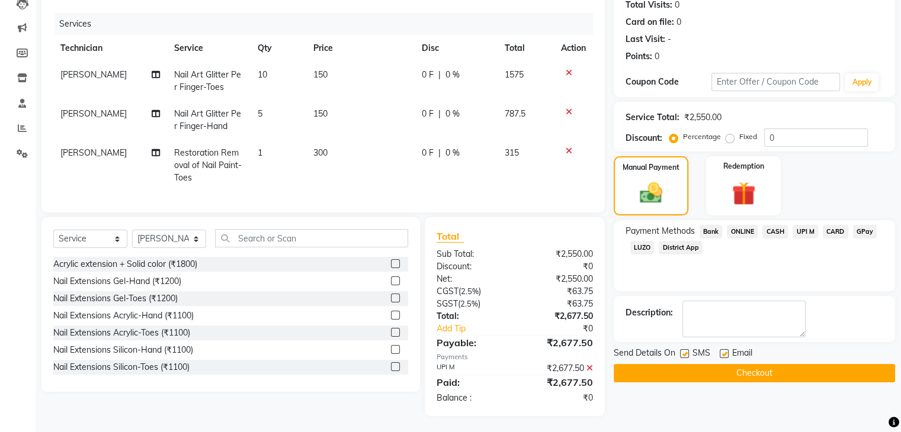
scroll to position [144, 0]
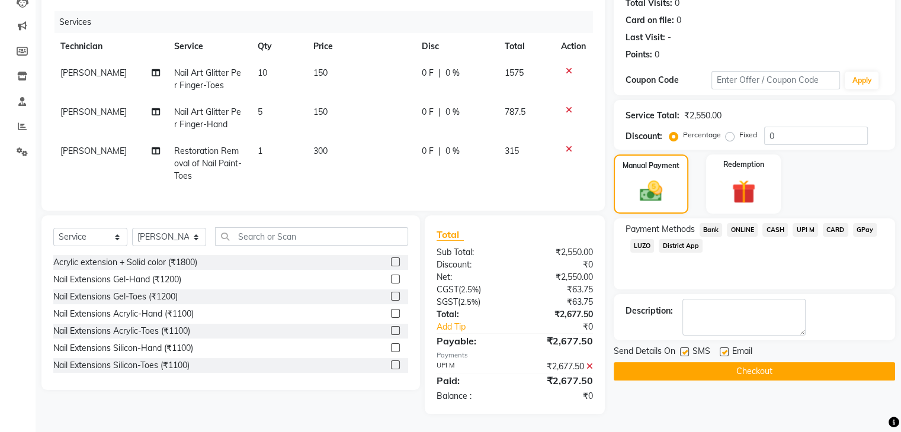
click at [776, 362] on button "Checkout" at bounding box center [753, 371] width 281 height 18
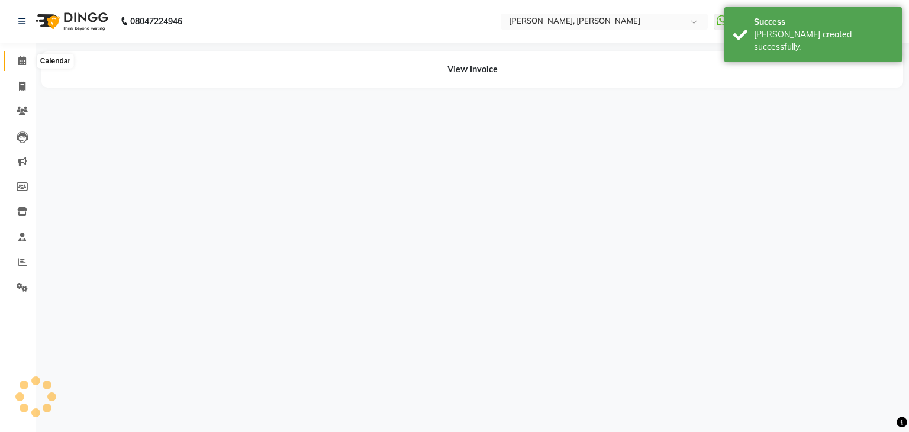
click at [21, 61] on icon at bounding box center [22, 60] width 8 height 9
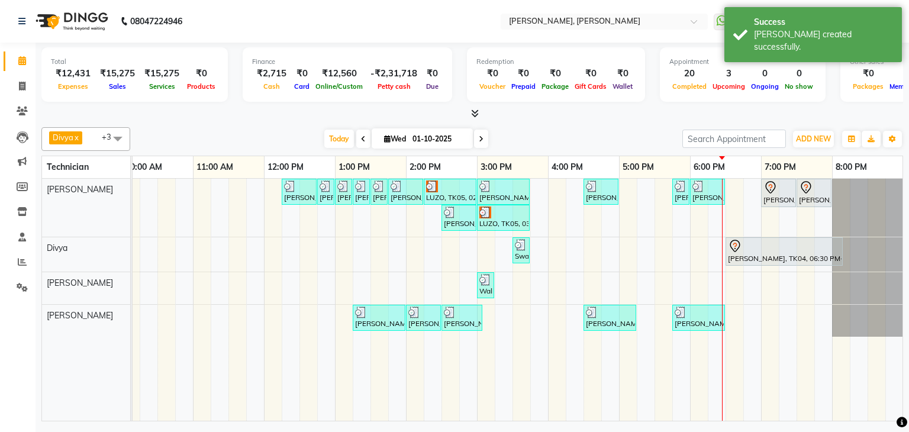
scroll to position [0, 162]
